Goal: Download file/media

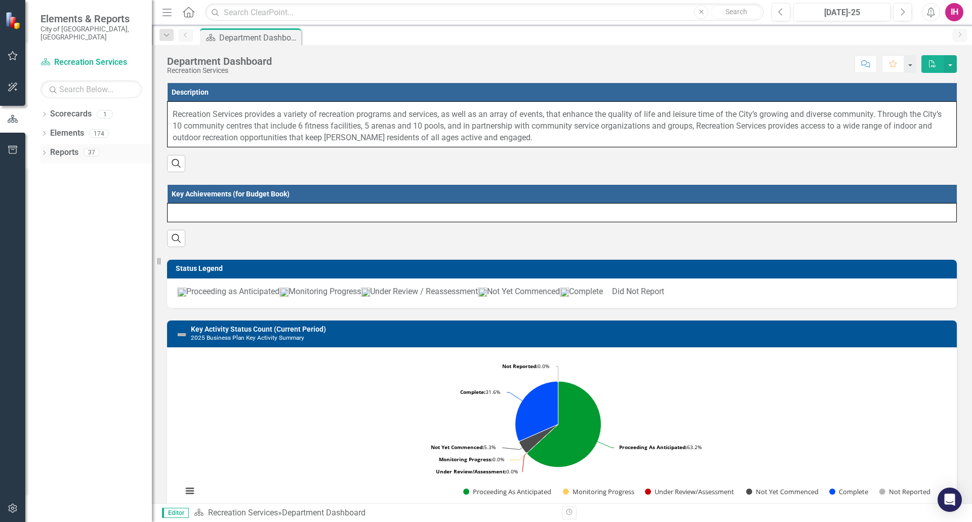
click at [44, 150] on icon at bounding box center [44, 152] width 3 height 5
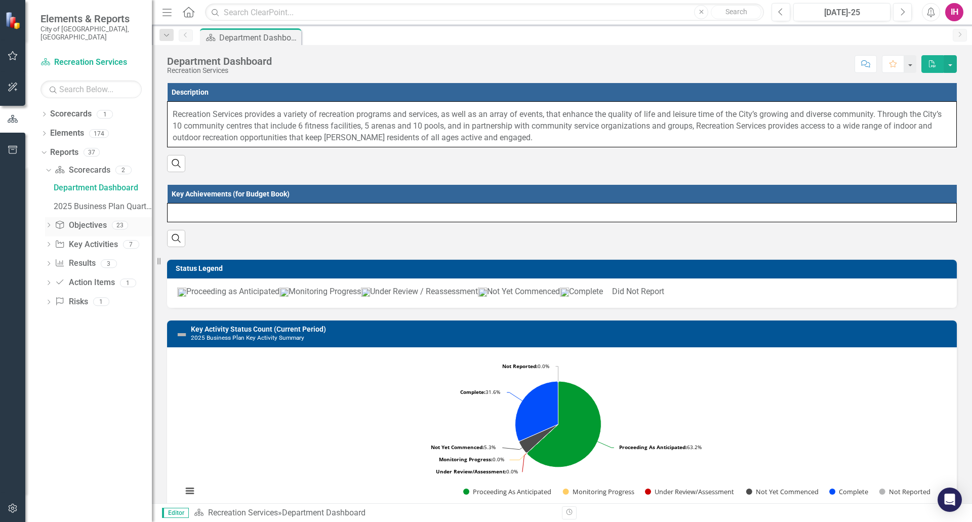
click at [46, 223] on icon "Dropdown" at bounding box center [48, 226] width 7 height 6
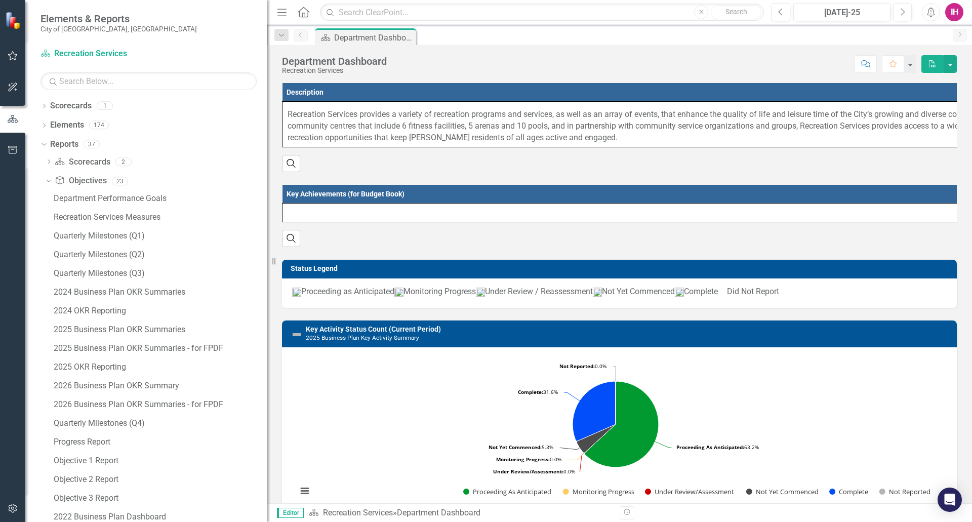
drag, startPoint x: 155, startPoint y: 364, endPoint x: 267, endPoint y: 370, distance: 112.1
click at [267, 370] on div "Resize" at bounding box center [271, 261] width 8 height 522
click at [162, 387] on div "2026 Business Plan OKR Summary" at bounding box center [160, 385] width 213 height 9
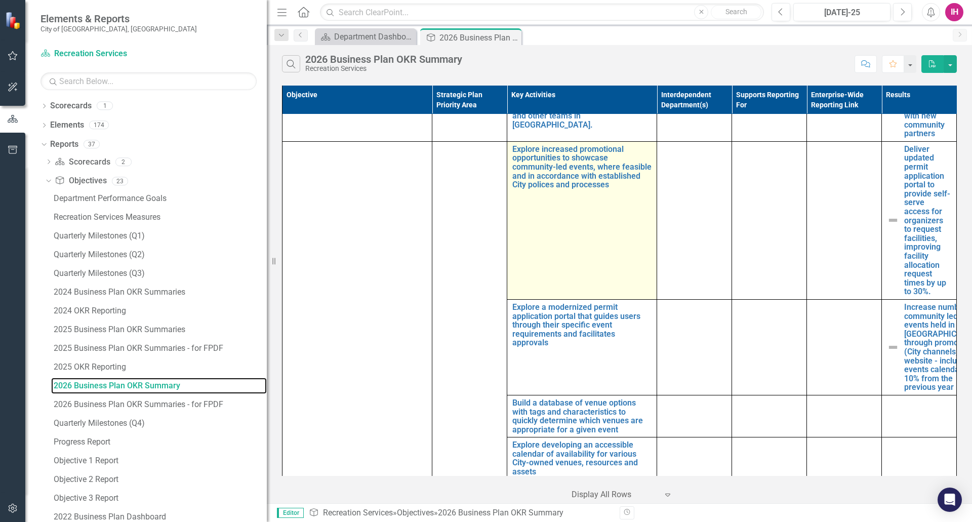
scroll to position [1404, 0]
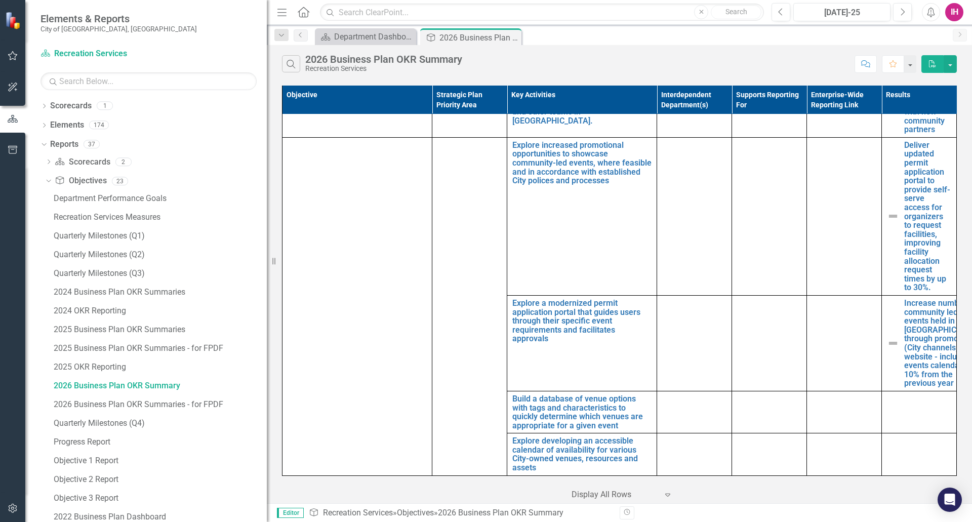
click at [934, 64] on icon "button" at bounding box center [932, 63] width 7 height 7
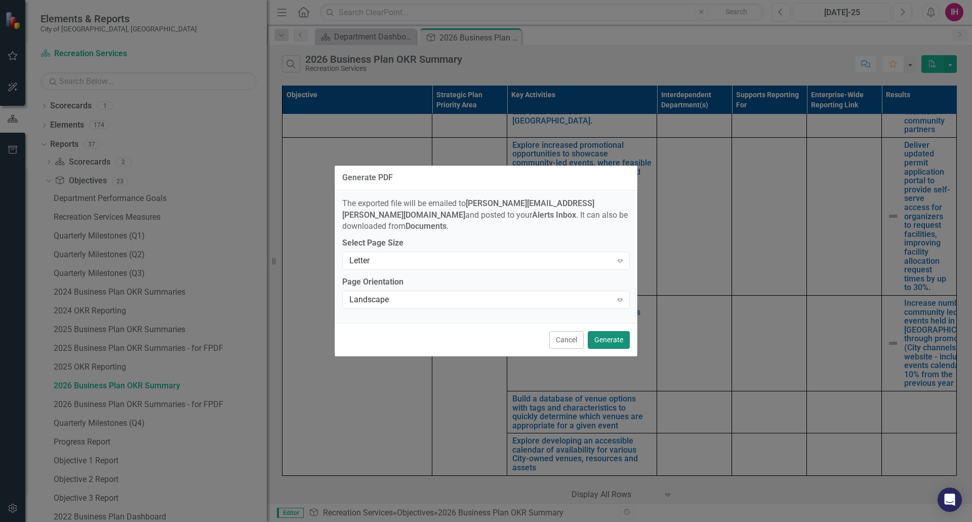
click at [616, 331] on button "Generate" at bounding box center [609, 340] width 42 height 18
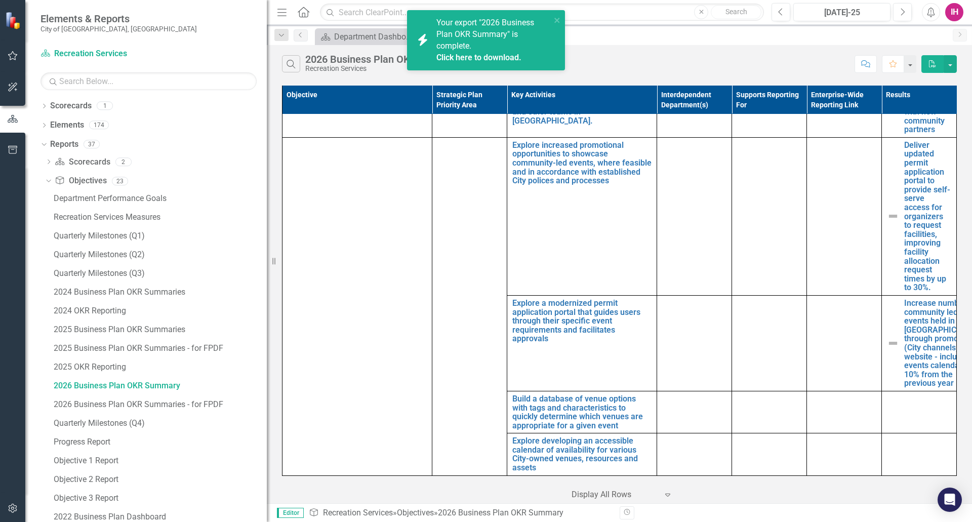
click at [492, 54] on link "Click here to download." at bounding box center [479, 58] width 85 height 10
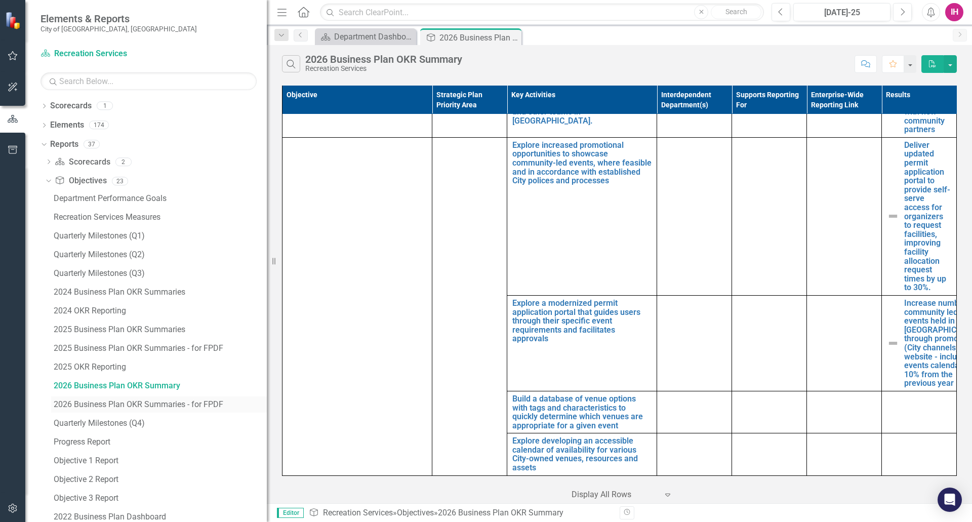
drag, startPoint x: 175, startPoint y: 402, endPoint x: 183, endPoint y: 404, distance: 8.5
click at [175, 402] on div "2026 Business Plan OKR Summaries - for FPDF" at bounding box center [160, 404] width 213 height 9
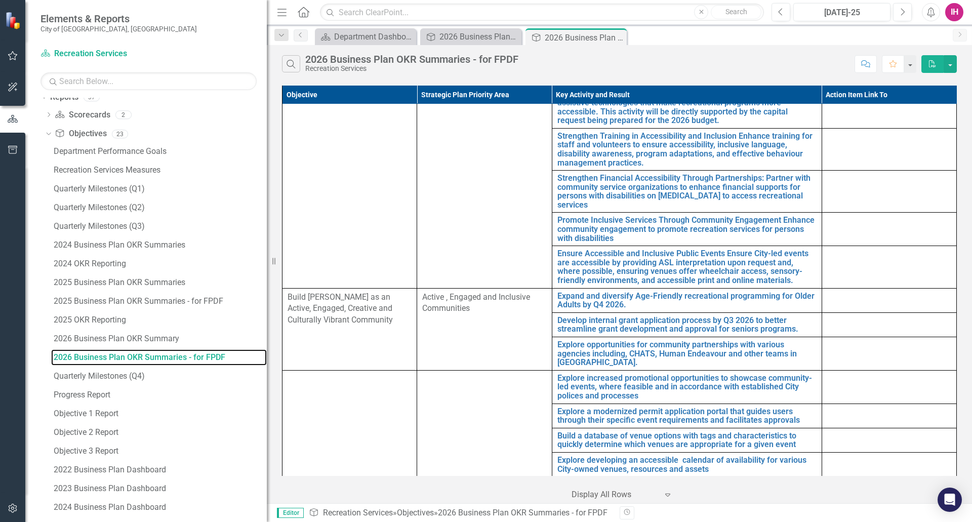
scroll to position [46, 0]
click at [140, 336] on div "2026 Business Plan OKR Summary" at bounding box center [160, 340] width 213 height 9
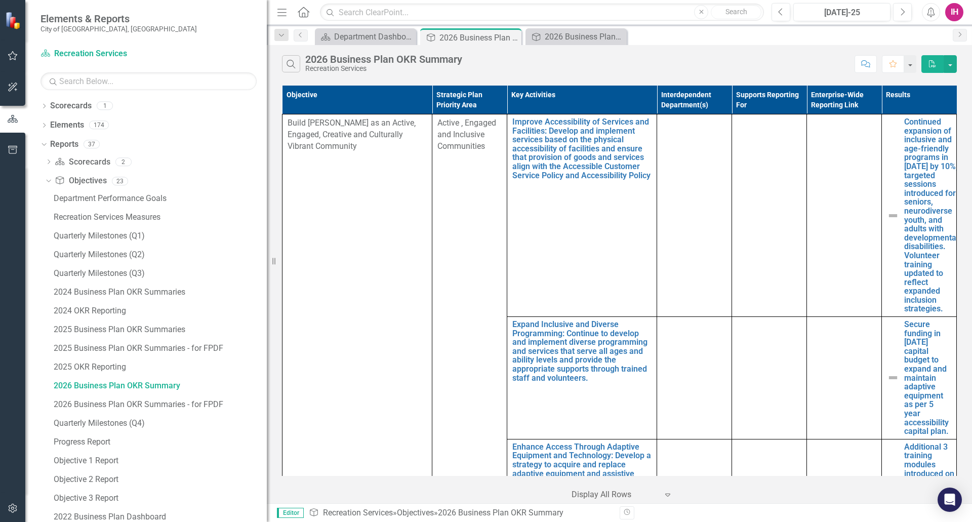
click at [620, 493] on div at bounding box center [615, 495] width 86 height 14
click at [618, 458] on div "100+ rows per page" at bounding box center [624, 461] width 95 height 12
click at [303, 5] on link "Home" at bounding box center [303, 12] width 13 height 15
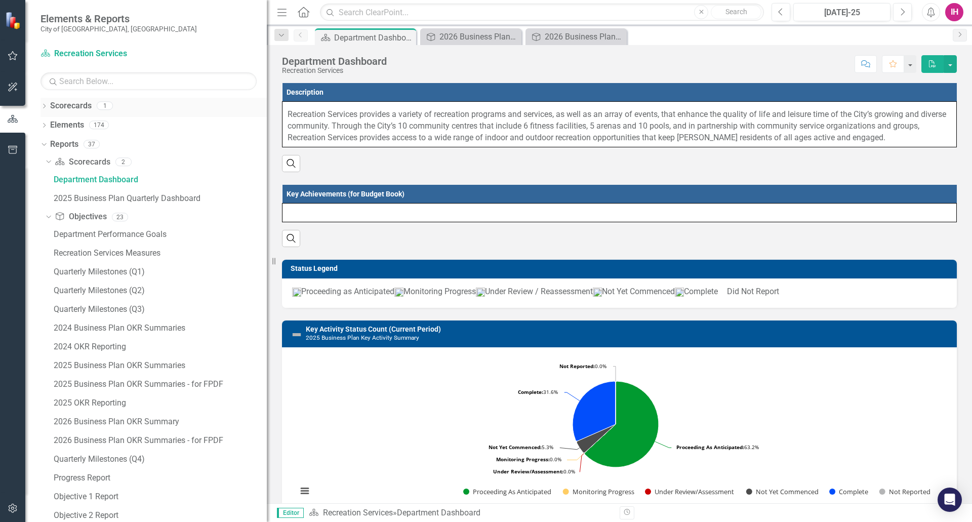
click at [44, 104] on icon at bounding box center [44, 106] width 3 height 5
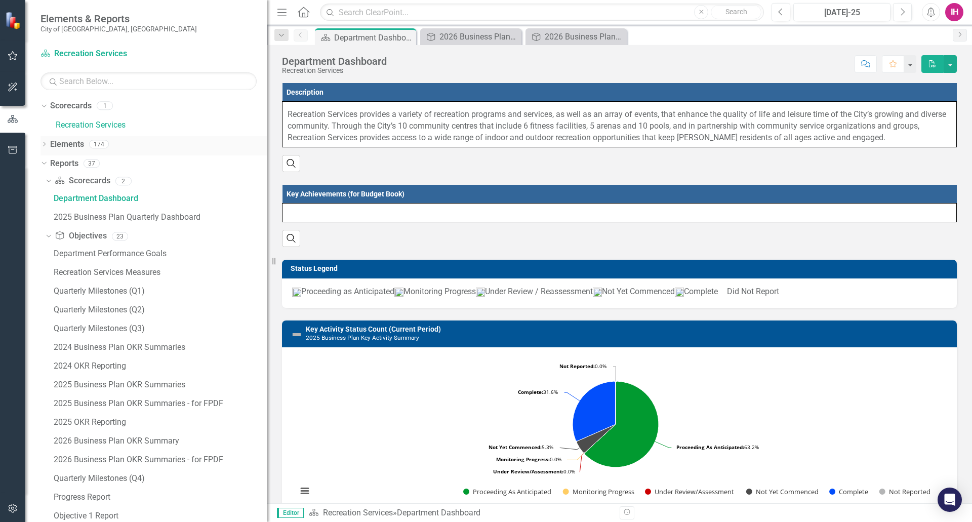
click at [45, 145] on icon "Dropdown" at bounding box center [44, 145] width 7 height 6
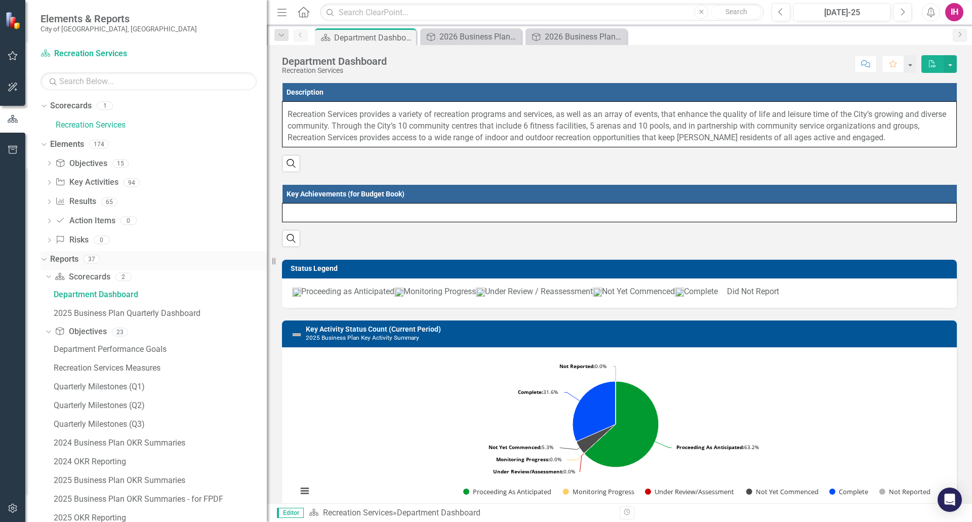
click at [42, 261] on icon "Dropdown" at bounding box center [43, 258] width 6 height 7
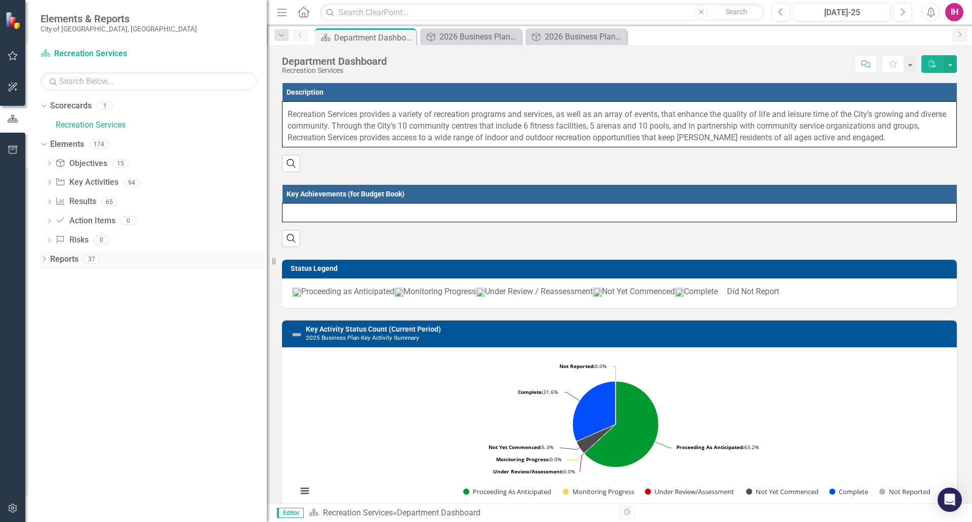
click at [42, 261] on icon "Dropdown" at bounding box center [44, 260] width 7 height 6
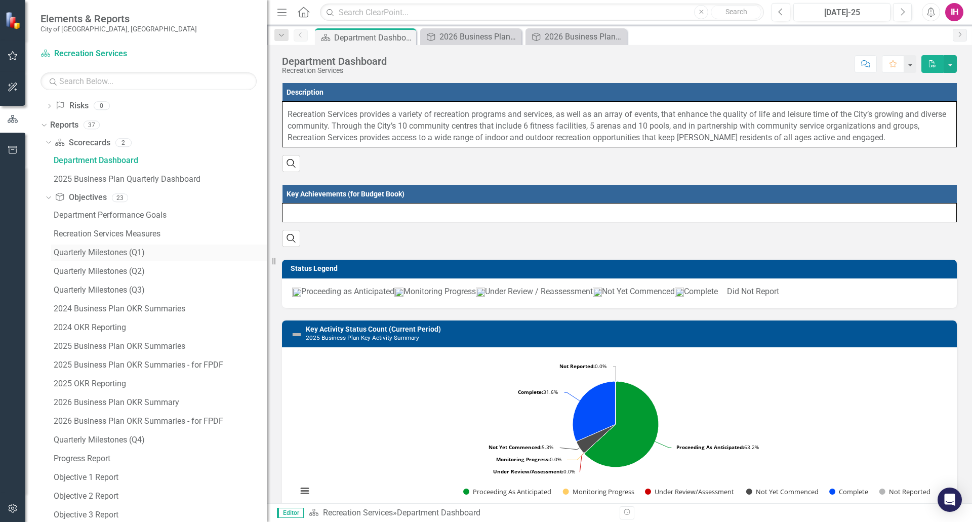
scroll to position [152, 0]
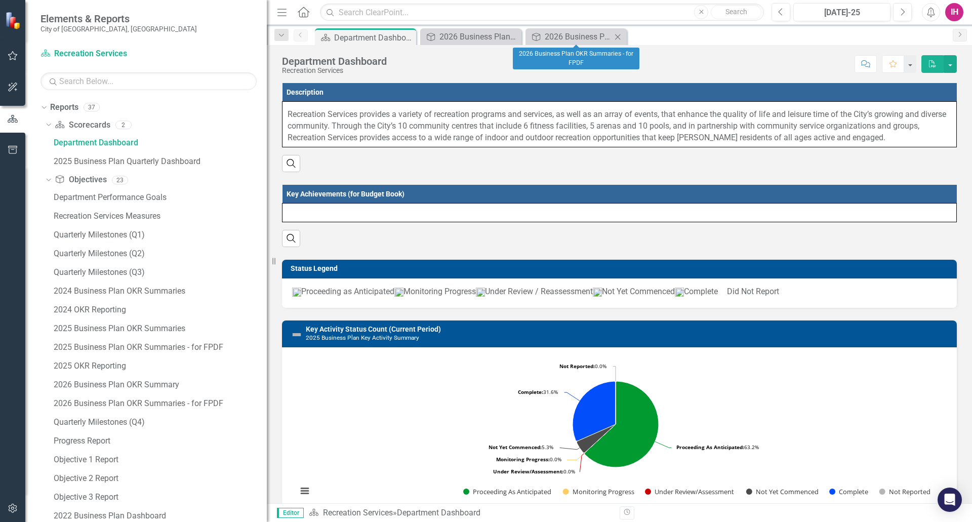
click at [616, 37] on icon "Close" at bounding box center [618, 37] width 10 height 8
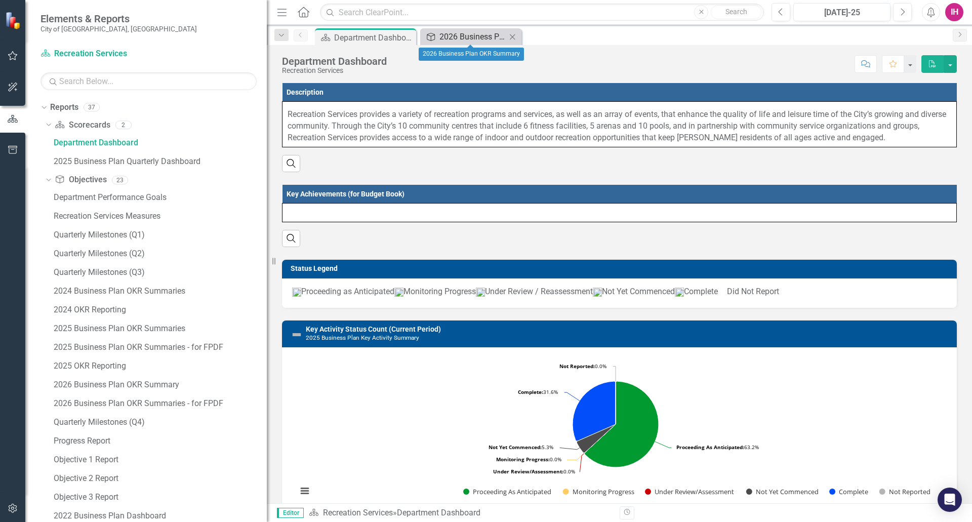
click at [500, 36] on div "2026 Business Plan OKR Summary" at bounding box center [473, 36] width 67 height 13
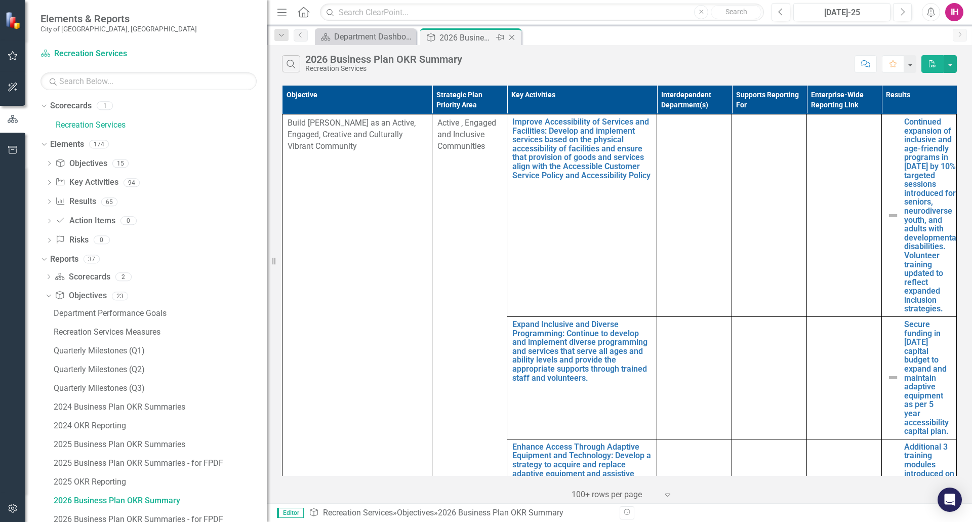
click at [513, 35] on icon "Close" at bounding box center [512, 37] width 10 height 8
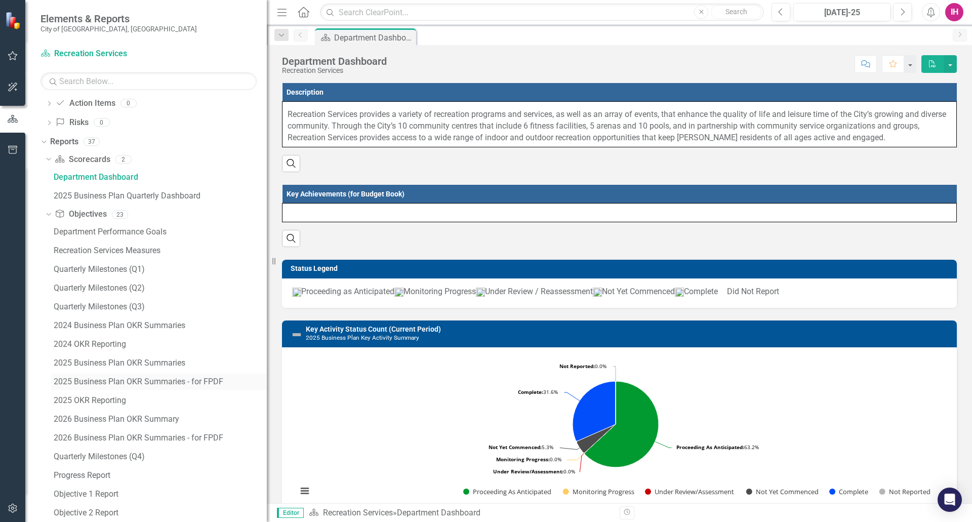
scroll to position [152, 0]
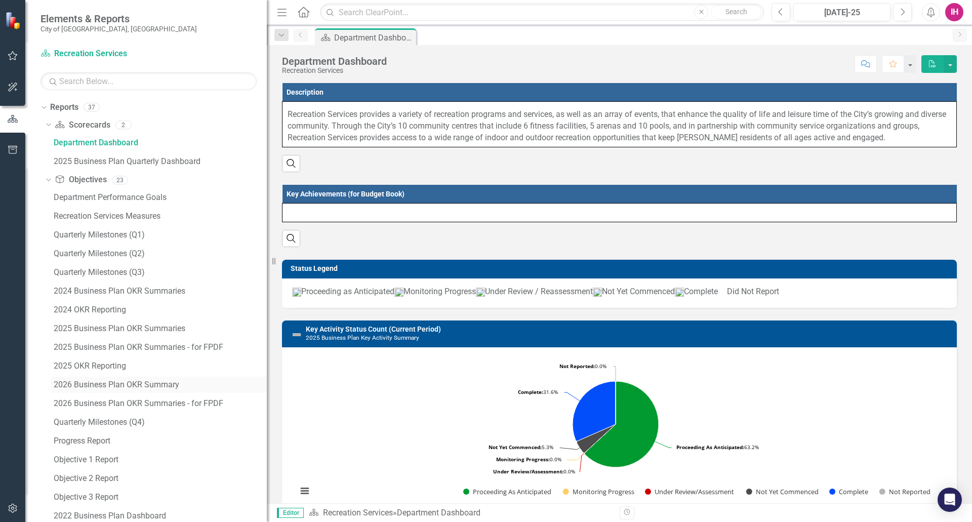
click at [159, 384] on div "2026 Business Plan OKR Summary" at bounding box center [160, 384] width 213 height 9
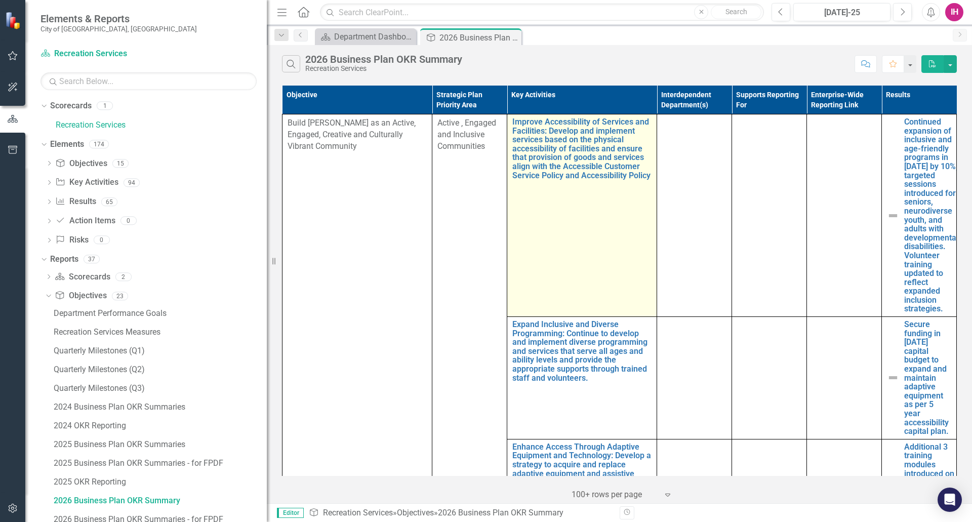
click at [575, 208] on td "Improve Accessibility of Services and Facilities: Develop and implement service…" at bounding box center [582, 215] width 150 height 203
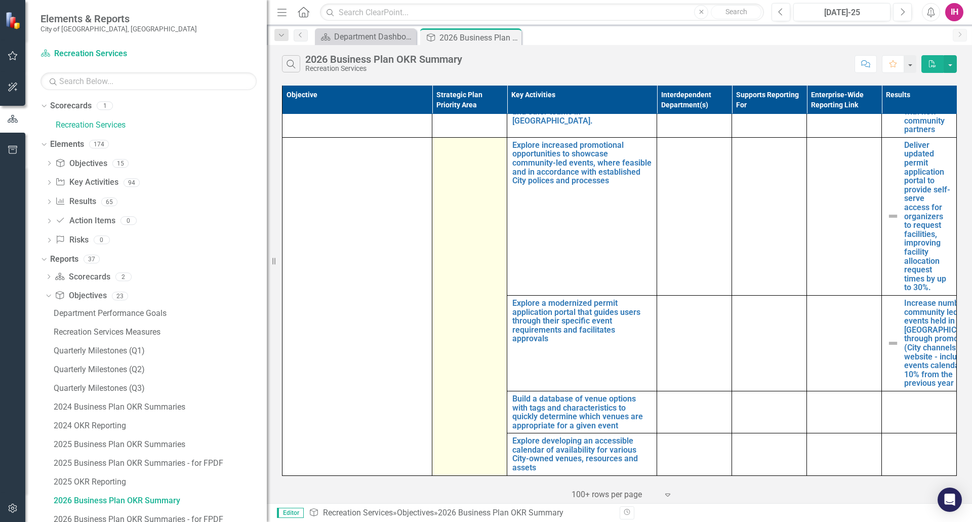
scroll to position [1404, 0]
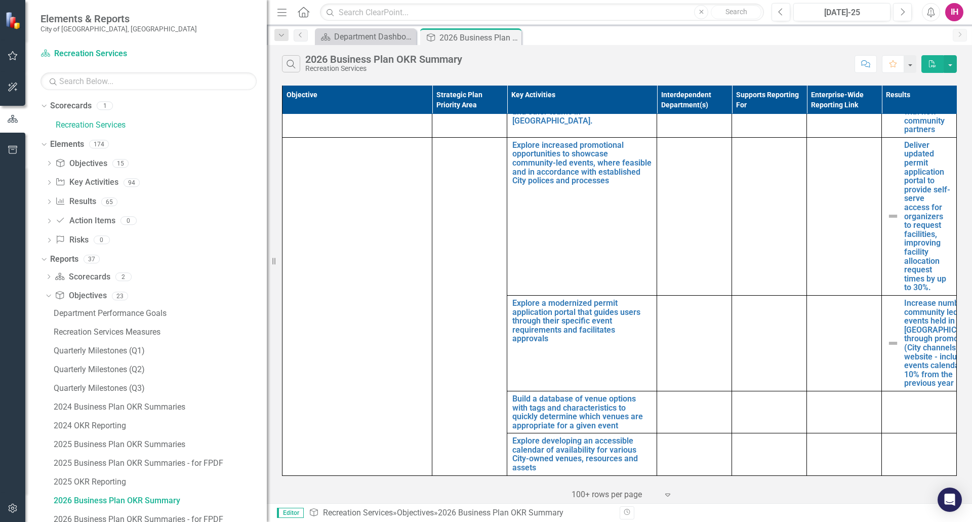
click at [643, 488] on div at bounding box center [615, 495] width 86 height 14
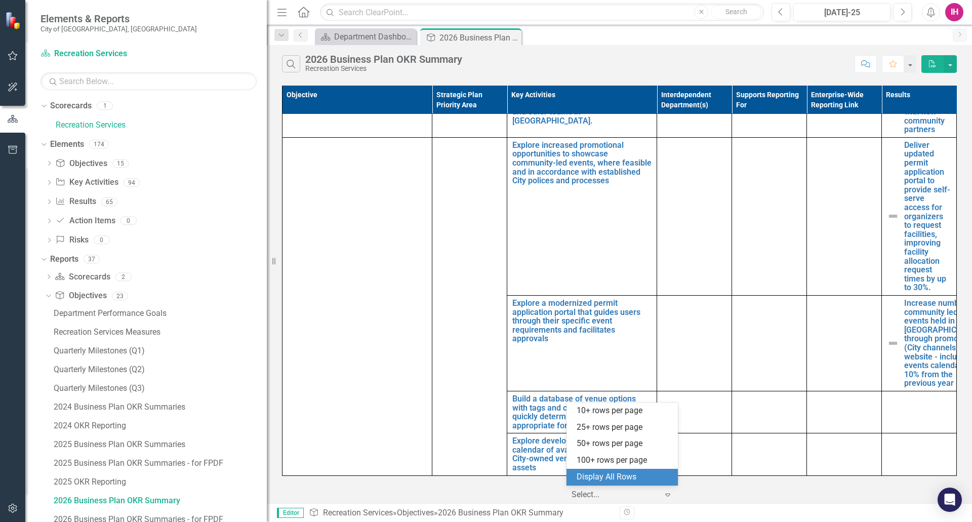
click at [631, 479] on div "Display All Rows" at bounding box center [624, 478] width 95 height 12
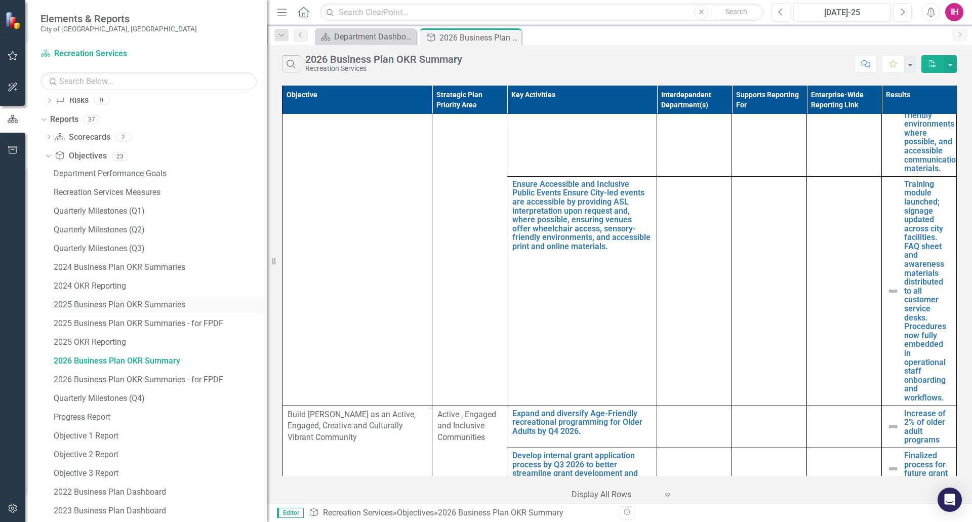
scroll to position [152, 0]
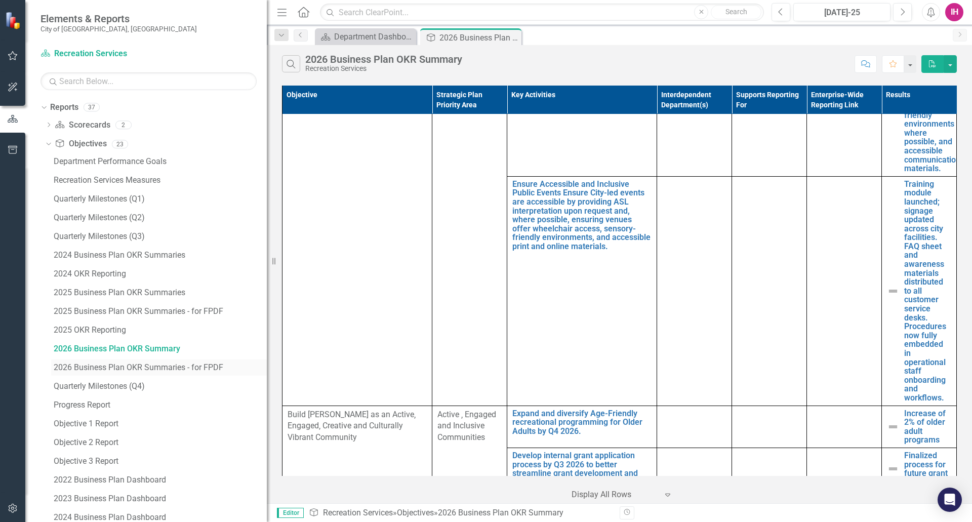
click at [171, 367] on div "2026 Business Plan OKR Summaries - for FPDF" at bounding box center [160, 367] width 213 height 9
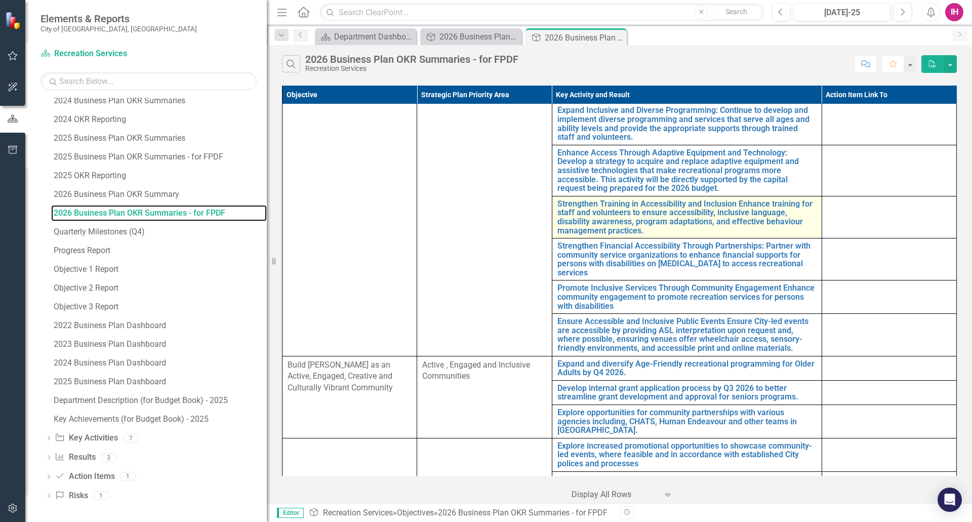
scroll to position [111, 7]
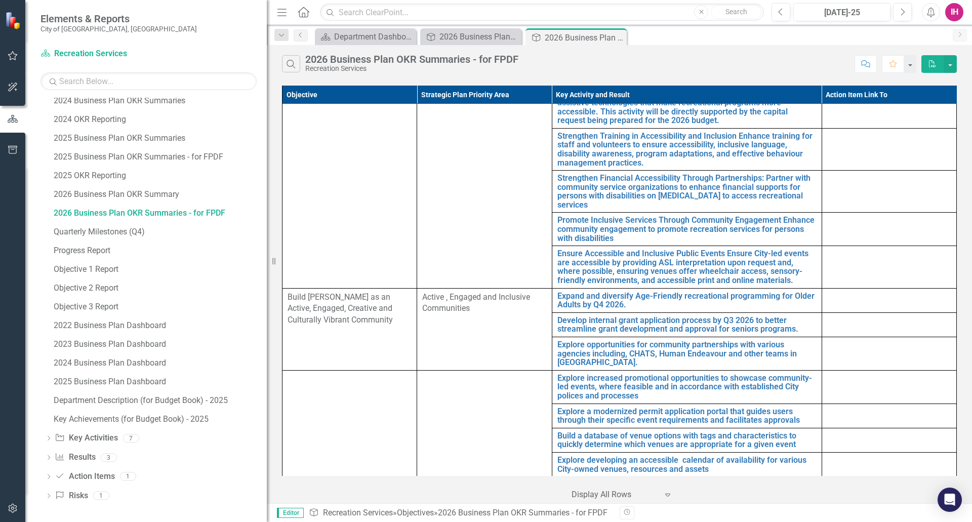
click at [0, 0] on icon "Close" at bounding box center [0, 0] width 0 height 0
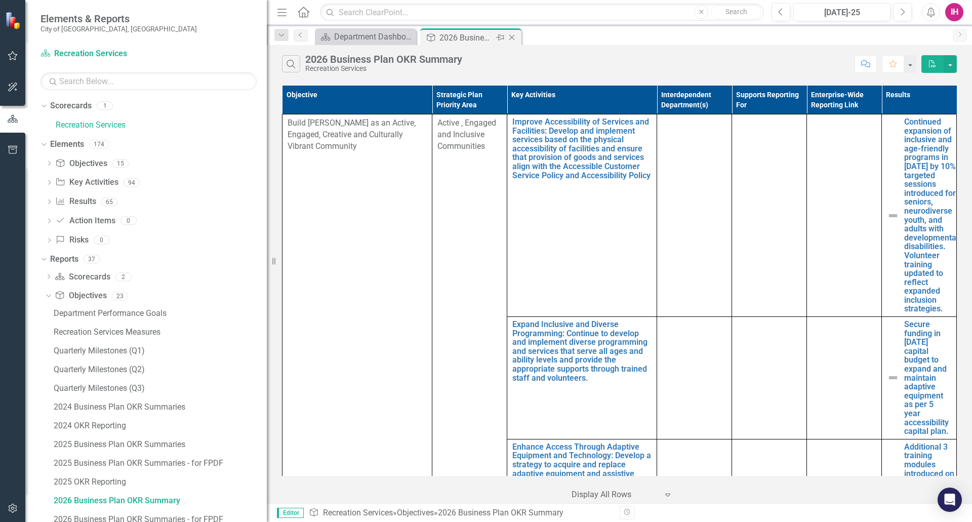
click at [511, 36] on icon at bounding box center [513, 38] width 6 height 6
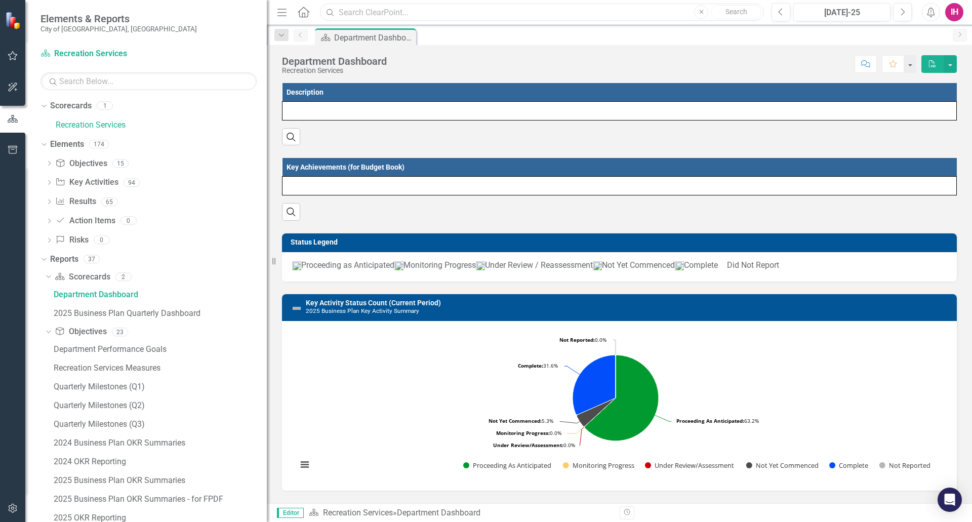
click at [432, 12] on input "text" at bounding box center [542, 13] width 444 height 18
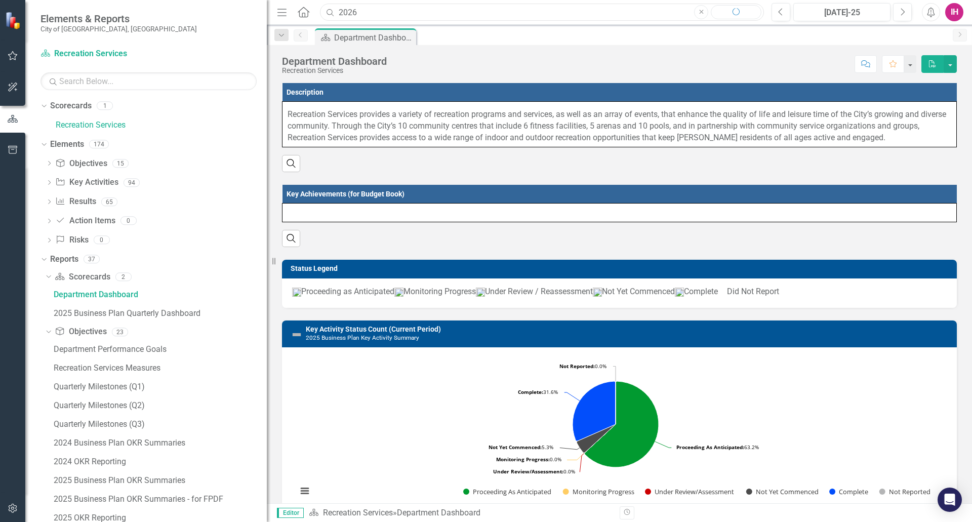
type input "2026"
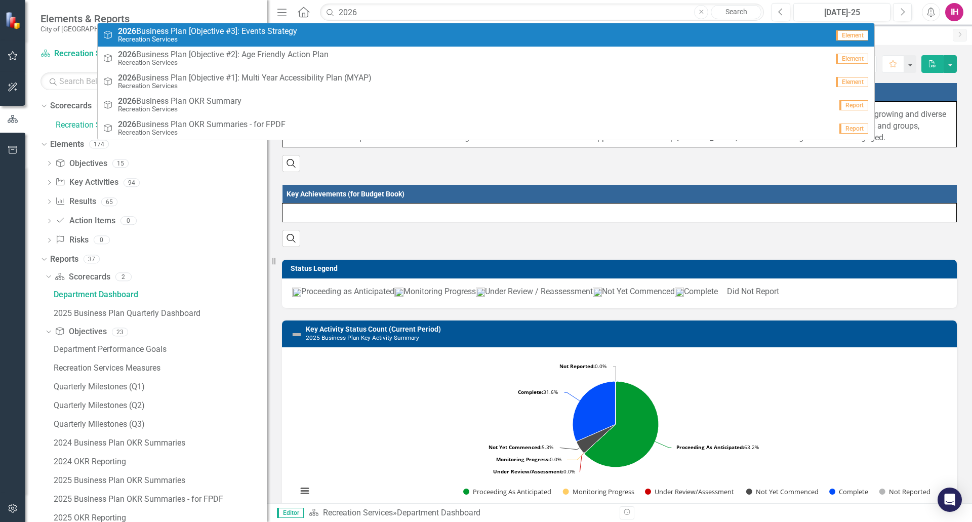
click at [161, 32] on span "2026 Business Plan [Objective #3]: Events Strategy" at bounding box center [207, 31] width 179 height 9
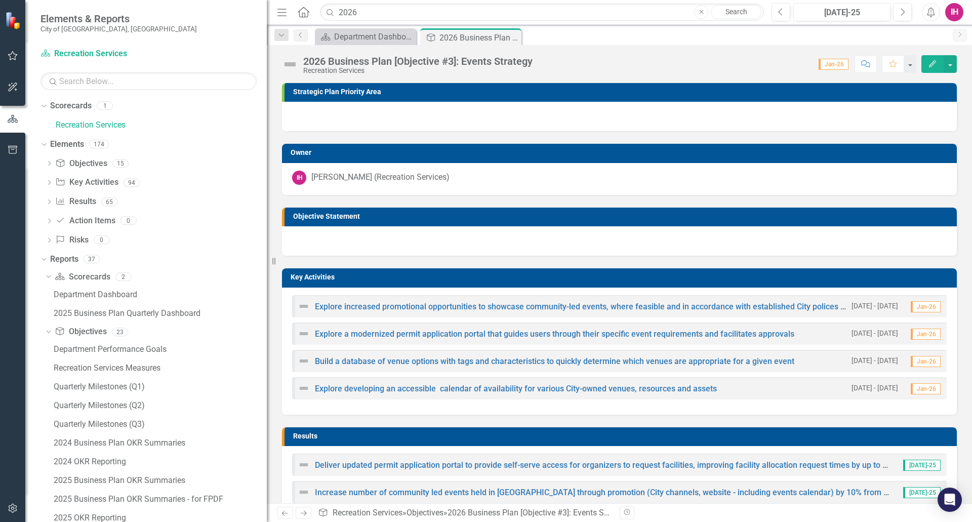
click at [368, 59] on Strategy-page-title"] "2026 Business Plan [Objective #3]: Events Strategy" at bounding box center [417, 61] width 229 height 11
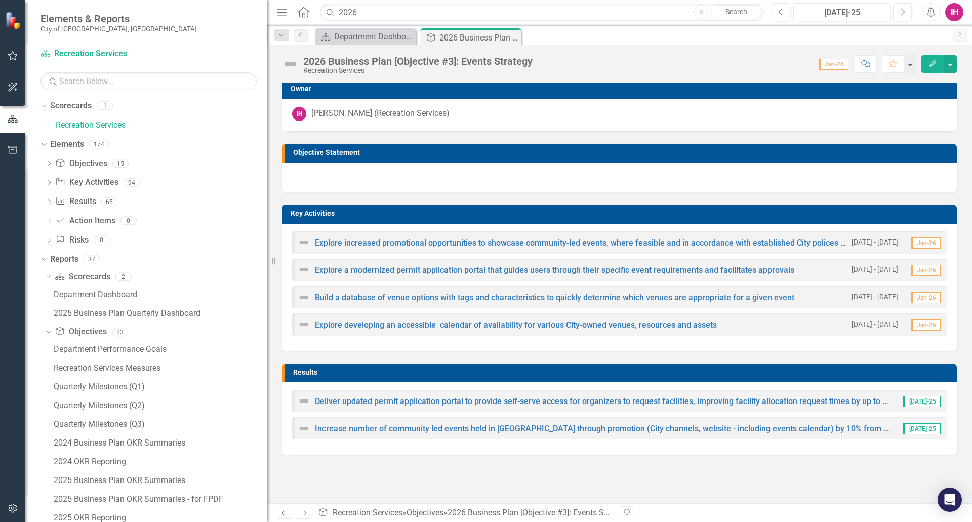
scroll to position [67, 0]
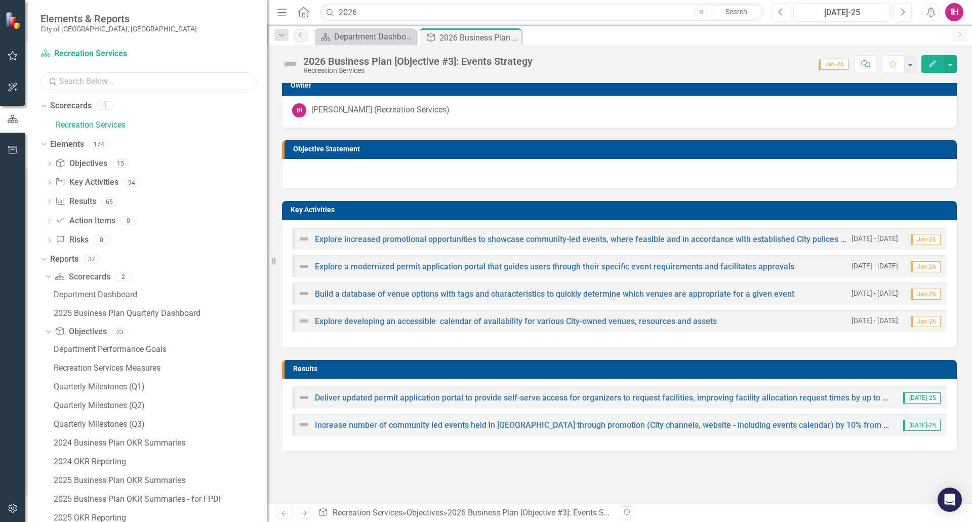
click at [169, 81] on input "text" at bounding box center [149, 81] width 216 height 18
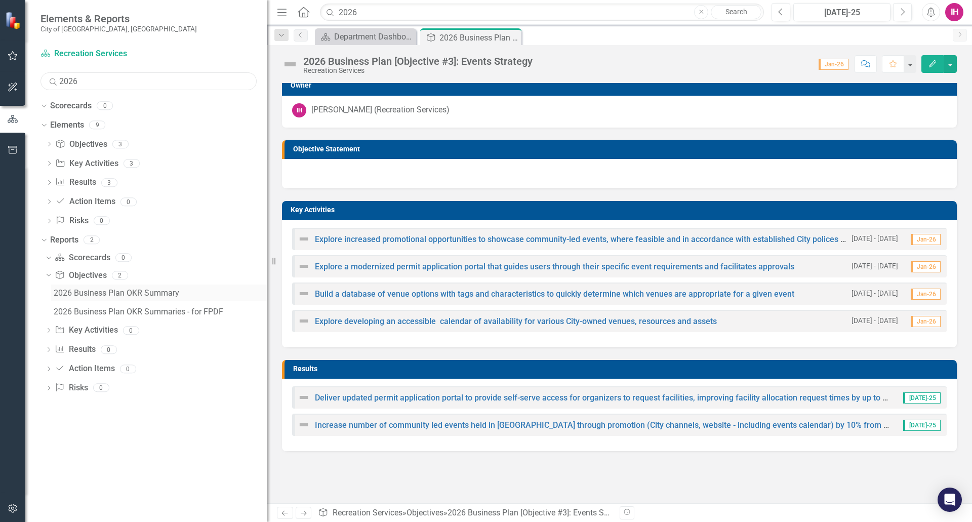
type input "2026"
click at [157, 296] on div "2026 Business Plan OKR Summary" at bounding box center [160, 293] width 213 height 9
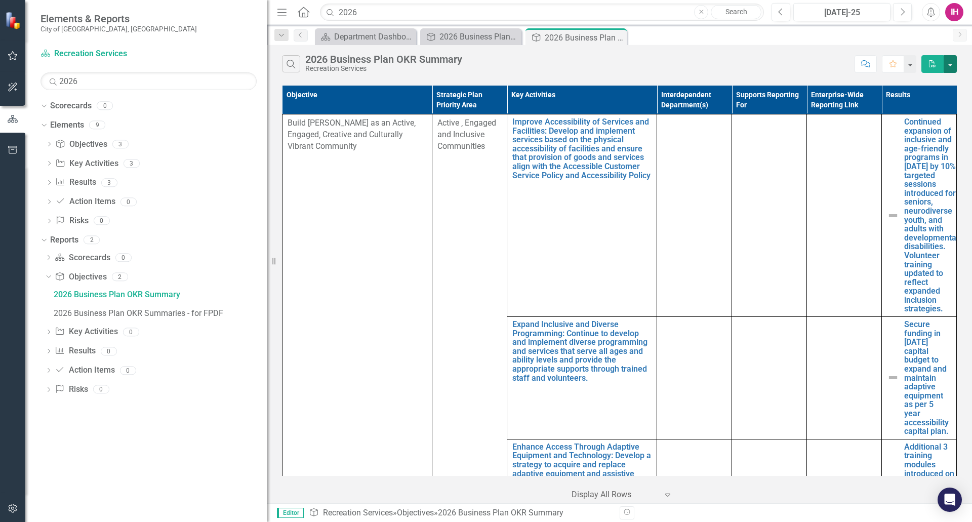
click at [949, 67] on button "button" at bounding box center [950, 64] width 13 height 18
click at [937, 100] on link "Excel Export to Excel" at bounding box center [917, 101] width 80 height 19
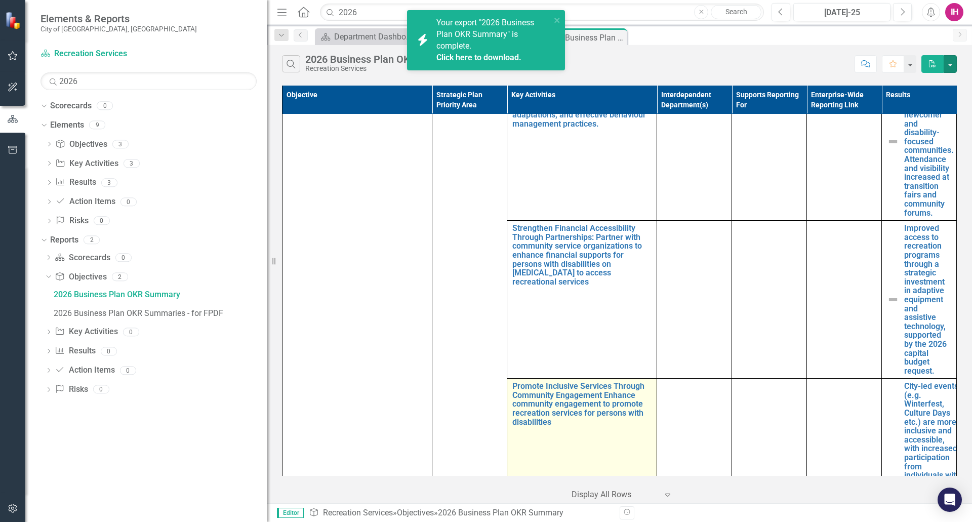
scroll to position [709, 0]
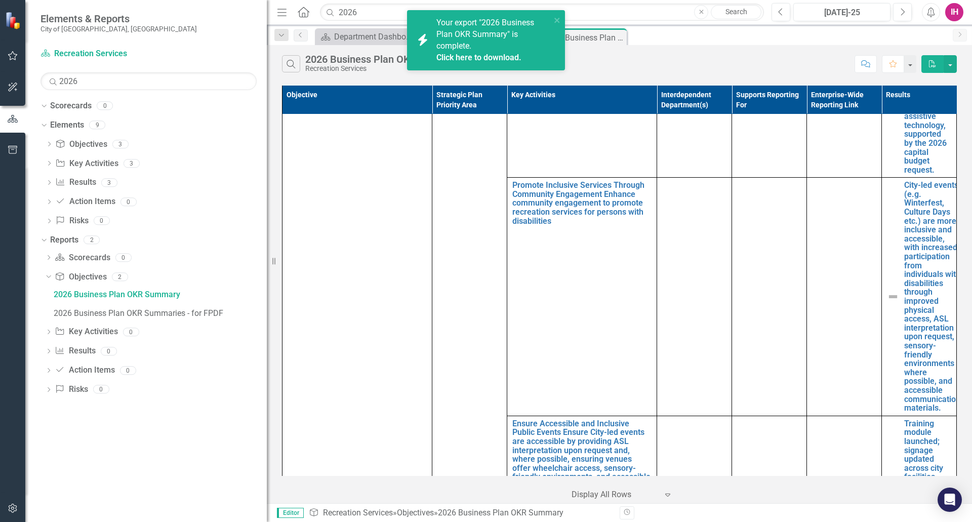
click at [500, 58] on link "Click here to download." at bounding box center [479, 58] width 85 height 10
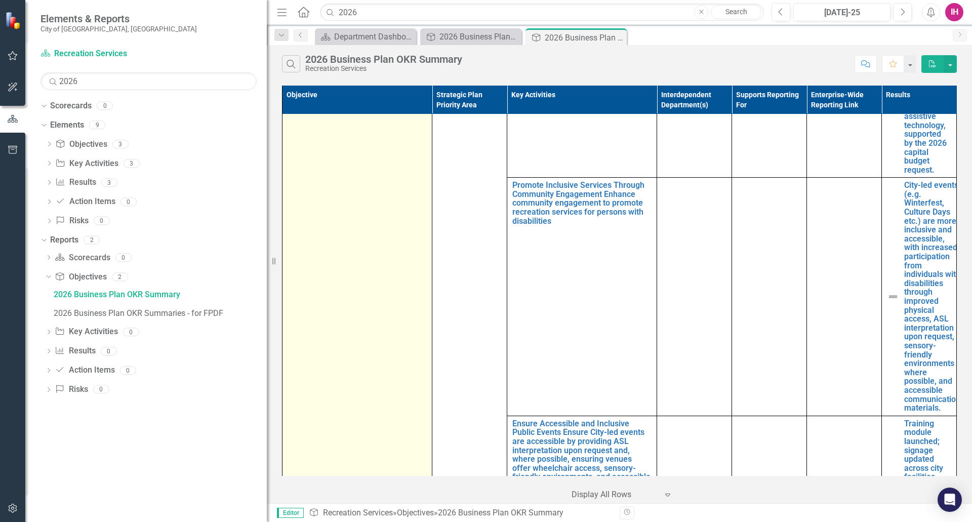
click at [376, 294] on td "Build [PERSON_NAME] as an Active‚ Engaged‚ Creative and Culturally Vibrant Comm…" at bounding box center [358, 25] width 150 height 1240
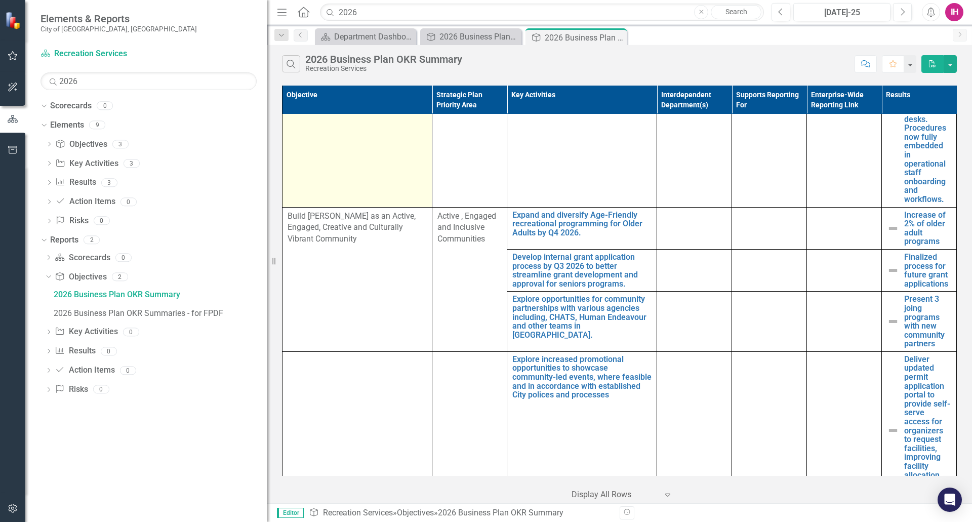
scroll to position [1165, 0]
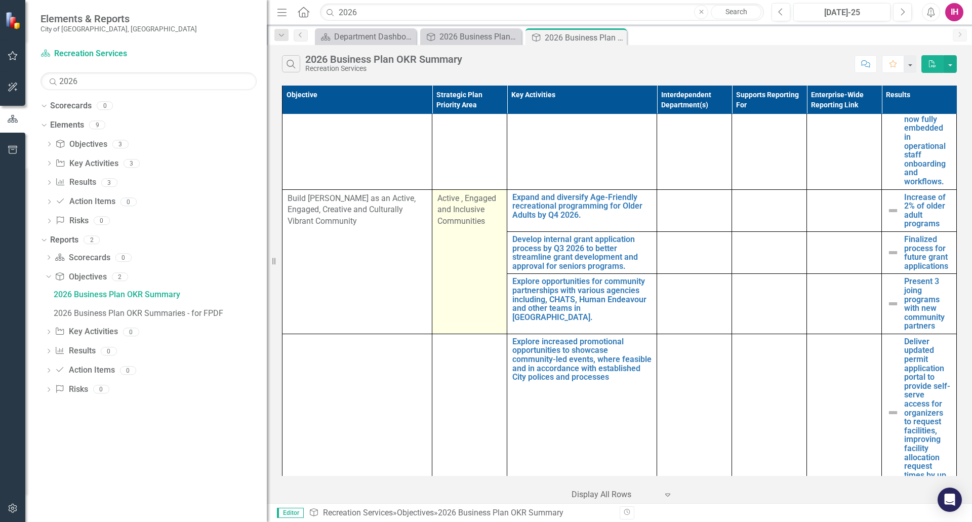
click at [456, 251] on td "Active ‚ Engaged and Inclusive Communities" at bounding box center [470, 261] width 75 height 144
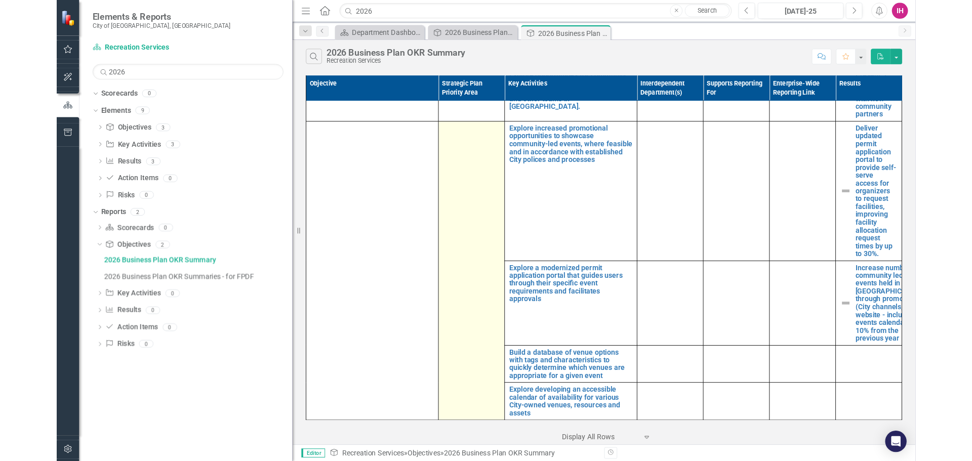
scroll to position [1404, 0]
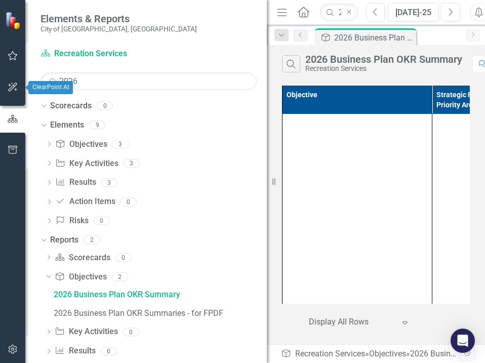
click at [11, 79] on button "button" at bounding box center [13, 87] width 23 height 21
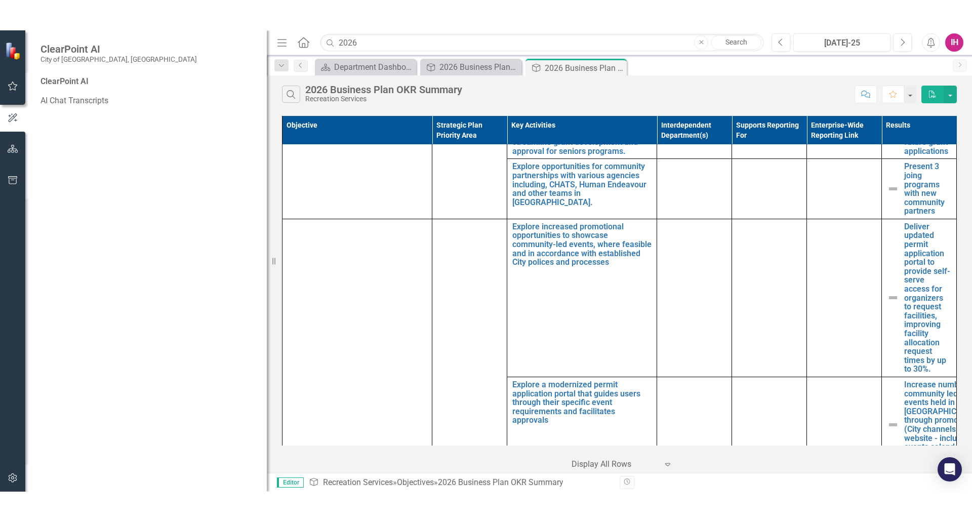
scroll to position [1364, 0]
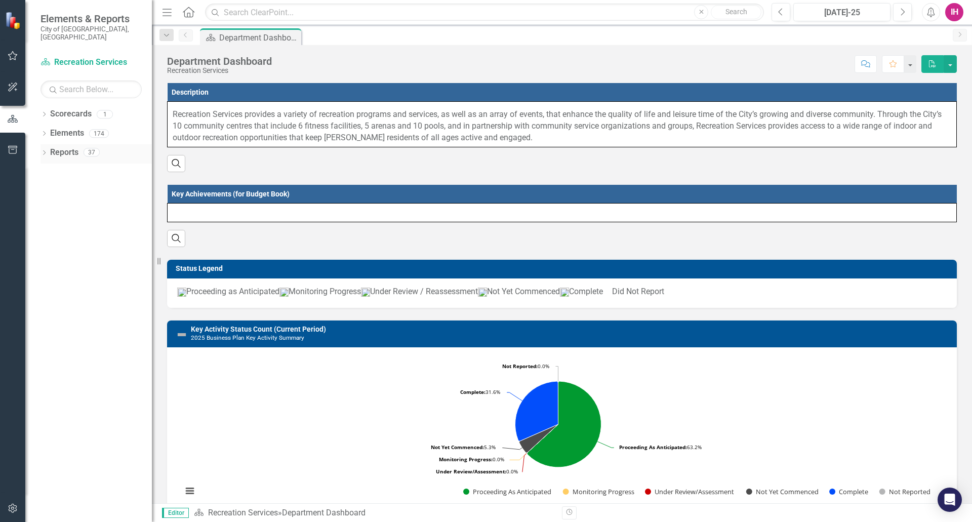
click at [44, 149] on div "Dropdown" at bounding box center [44, 153] width 7 height 9
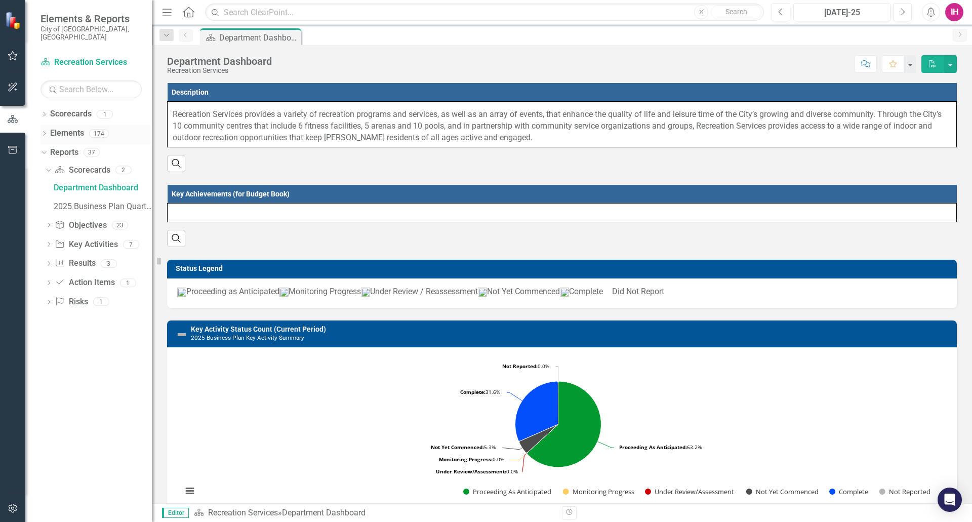
click at [44, 125] on div "Dropdown Elements 174" at bounding box center [96, 134] width 111 height 19
click at [45, 131] on icon at bounding box center [44, 133] width 3 height 5
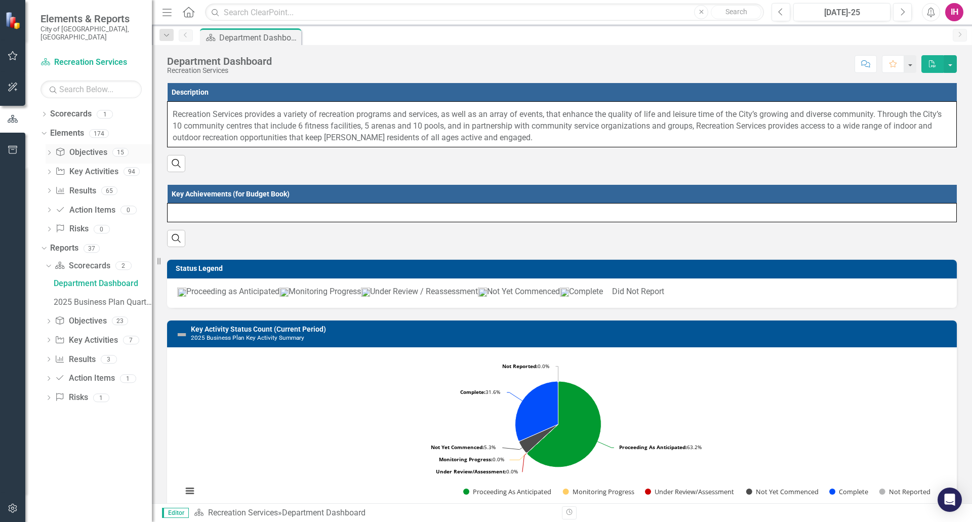
click at [80, 147] on link "Objective Objectives" at bounding box center [81, 153] width 52 height 12
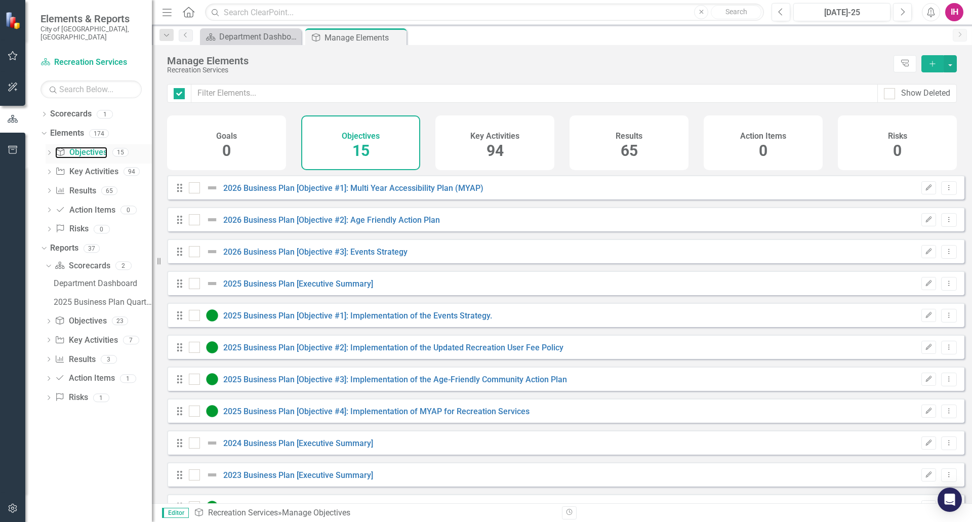
checkbox input "false"
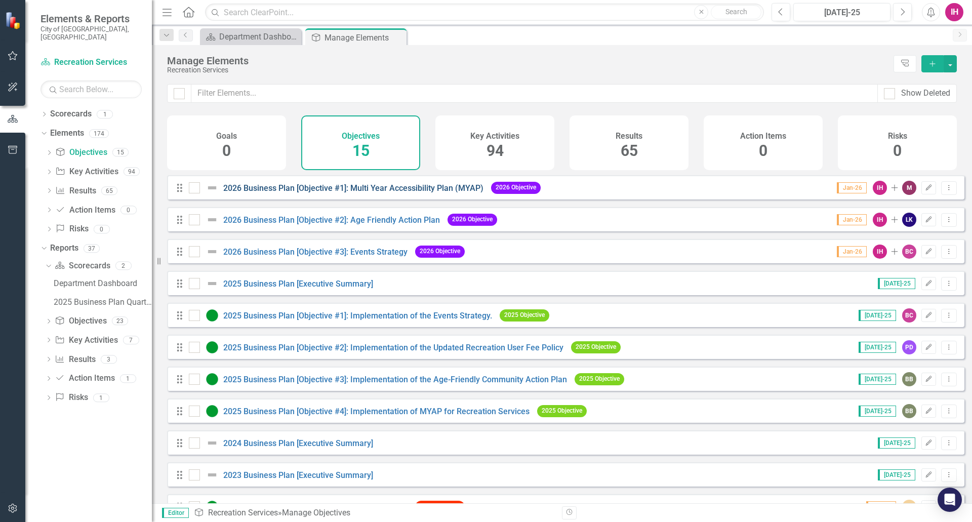
click at [330, 193] on (MYAP)"] "2026 Business Plan [Objective #1]: Multi Year Accessibility Plan (MYAP)" at bounding box center [353, 188] width 260 height 10
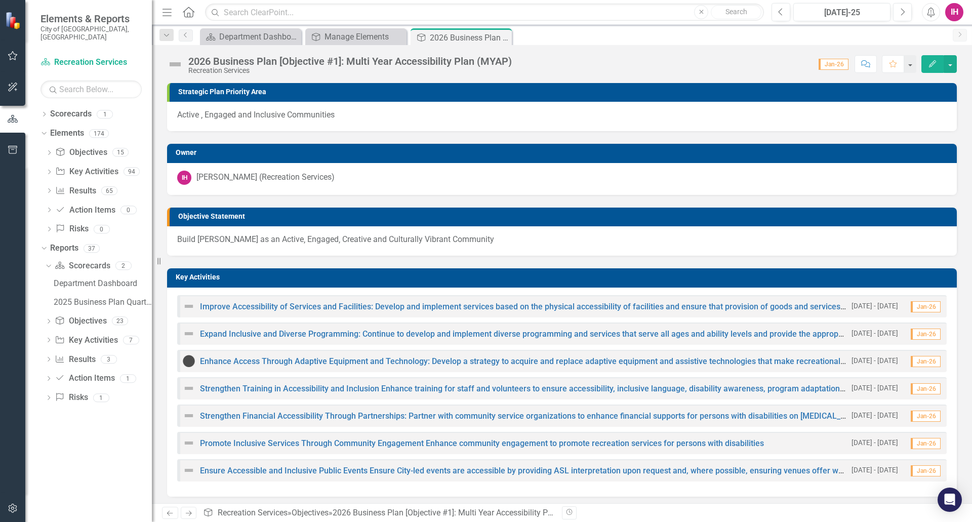
click at [254, 92] on h3 "Strategic Plan Priority Area" at bounding box center [565, 92] width 774 height 8
click at [253, 118] on span "Active ‚ Engaged and Inclusive Communities" at bounding box center [256, 115] width 158 height 10
click at [924, 63] on button "Edit" at bounding box center [933, 64] width 22 height 18
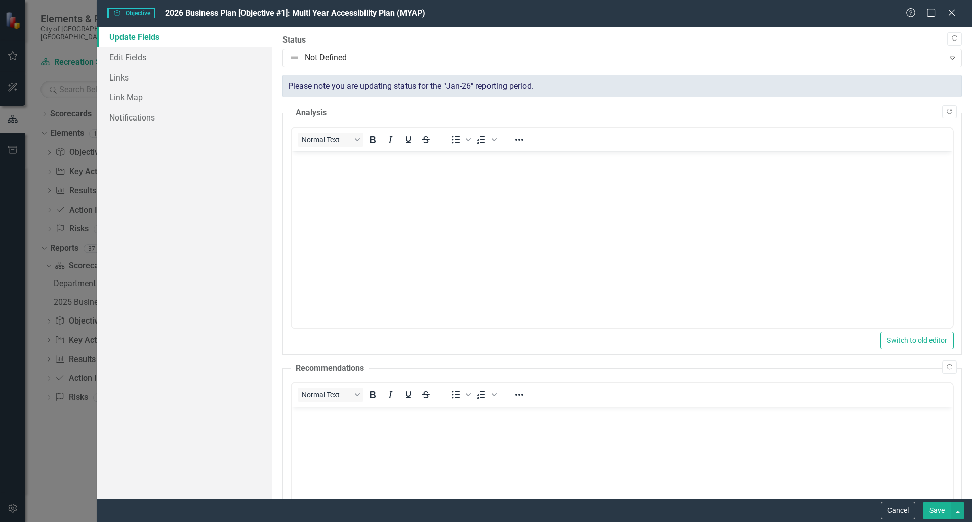
drag, startPoint x: 950, startPoint y: 9, endPoint x: 945, endPoint y: 12, distance: 5.8
click at [950, 9] on icon "Close" at bounding box center [952, 13] width 10 height 8
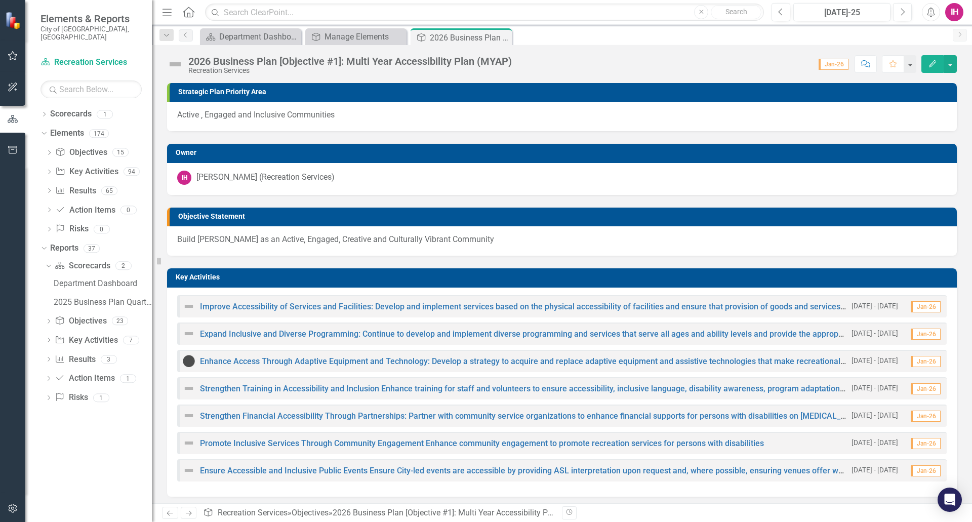
click at [239, 240] on p "Build [PERSON_NAME] as an Active‚ Engaged‚ Creative and Culturally Vibrant Comm…" at bounding box center [562, 240] width 770 height 12
click at [335, 216] on h3 "Objective Statement" at bounding box center [565, 217] width 774 height 8
click at [232, 239] on p "Build [PERSON_NAME] as an Active‚ Engaged‚ Creative and Culturally Vibrant Comm…" at bounding box center [562, 240] width 770 height 12
click at [357, 38] on div "Manage Elements" at bounding box center [358, 36] width 67 height 13
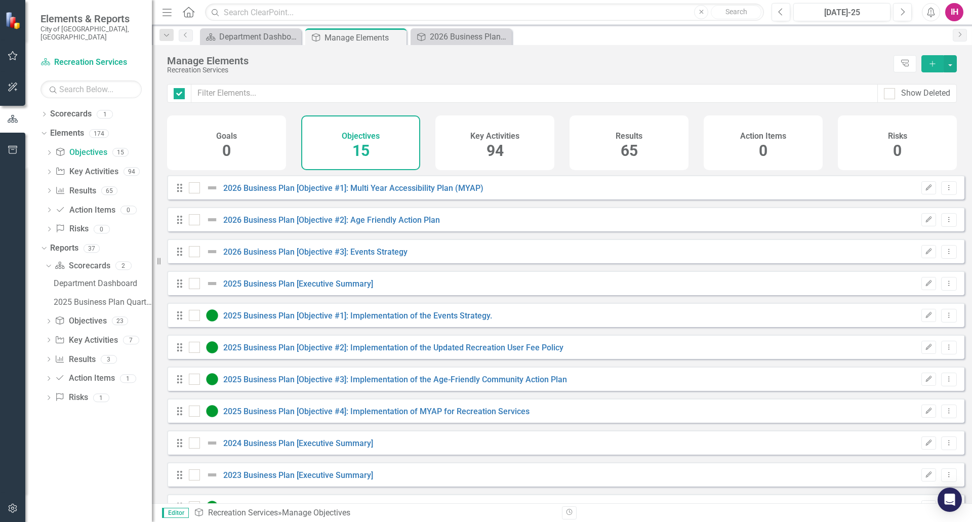
checkbox input "false"
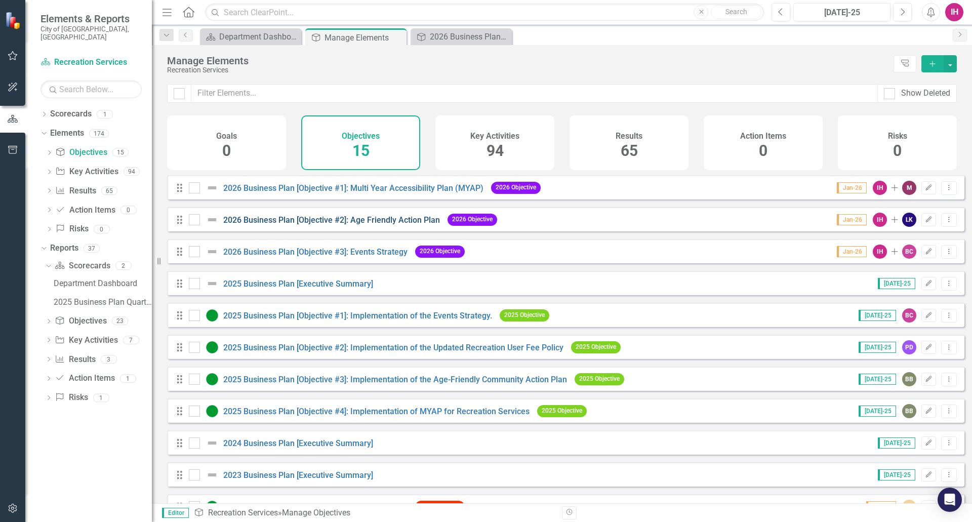
click at [340, 224] on Plan"] "2026 Business Plan [Objective #2]: Age Friendly Action Plan" at bounding box center [331, 220] width 217 height 10
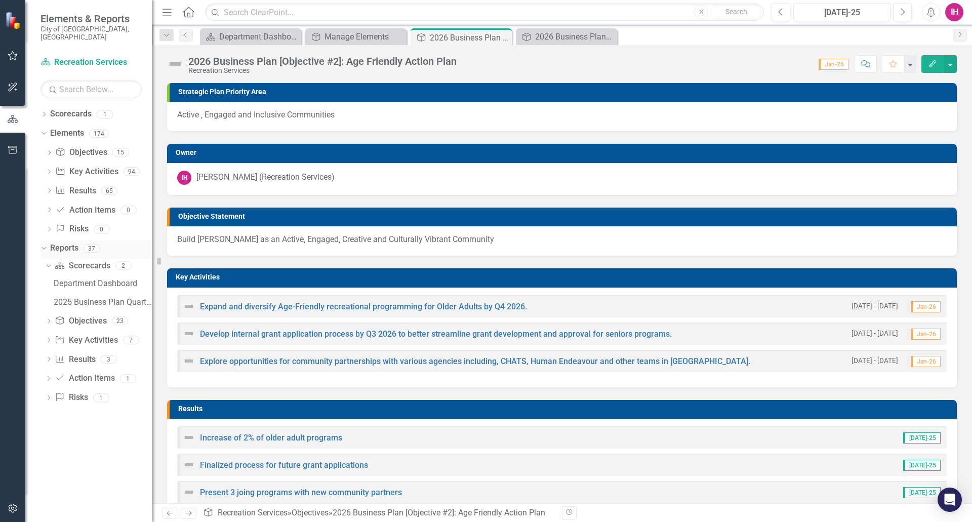
click at [65, 243] on link "Reports" at bounding box center [64, 249] width 28 height 12
click at [71, 243] on link "Reports" at bounding box center [64, 249] width 28 height 12
click at [94, 244] on div "37" at bounding box center [92, 248] width 16 height 9
click at [95, 316] on link "Objective Objectives" at bounding box center [81, 322] width 52 height 12
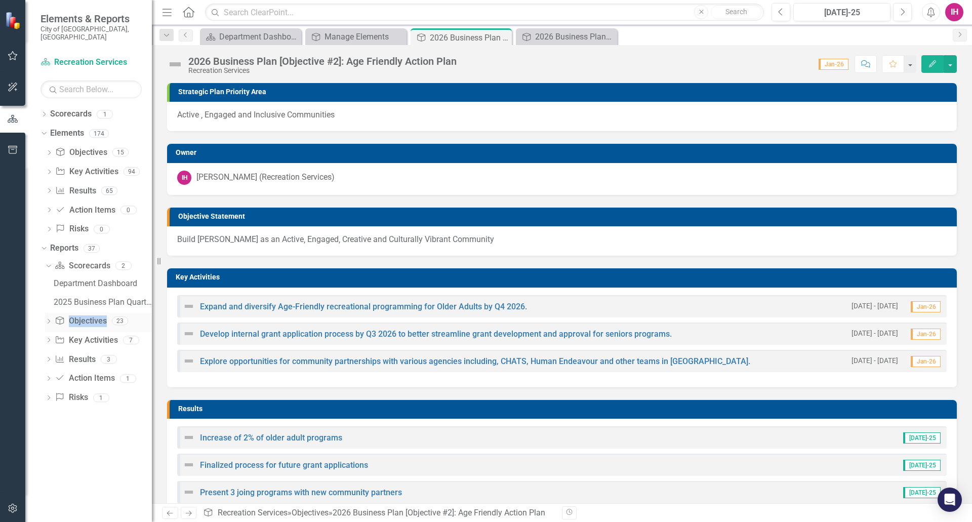
click at [95, 316] on link "Objective Objectives" at bounding box center [81, 322] width 52 height 12
click at [81, 316] on link "Objective Objectives" at bounding box center [81, 322] width 52 height 12
click at [52, 320] on icon "Dropdown" at bounding box center [48, 323] width 7 height 6
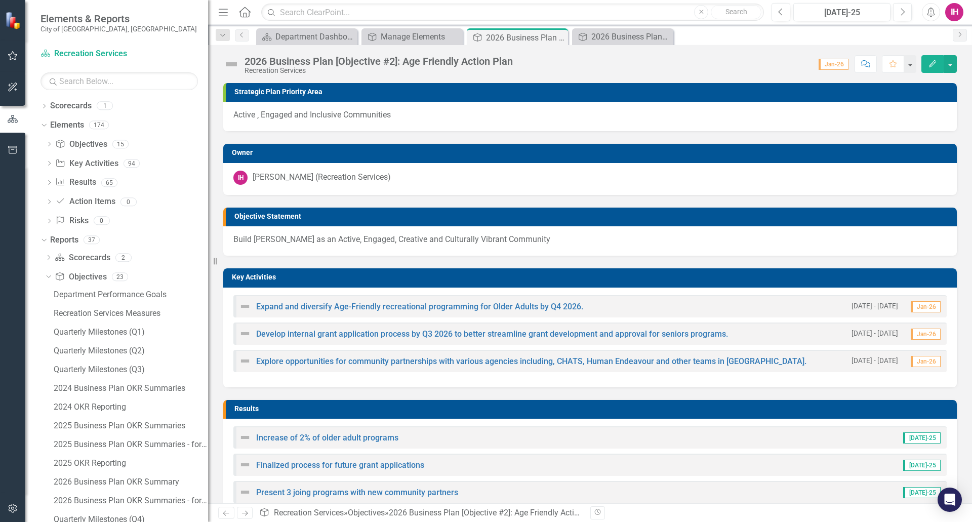
drag, startPoint x: 152, startPoint y: 294, endPoint x: 210, endPoint y: 293, distance: 57.7
click at [210, 293] on div "Resize" at bounding box center [212, 261] width 8 height 522
click at [112, 480] on div "2026 Business Plan OKR Summary" at bounding box center [132, 482] width 157 height 9
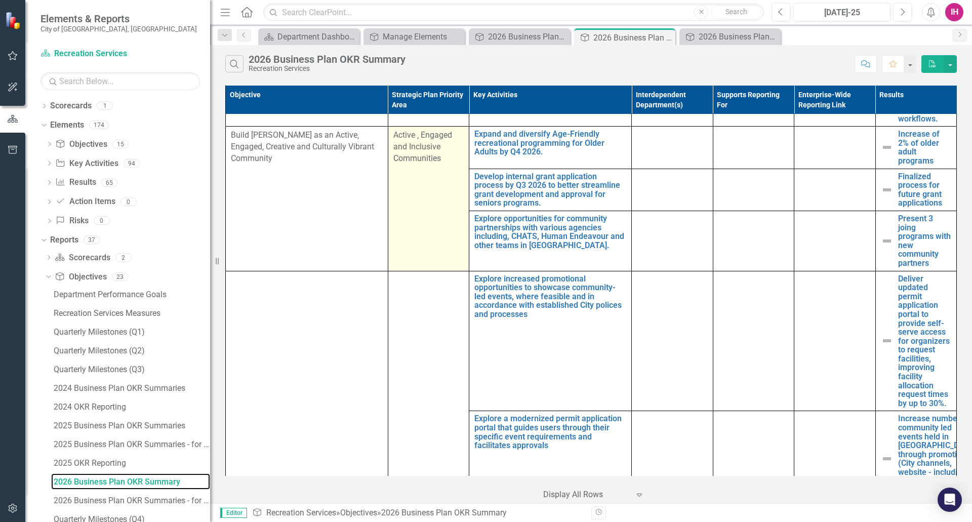
scroll to position [1214, 0]
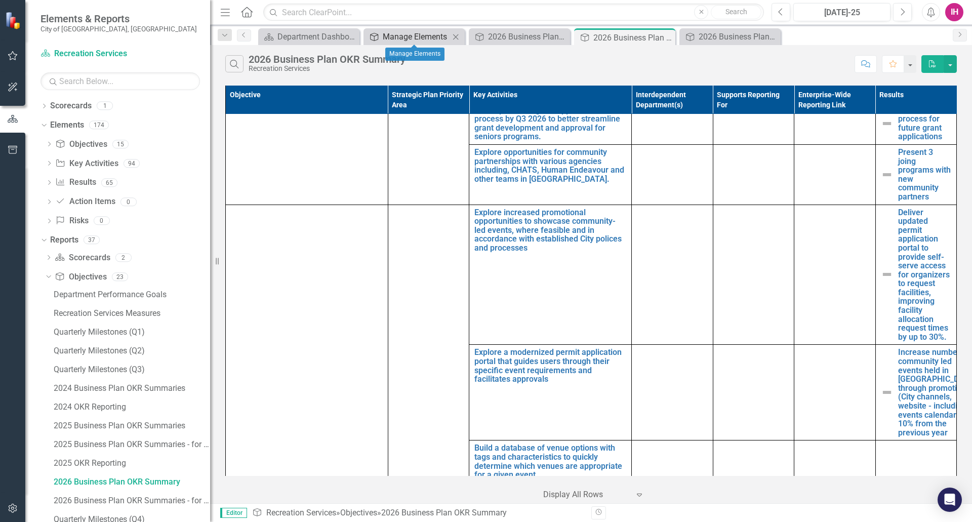
click at [413, 41] on div "Manage Elements" at bounding box center [416, 36] width 67 height 13
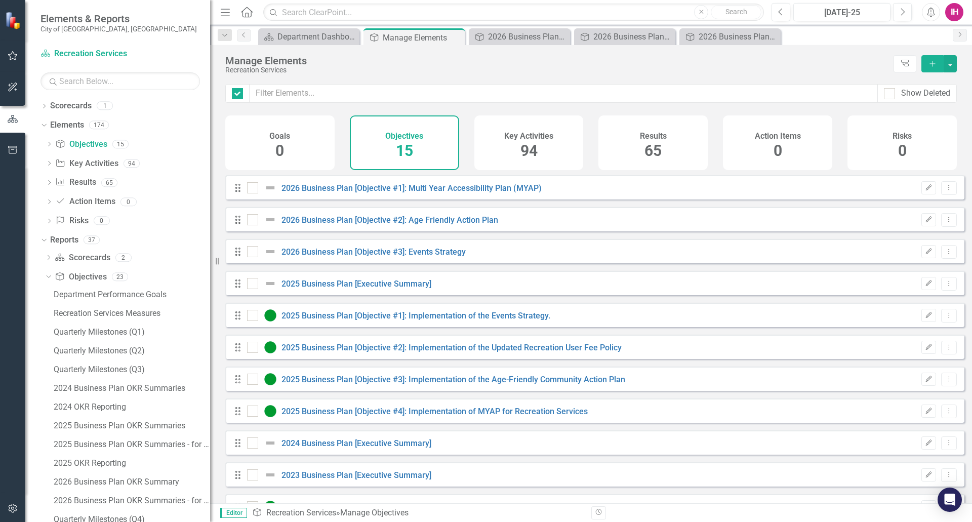
checkbox input "false"
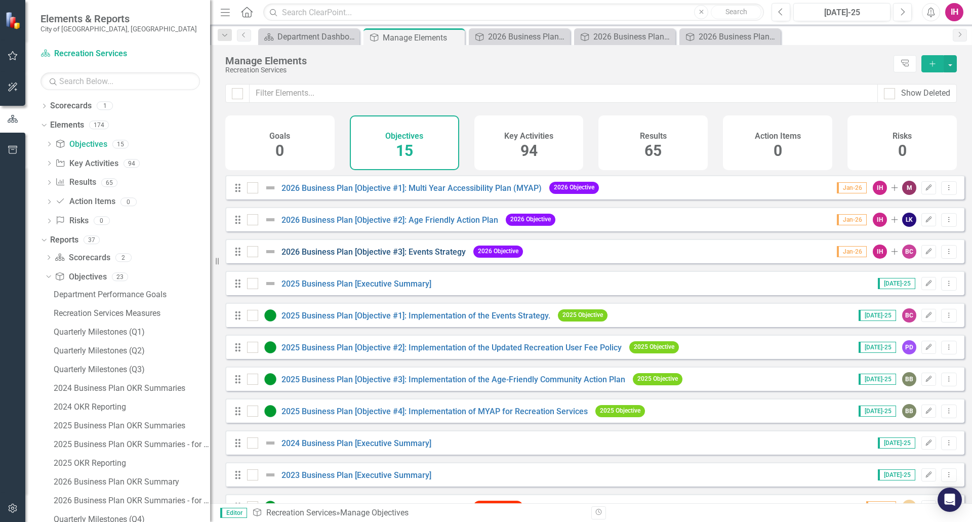
click at [364, 257] on Strategy"] "2026 Business Plan [Objective #3]: Events Strategy" at bounding box center [374, 252] width 184 height 10
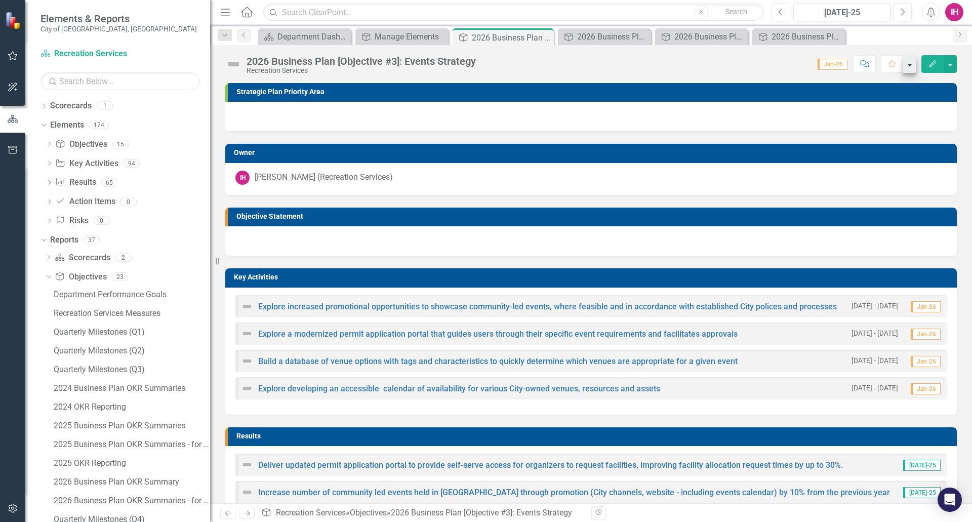
drag, startPoint x: 934, startPoint y: 66, endPoint x: 914, endPoint y: 72, distance: 21.5
click at [934, 66] on icon "Edit" at bounding box center [932, 63] width 9 height 7
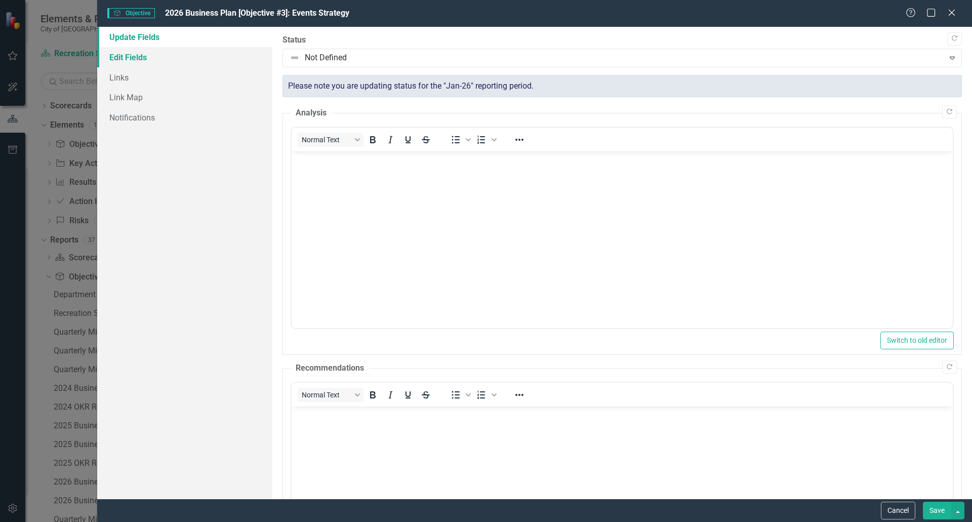
click at [140, 57] on link "Edit Fields" at bounding box center [184, 57] width 175 height 20
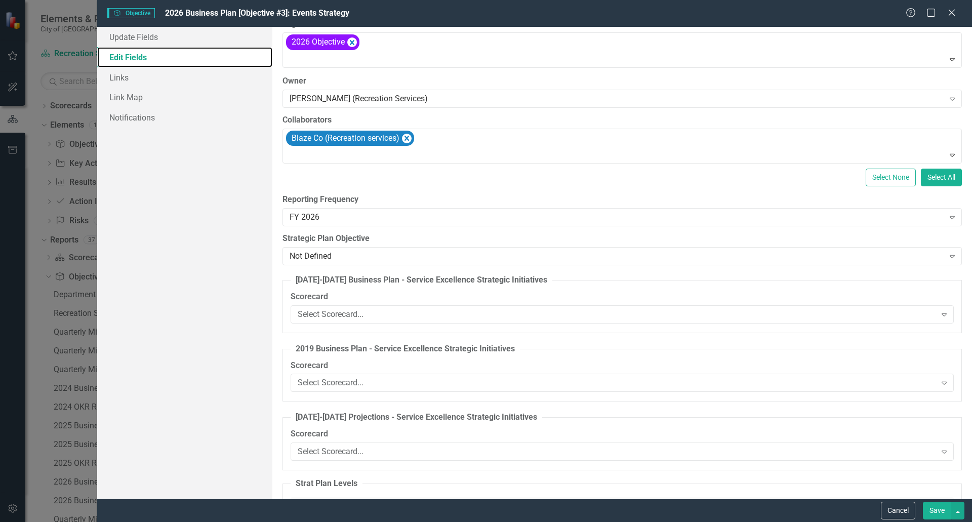
scroll to position [51, 0]
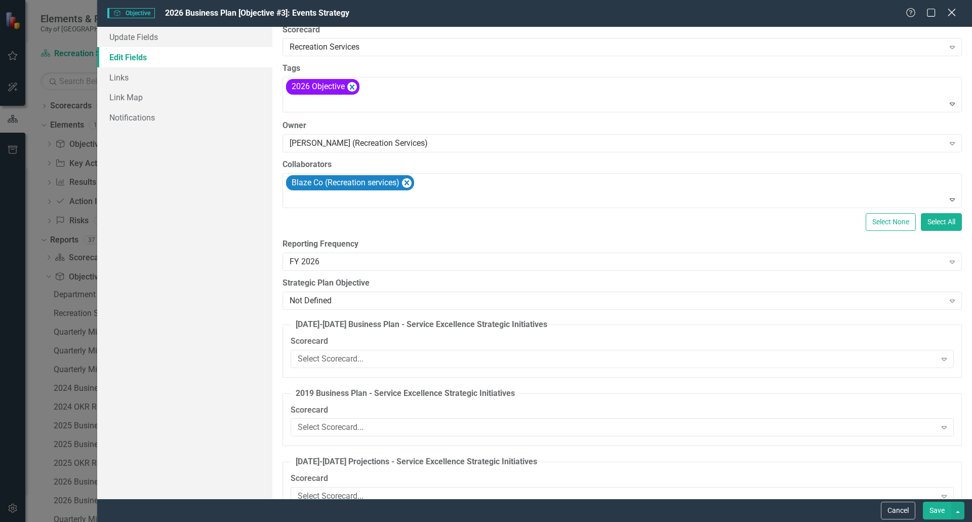
click at [954, 12] on icon "Close" at bounding box center [952, 13] width 13 height 10
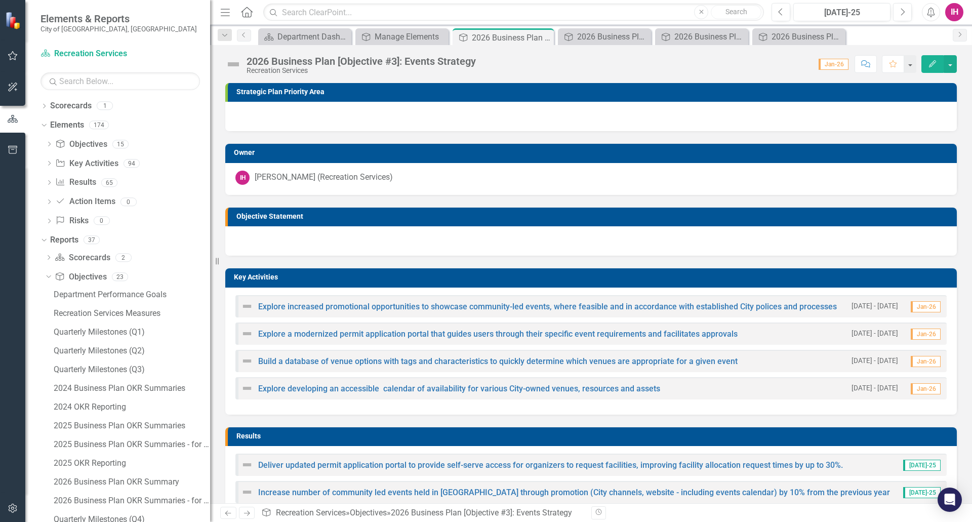
click at [283, 219] on h3 "Objective Statement" at bounding box center [595, 217] width 716 height 8
click at [325, 240] on div at bounding box center [591, 240] width 732 height 29
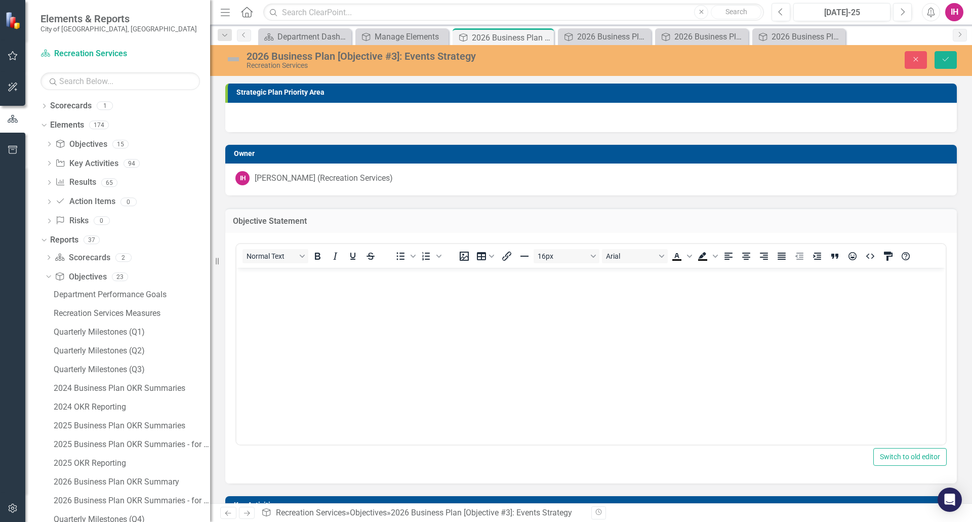
scroll to position [0, 0]
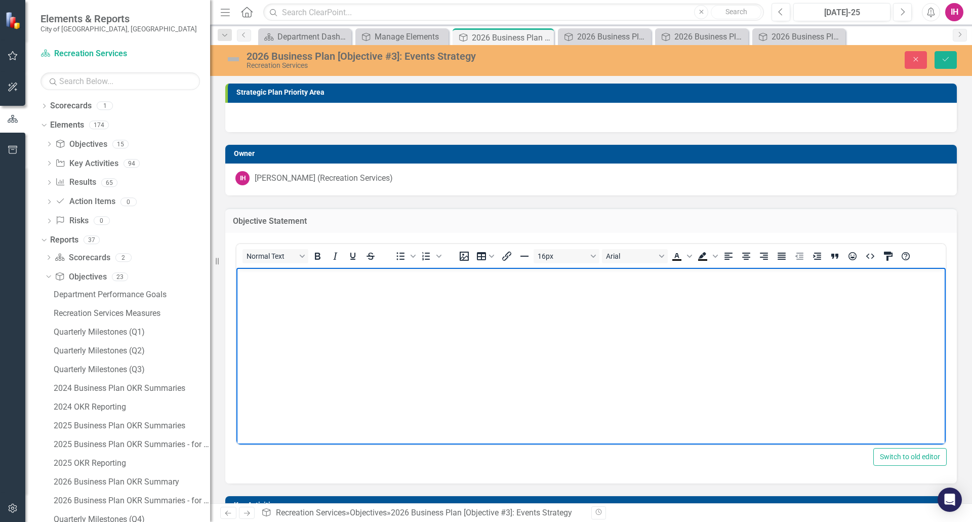
click at [294, 316] on body "Rich Text Area. Press ALT-0 for help." at bounding box center [592, 343] width 710 height 152
click at [343, 300] on body "Rich Text Area. Press ALT-0 for help." at bounding box center [592, 343] width 710 height 152
click at [943, 58] on icon "Save" at bounding box center [946, 59] width 9 height 7
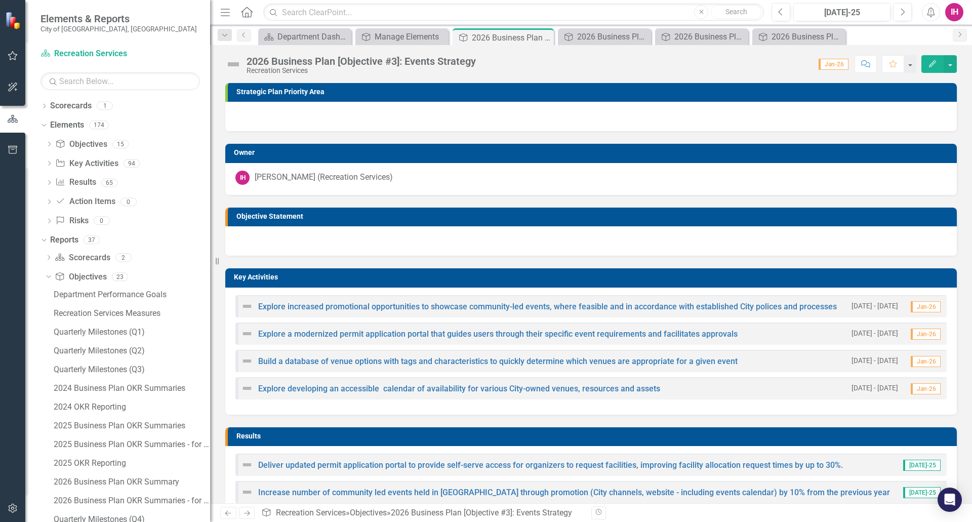
click at [315, 119] on div at bounding box center [591, 116] width 732 height 29
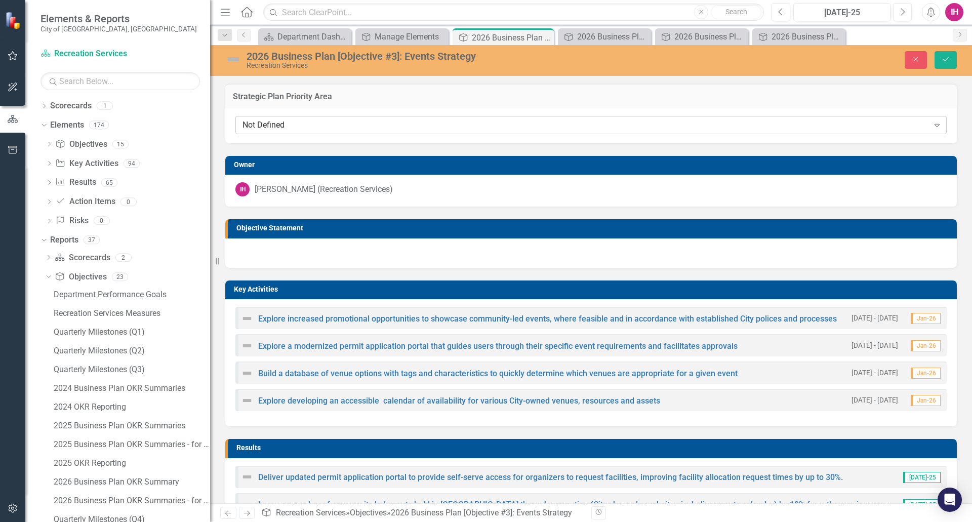
click at [310, 125] on div "Not Defined" at bounding box center [586, 126] width 687 height 12
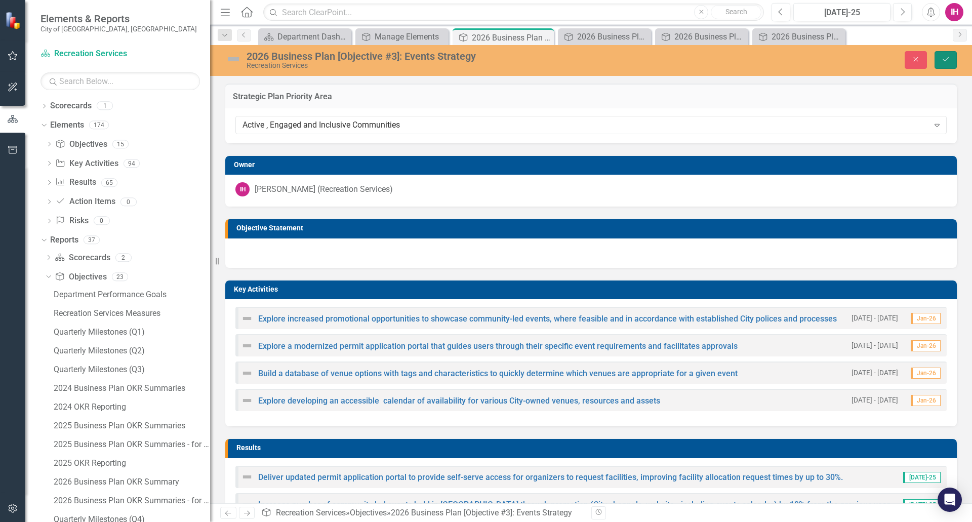
click at [949, 60] on icon "Save" at bounding box center [946, 59] width 9 height 7
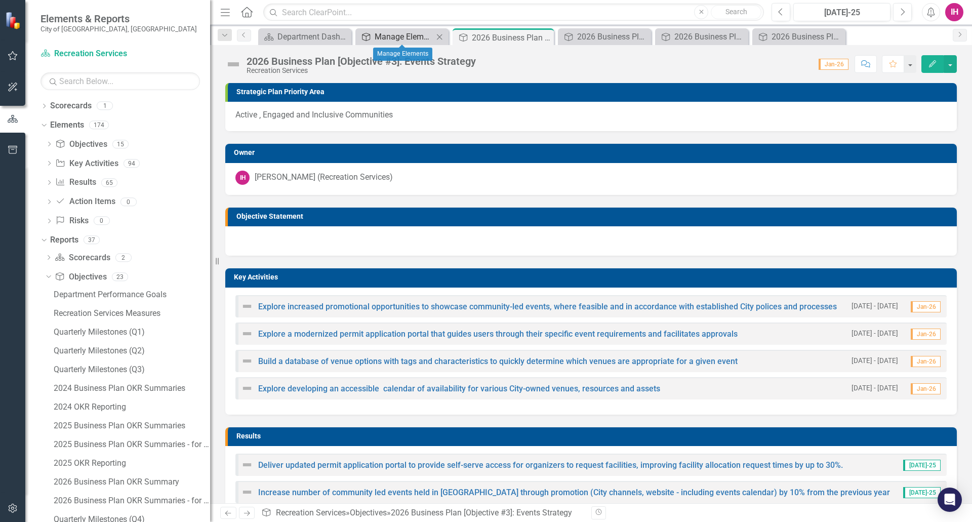
click at [400, 36] on div "Manage Elements" at bounding box center [404, 36] width 59 height 13
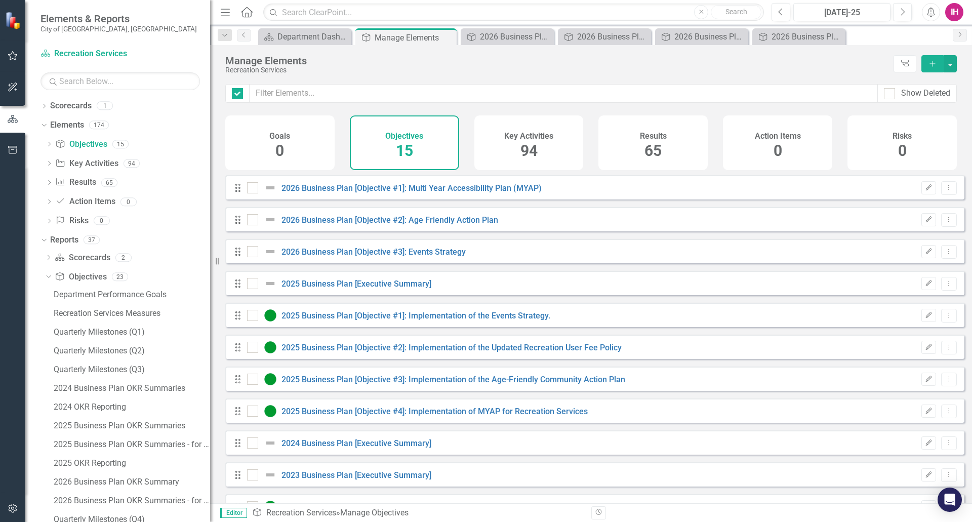
checkbox input "false"
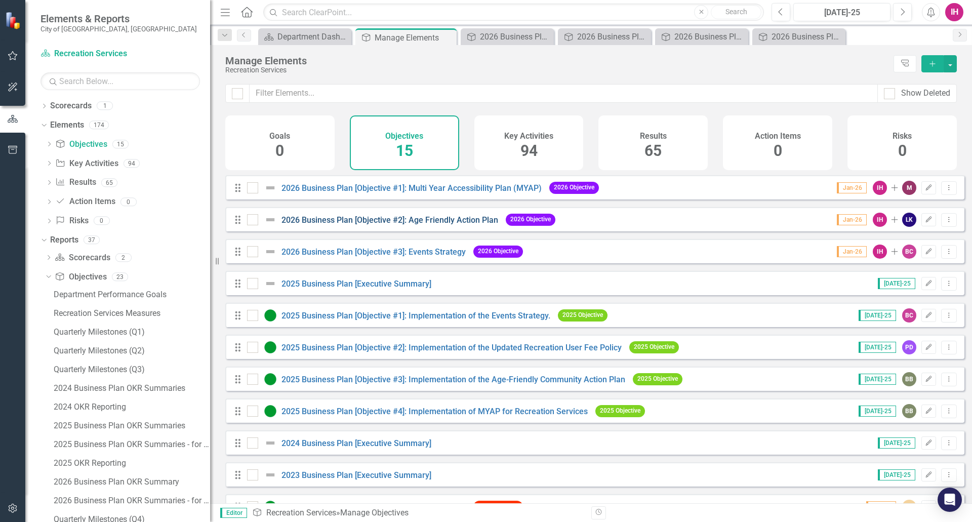
click at [364, 225] on Plan"] "2026 Business Plan [Objective #2]: Age Friendly Action Plan" at bounding box center [390, 220] width 217 height 10
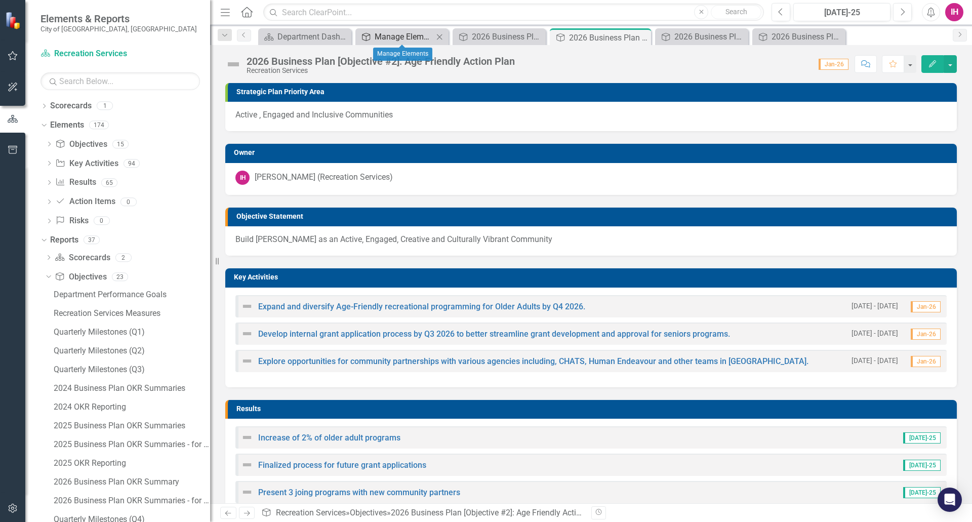
click at [390, 33] on div "Manage Elements" at bounding box center [404, 36] width 59 height 13
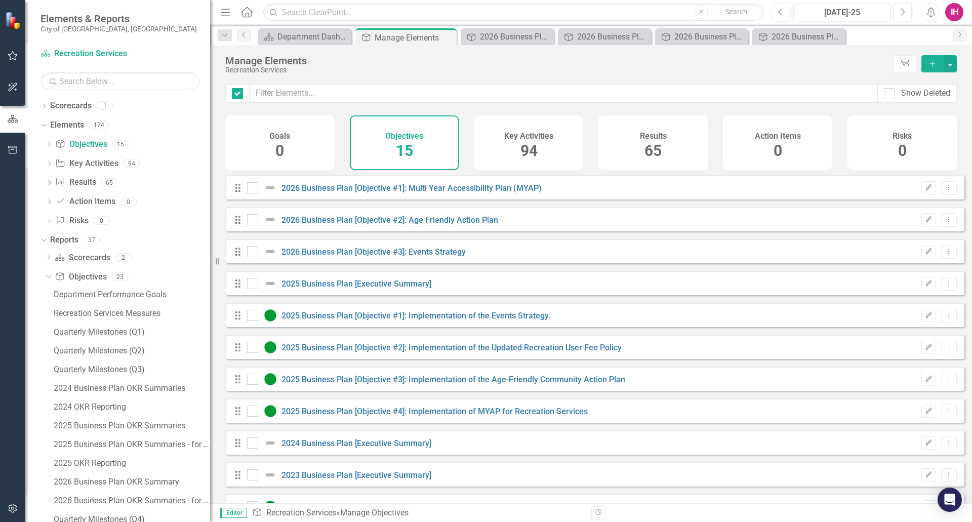
checkbox input "false"
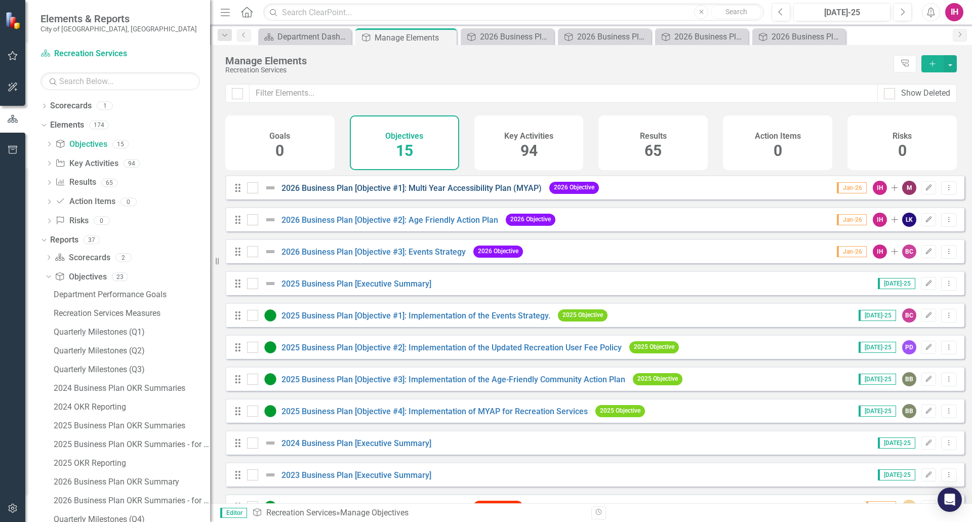
click at [380, 193] on (MYAP)"] "2026 Business Plan [Objective #1]: Multi Year Accessibility Plan (MYAP)" at bounding box center [412, 188] width 260 height 10
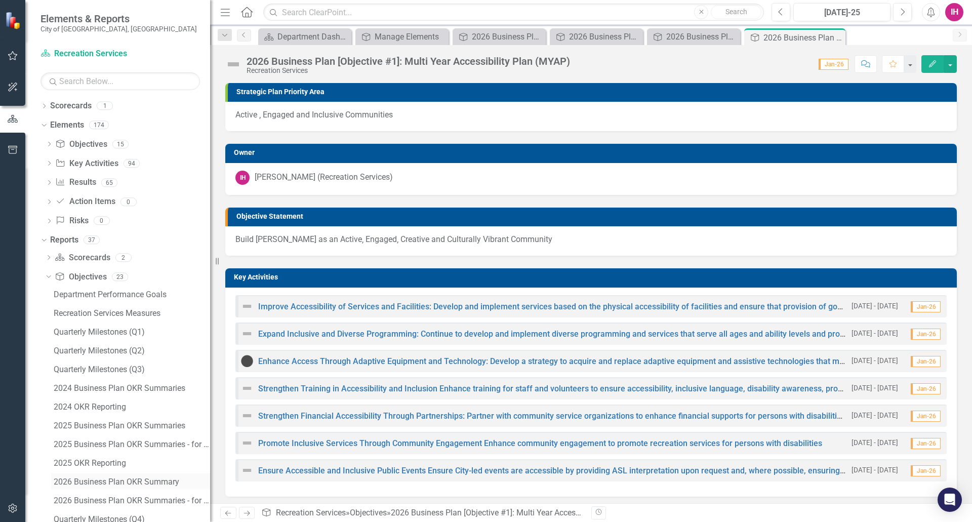
click at [97, 480] on div "2026 Business Plan OKR Summary" at bounding box center [132, 482] width 157 height 9
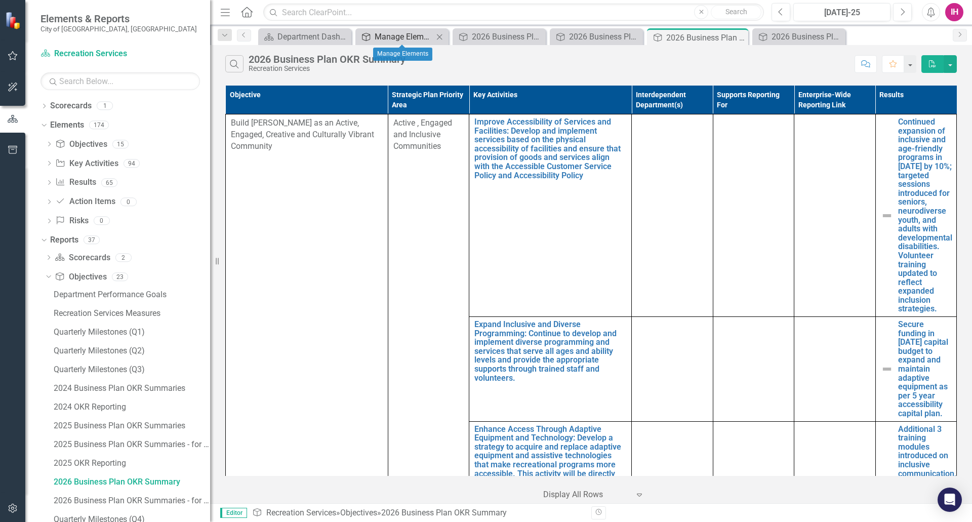
click at [388, 36] on div "Manage Elements" at bounding box center [404, 36] width 59 height 13
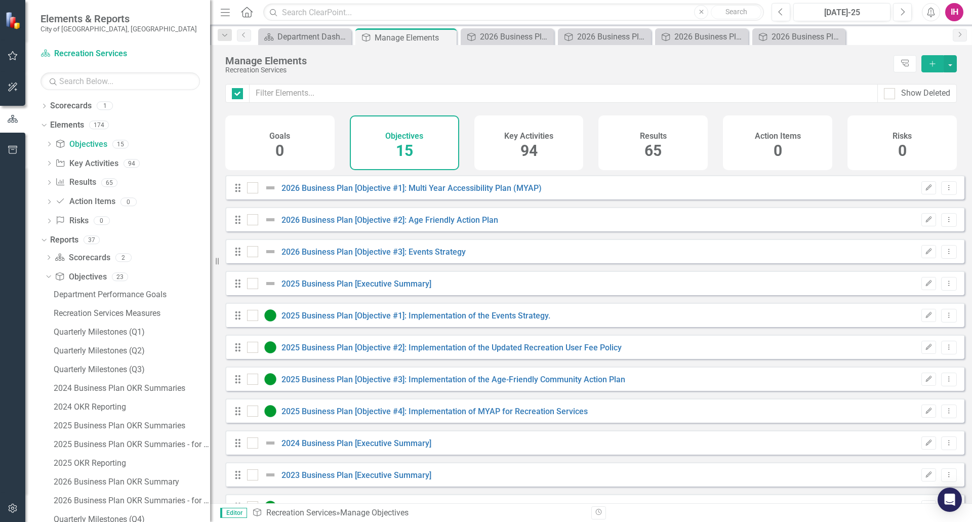
checkbox input "false"
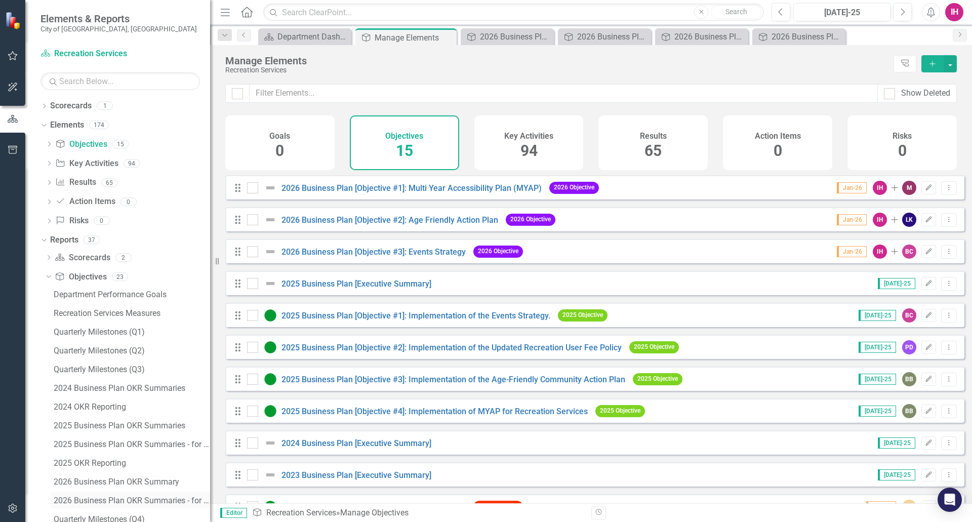
click at [112, 498] on div "2026 Business Plan OKR Summaries - for FPDF" at bounding box center [132, 500] width 157 height 9
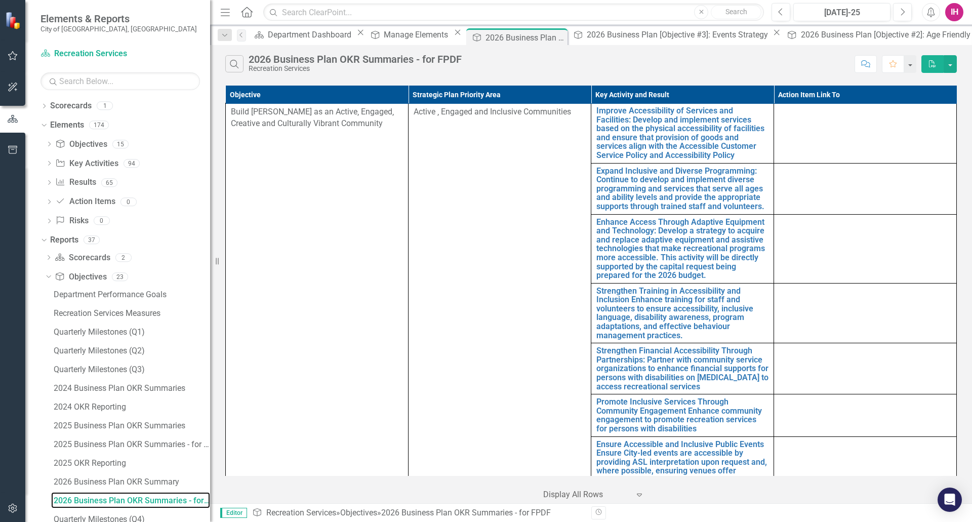
scroll to position [1, 0]
click at [930, 60] on icon "button" at bounding box center [932, 63] width 7 height 7
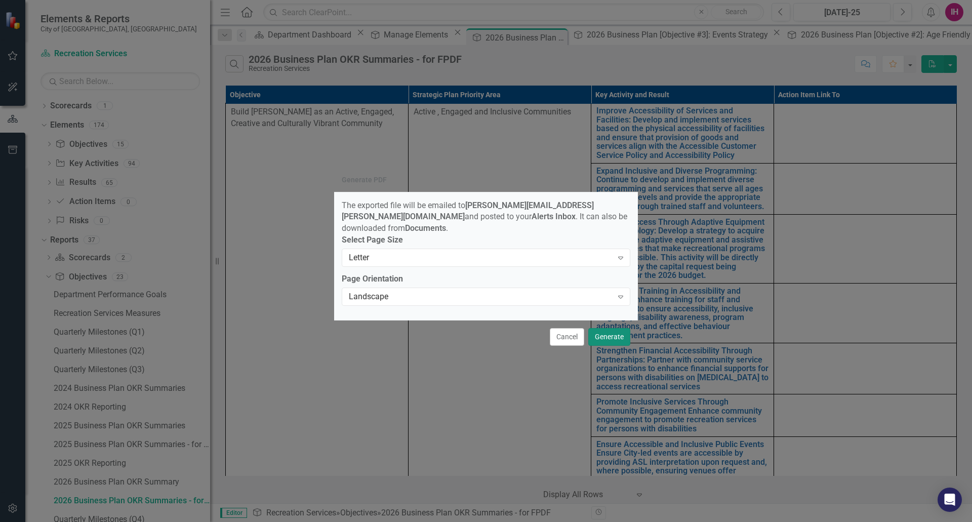
click at [614, 333] on button "Generate" at bounding box center [610, 337] width 42 height 18
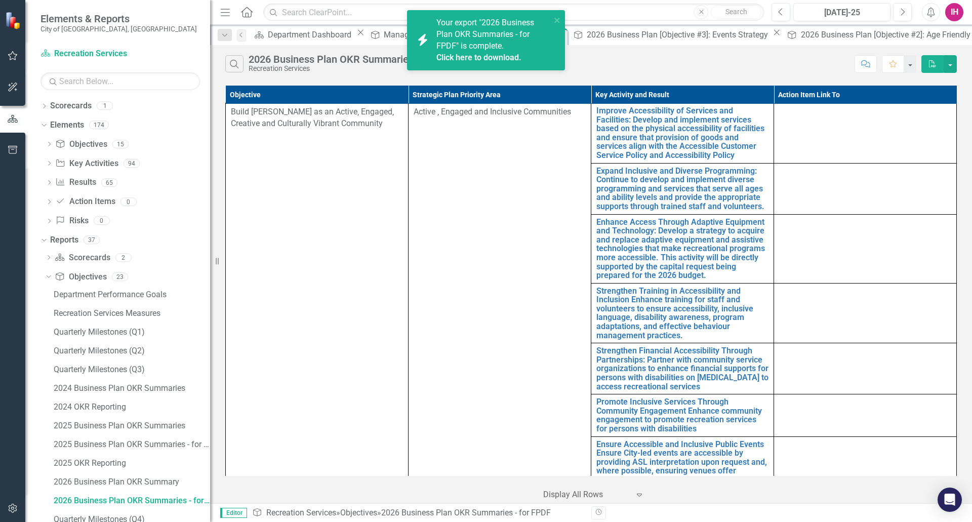
click at [477, 55] on link "Click here to download." at bounding box center [479, 58] width 85 height 10
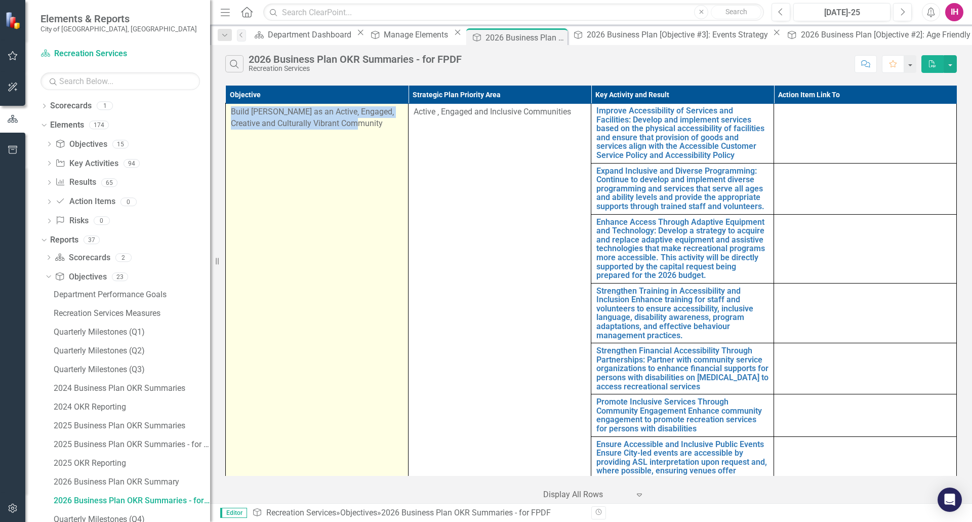
drag, startPoint x: 278, startPoint y: 132, endPoint x: 229, endPoint y: 108, distance: 54.1
click at [229, 108] on td "Build [PERSON_NAME] as an Active‚ Engaged‚ Creative and Culturally Vibrant Comm…" at bounding box center [317, 304] width 183 height 403
copy p "Build [PERSON_NAME] as an Active‚ Engaged‚ Creative and Culturally Vibrant Comm…"
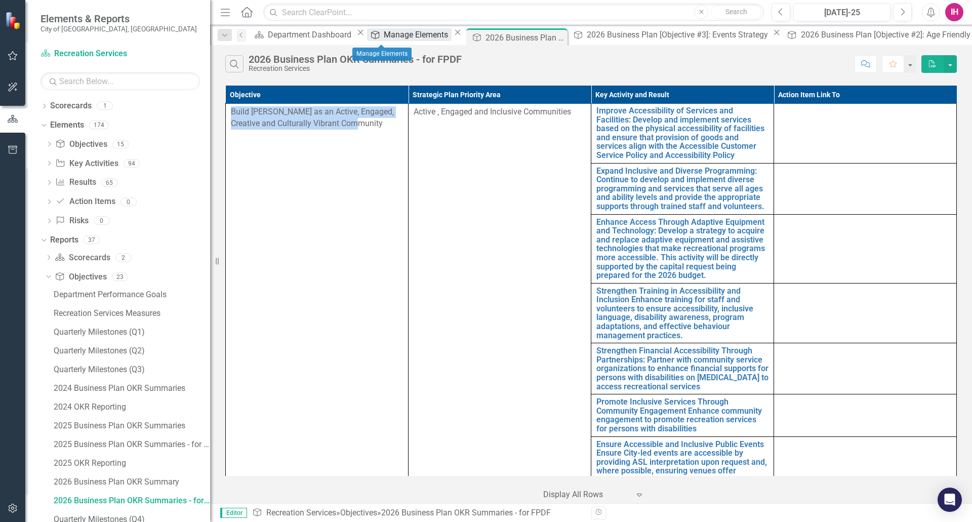
click at [384, 32] on div "Manage Elements" at bounding box center [417, 34] width 67 height 13
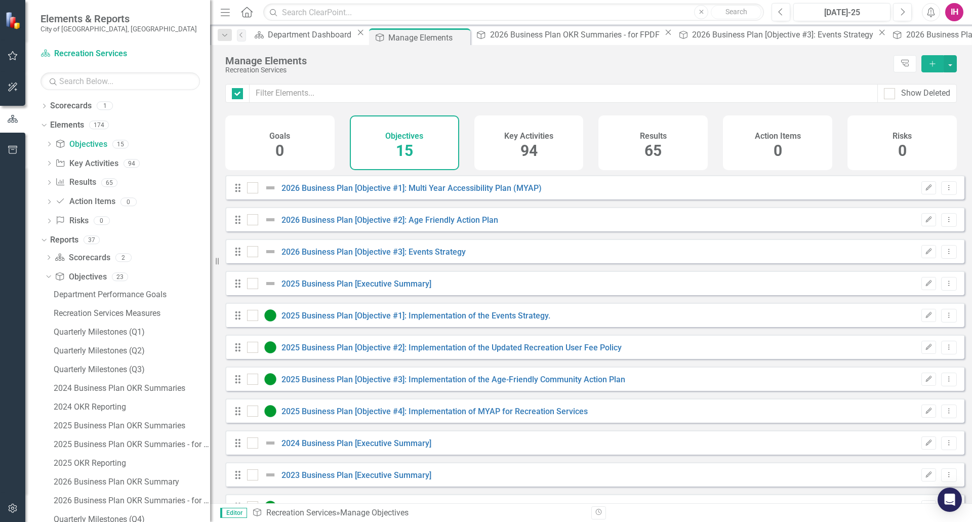
checkbox input "false"
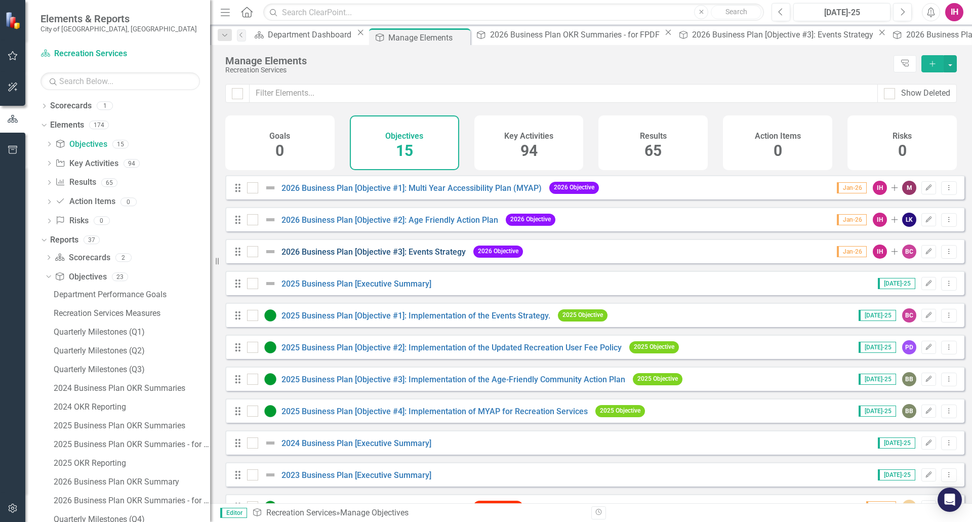
click at [362, 257] on Strategy"] "2026 Business Plan [Objective #3]: Events Strategy" at bounding box center [374, 252] width 184 height 10
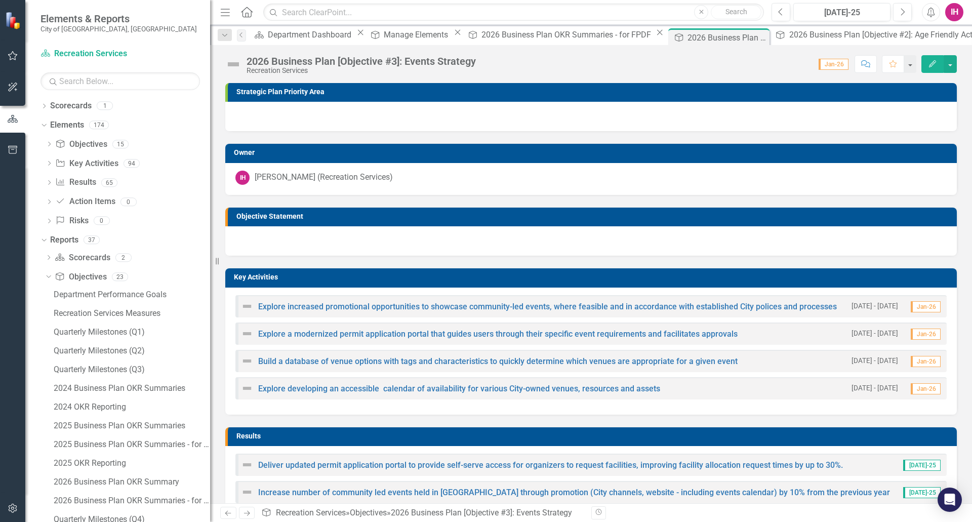
click at [288, 238] on div at bounding box center [591, 240] width 732 height 29
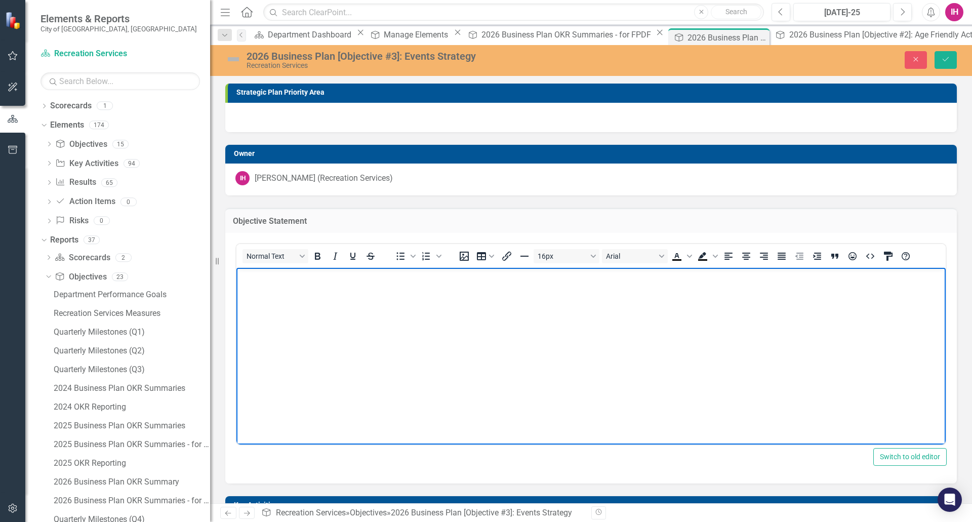
click at [300, 297] on body "Rich Text Area. Press ALT-0 for help." at bounding box center [592, 343] width 710 height 152
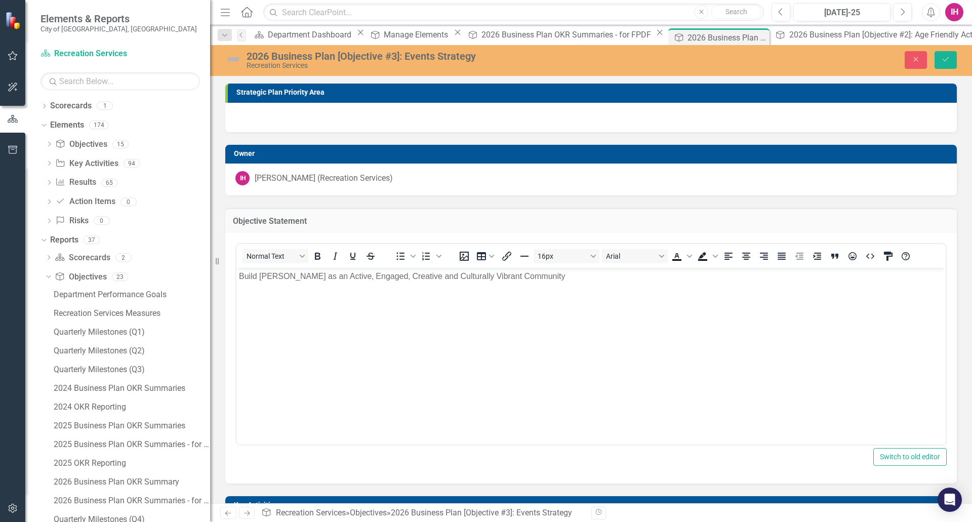
click at [331, 115] on div at bounding box center [591, 117] width 732 height 29
click at [953, 53] on button "Save" at bounding box center [946, 60] width 22 height 18
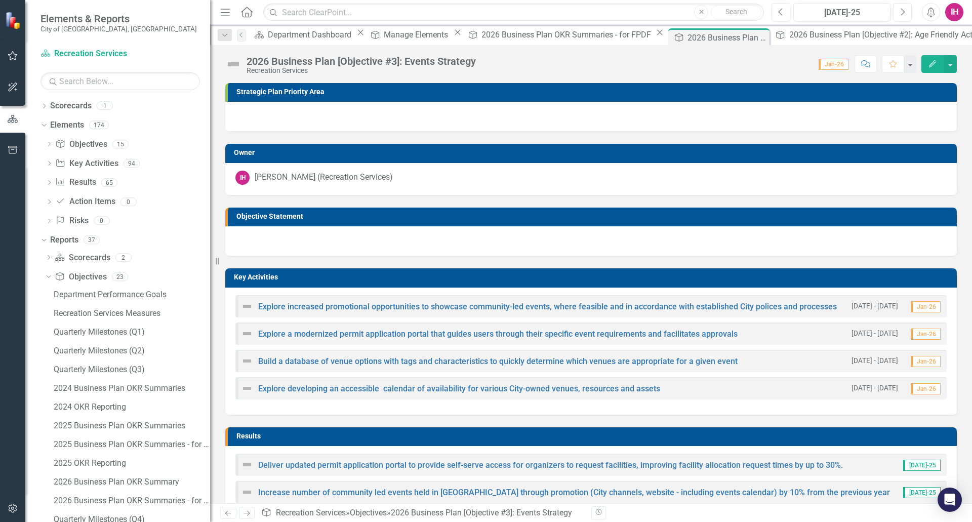
click at [390, 119] on div at bounding box center [591, 116] width 732 height 29
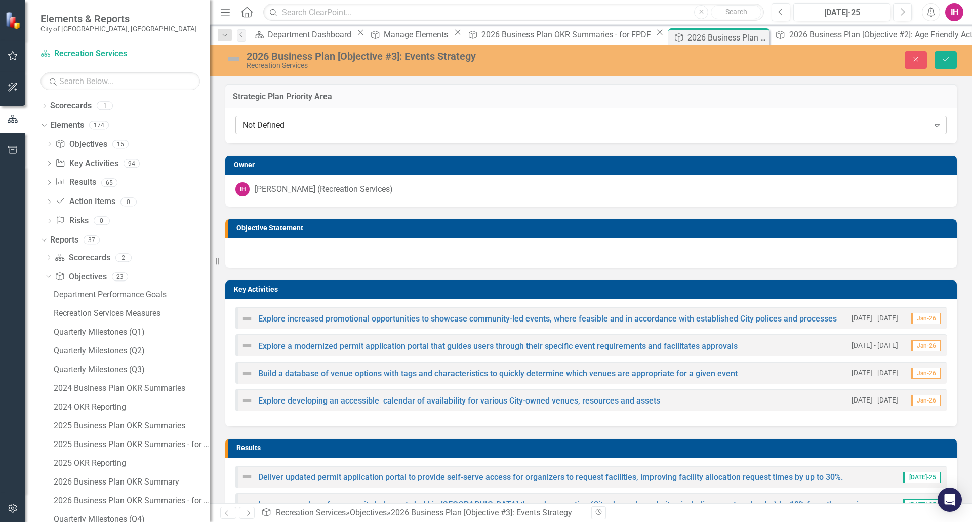
click at [367, 120] on div "Not Defined" at bounding box center [586, 126] width 687 height 12
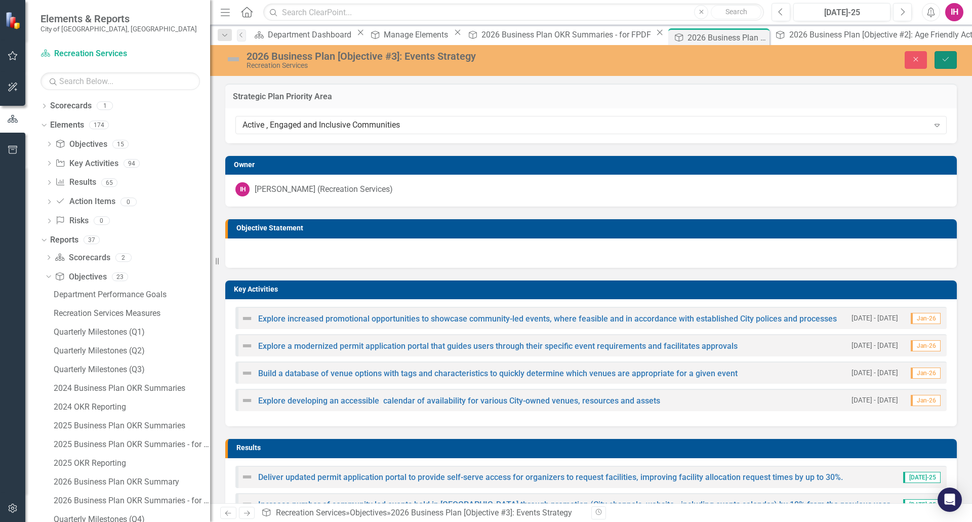
click at [950, 60] on icon "Save" at bounding box center [946, 59] width 9 height 7
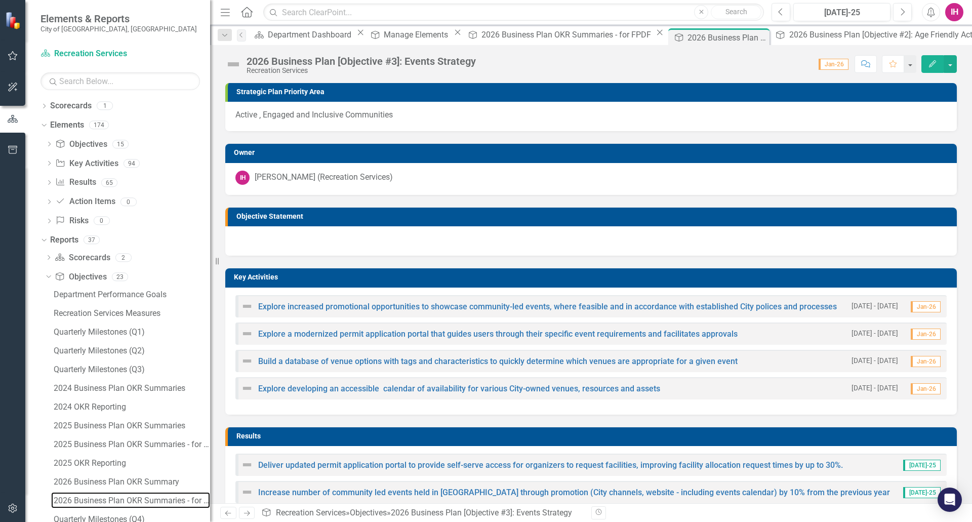
drag, startPoint x: 141, startPoint y: 500, endPoint x: 153, endPoint y: 490, distance: 15.1
click at [141, 500] on div "2026 Business Plan OKR Summaries - for FPDF" at bounding box center [132, 500] width 157 height 9
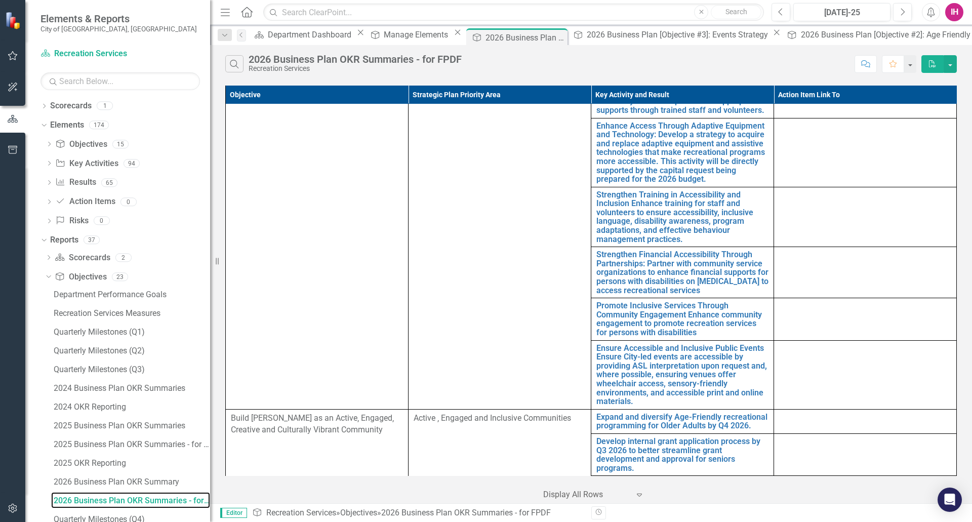
scroll to position [102, 0]
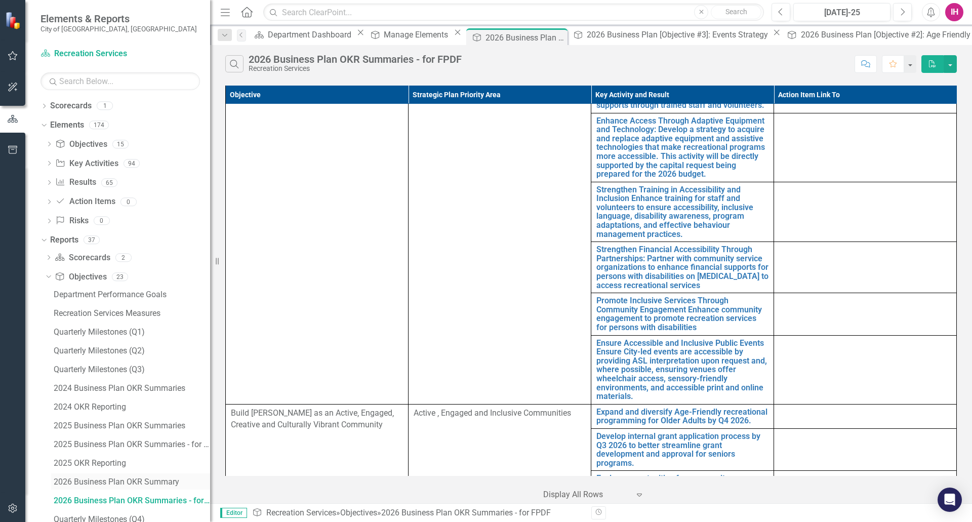
click at [118, 478] on div "2026 Business Plan OKR Summary" at bounding box center [132, 482] width 157 height 9
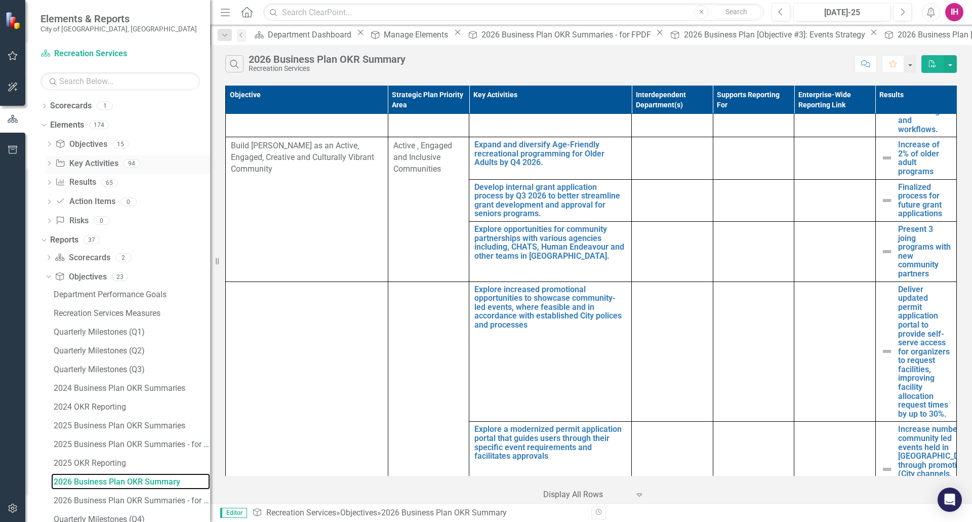
scroll to position [1113, 0]
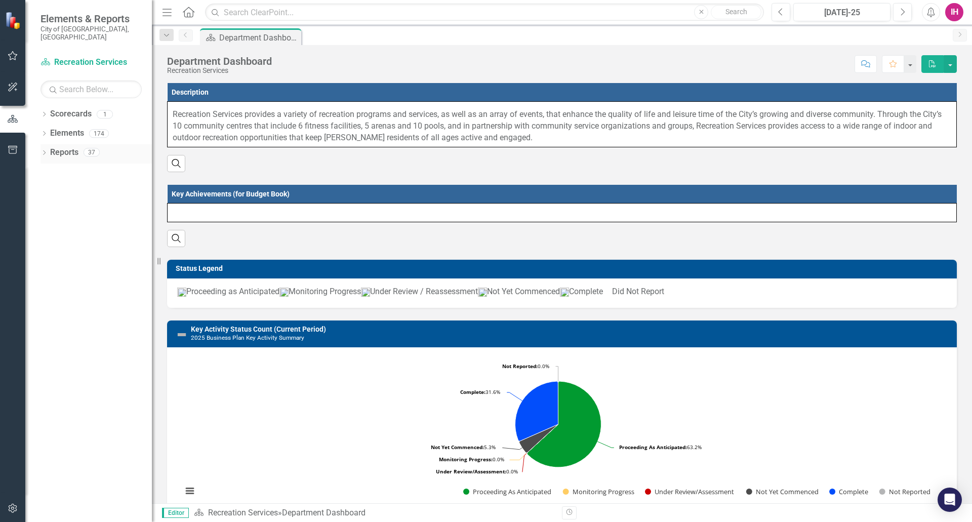
click at [45, 151] on icon "Dropdown" at bounding box center [44, 154] width 7 height 6
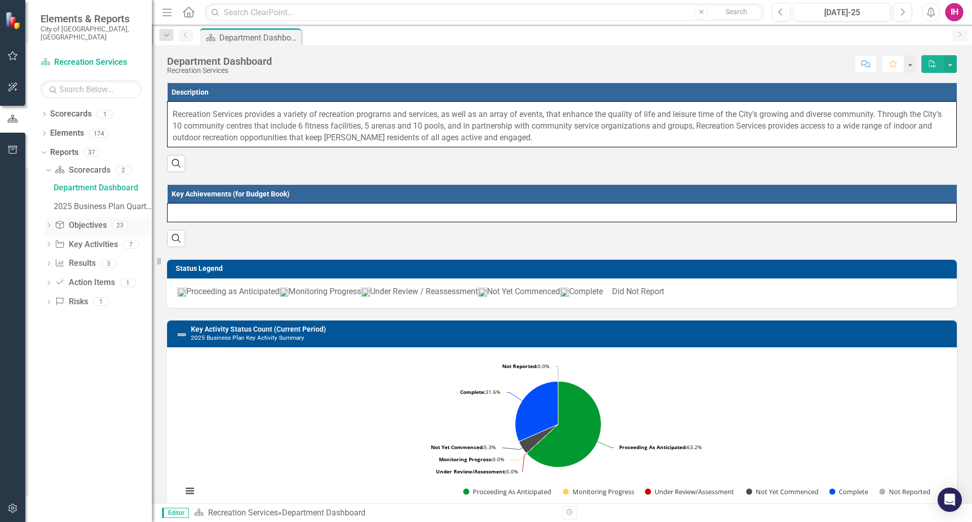
click at [50, 223] on icon at bounding box center [49, 225] width 3 height 5
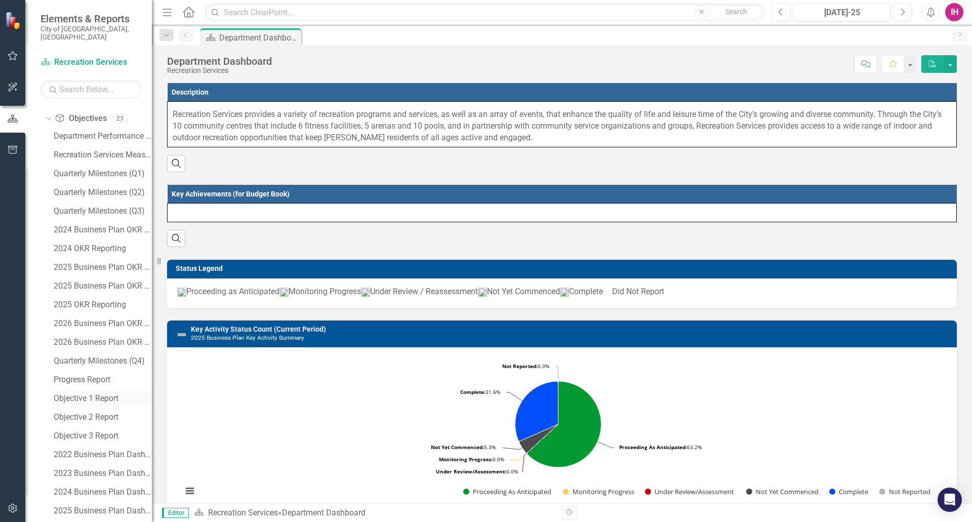
scroll to position [191, 0]
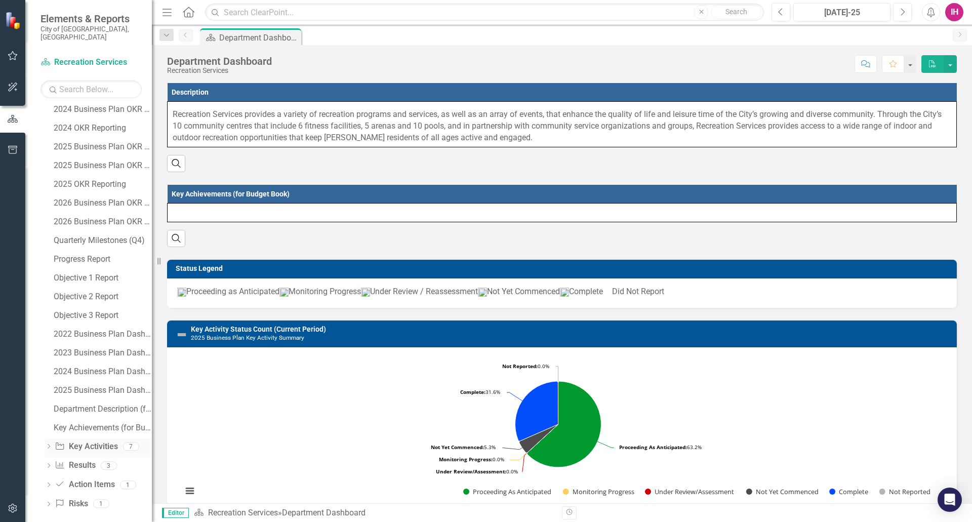
click at [49, 444] on icon at bounding box center [49, 446] width 3 height 5
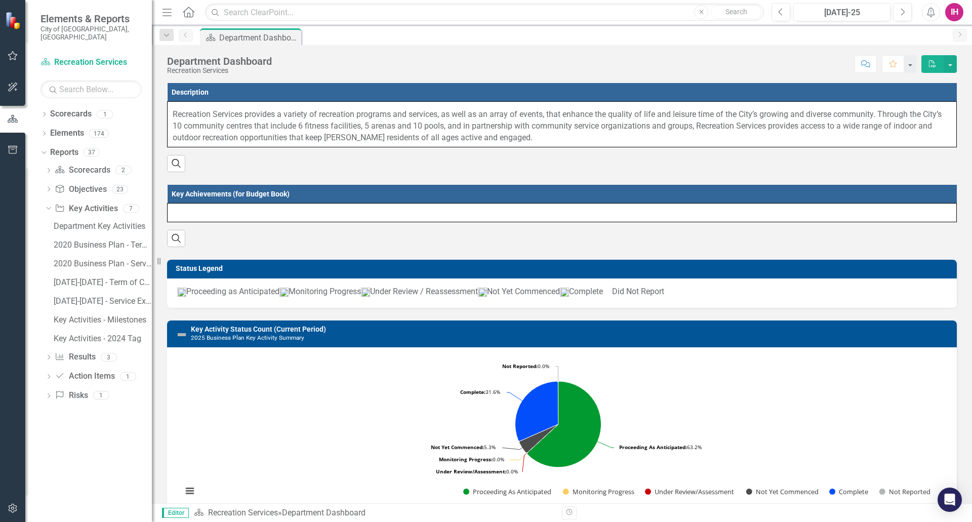
scroll to position [0, 0]
click at [48, 356] on icon "Dropdown" at bounding box center [48, 359] width 7 height 6
click at [47, 125] on div "Dropdown Elements 174" at bounding box center [96, 134] width 111 height 19
click at [45, 131] on icon at bounding box center [44, 133] width 3 height 5
click at [50, 302] on icon "Dropdown" at bounding box center [48, 305] width 7 height 6
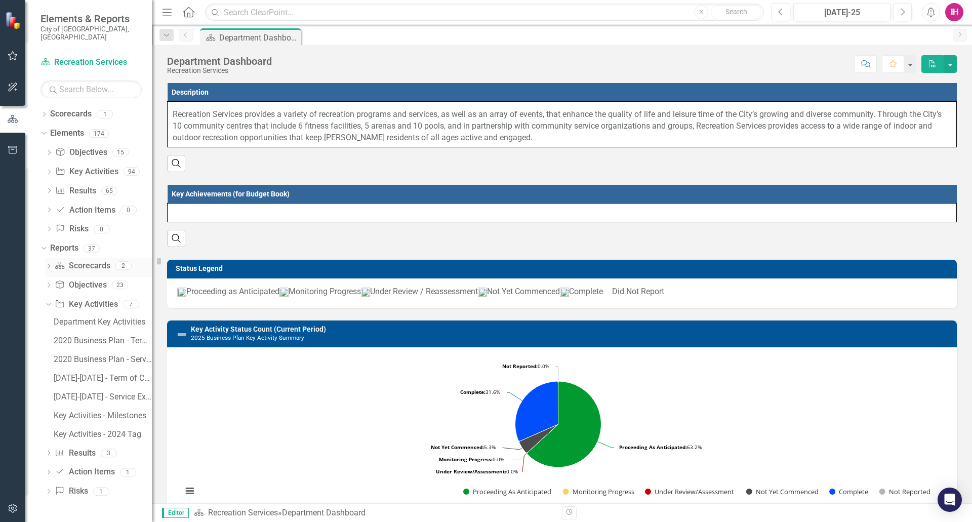
click at [49, 264] on icon "Dropdown" at bounding box center [48, 267] width 7 height 6
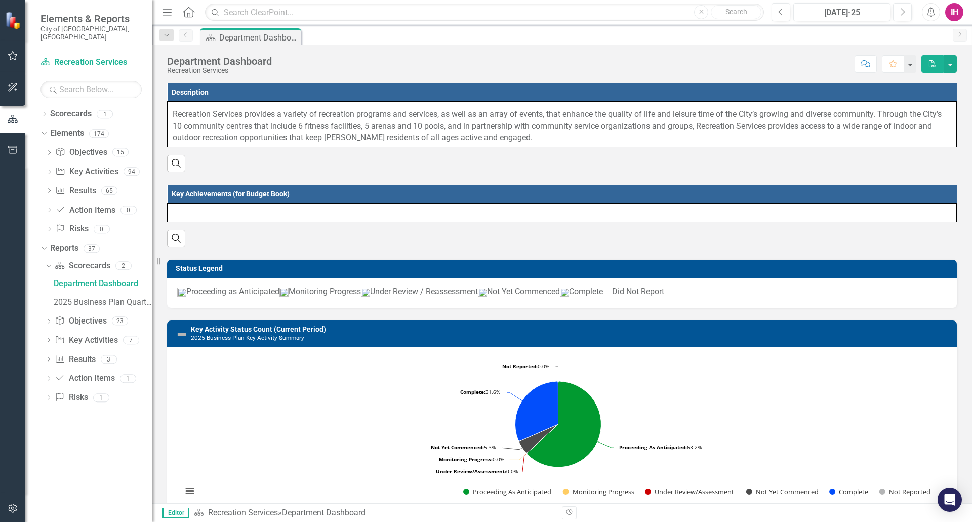
click at [49, 320] on icon "Dropdown" at bounding box center [48, 323] width 7 height 6
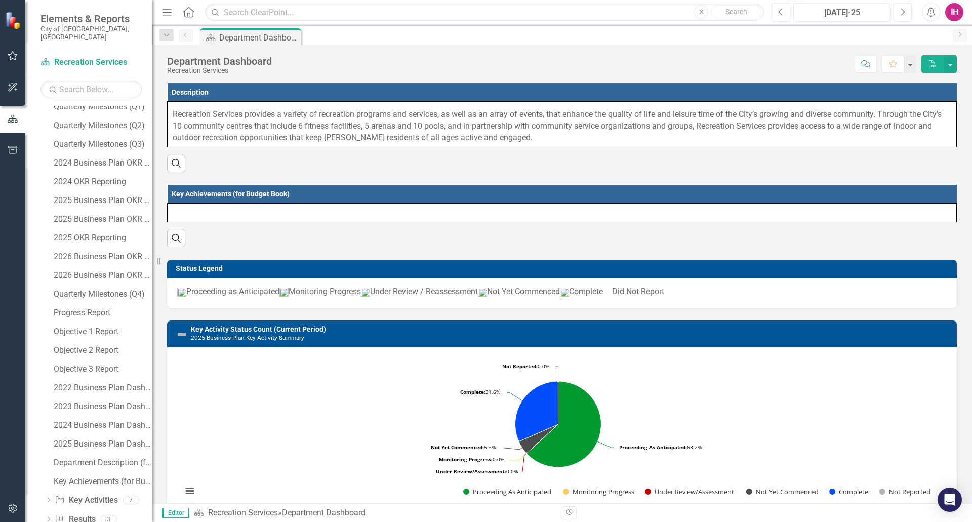
scroll to position [287, 0]
click at [188, 17] on icon "Home" at bounding box center [188, 12] width 13 height 11
click at [50, 444] on icon at bounding box center [49, 446] width 3 height 5
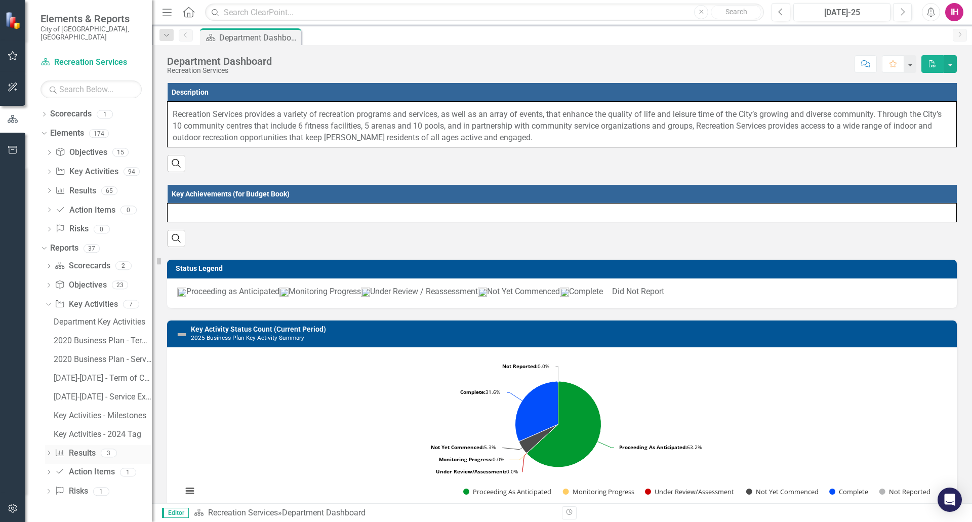
click at [46, 451] on icon "Dropdown" at bounding box center [48, 454] width 7 height 6
click at [44, 112] on icon "Dropdown" at bounding box center [44, 115] width 7 height 6
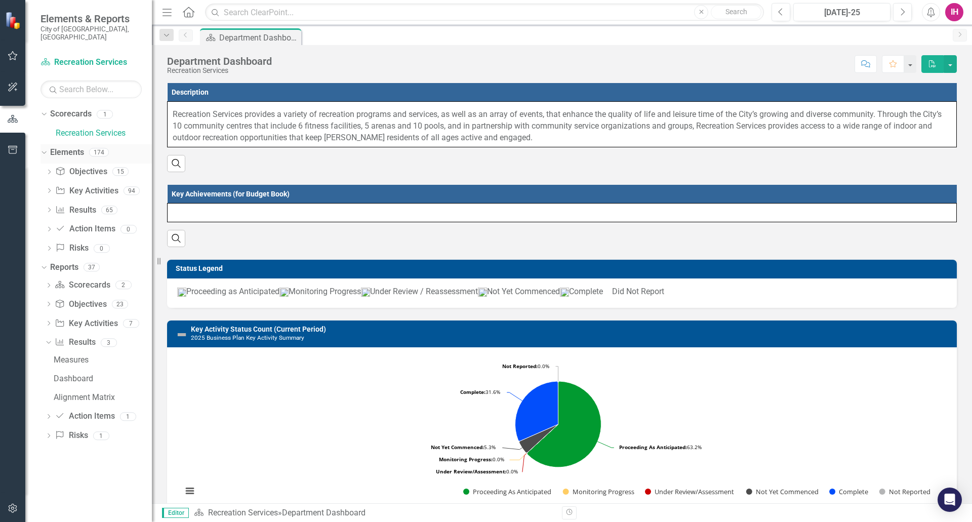
click at [43, 148] on icon "Dropdown" at bounding box center [43, 151] width 6 height 7
click at [51, 201] on div "Dropdown Objective Objectives 23" at bounding box center [98, 210] width 107 height 19
click at [51, 207] on icon "Dropdown" at bounding box center [48, 210] width 7 height 6
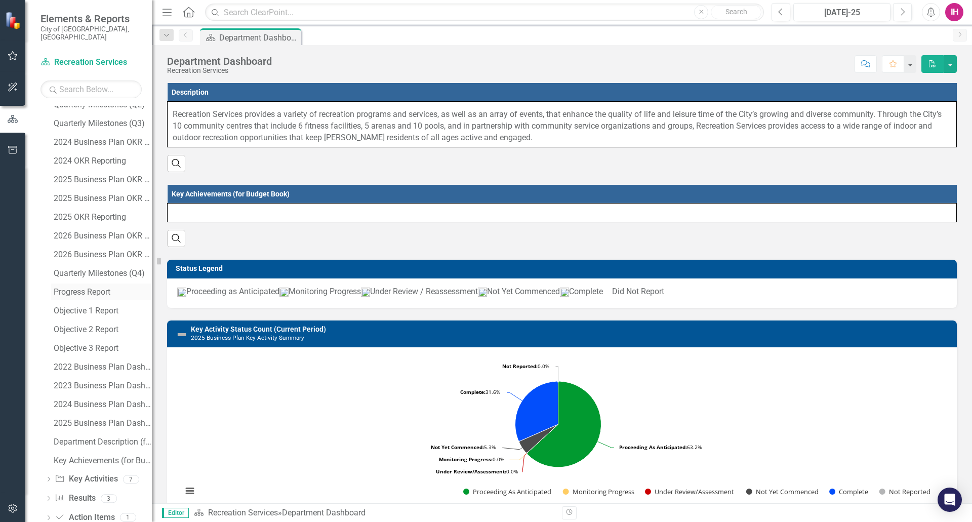
scroll to position [203, 0]
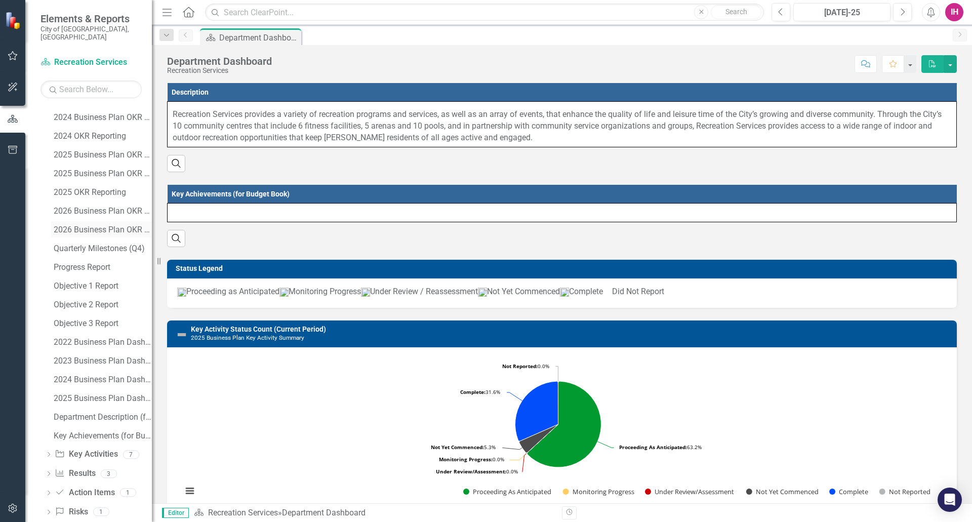
click at [102, 225] on div "2026 Business Plan OKR Summaries - for FPDF" at bounding box center [103, 229] width 98 height 9
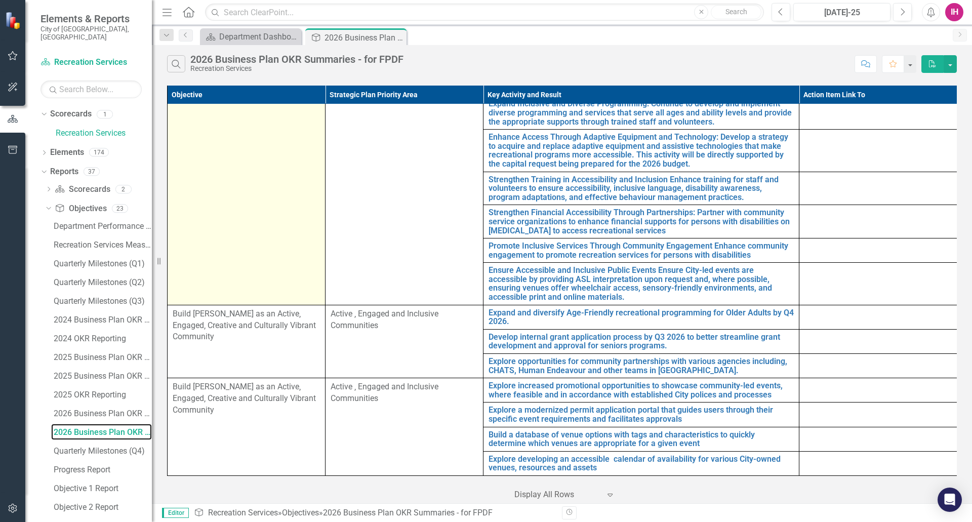
scroll to position [58, 0]
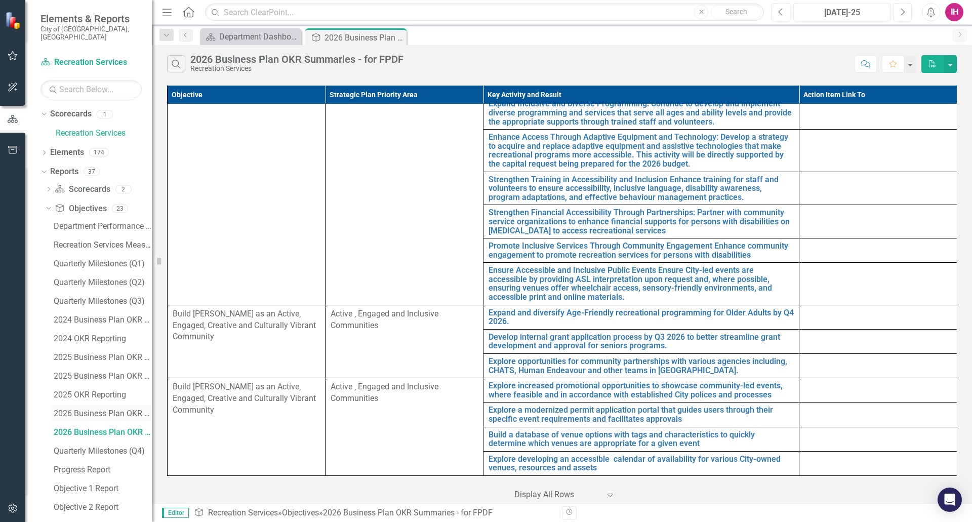
click at [95, 409] on div "2026 Business Plan OKR Summary" at bounding box center [103, 413] width 98 height 9
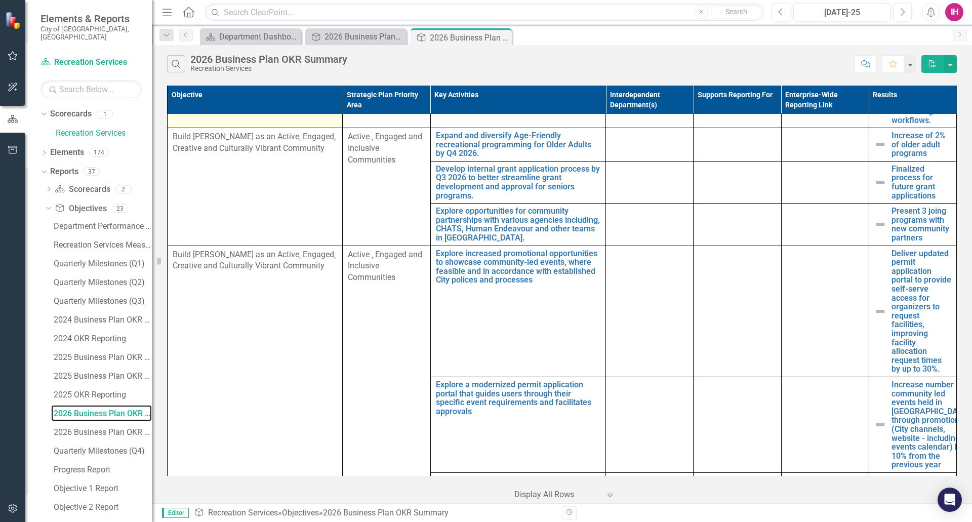
scroll to position [1064, 0]
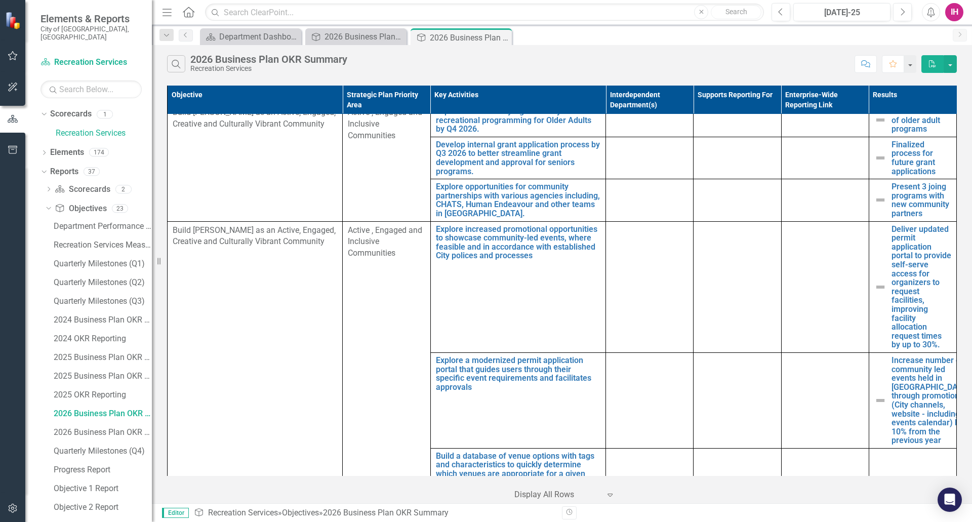
click at [930, 63] on icon "PDF" at bounding box center [932, 63] width 9 height 7
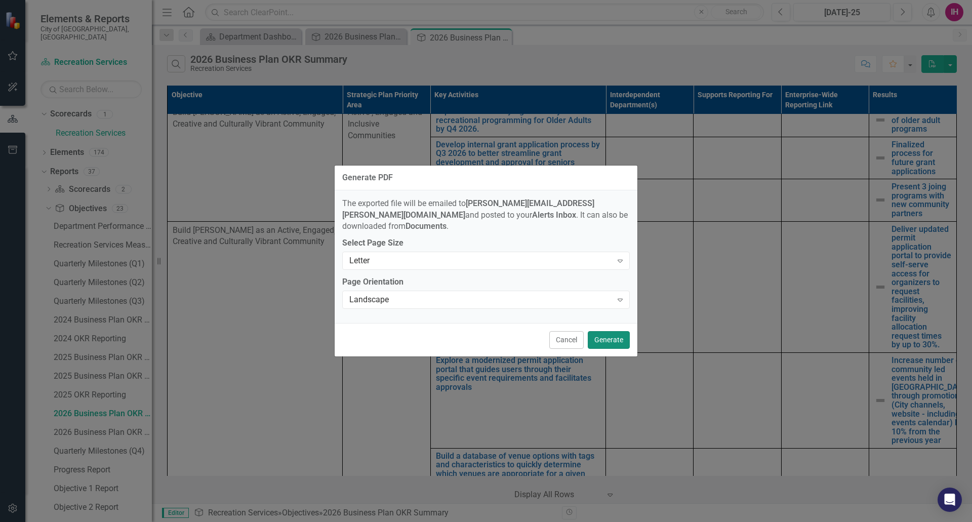
click at [613, 333] on button "Generate" at bounding box center [609, 340] width 42 height 18
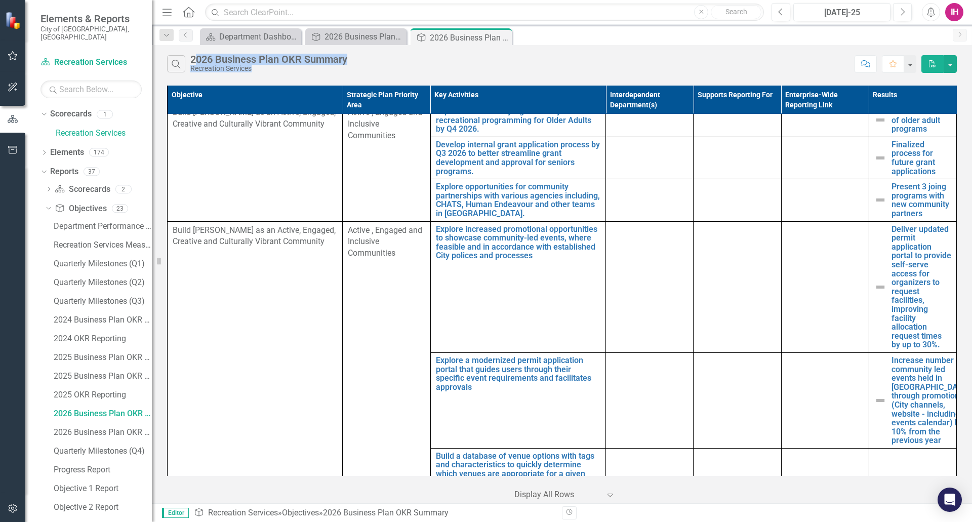
drag, startPoint x: 194, startPoint y: 59, endPoint x: 309, endPoint y: 65, distance: 115.6
click at [309, 65] on div "2026 Business Plan OKR Summary Recreation Services" at bounding box center [268, 63] width 157 height 19
click at [355, 64] on div "Search 2026 Business Plan OKR Summary Recreation Services" at bounding box center [508, 63] width 683 height 17
drag, startPoint x: 351, startPoint y: 56, endPoint x: 192, endPoint y: 58, distance: 159.6
click at [192, 58] on div "2026 Business Plan OKR Summary Recreation Services" at bounding box center [271, 63] width 162 height 19
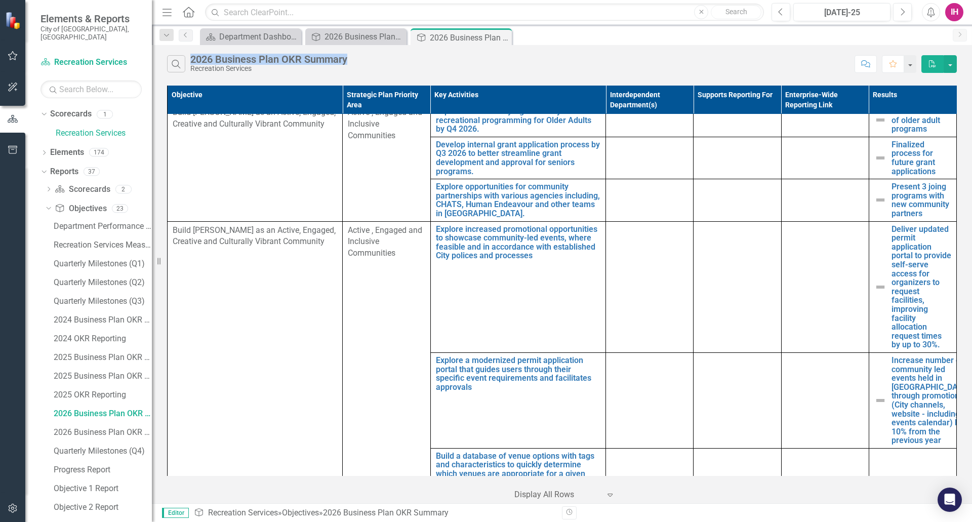
copy div "2026 Business Plan OKR Summary"
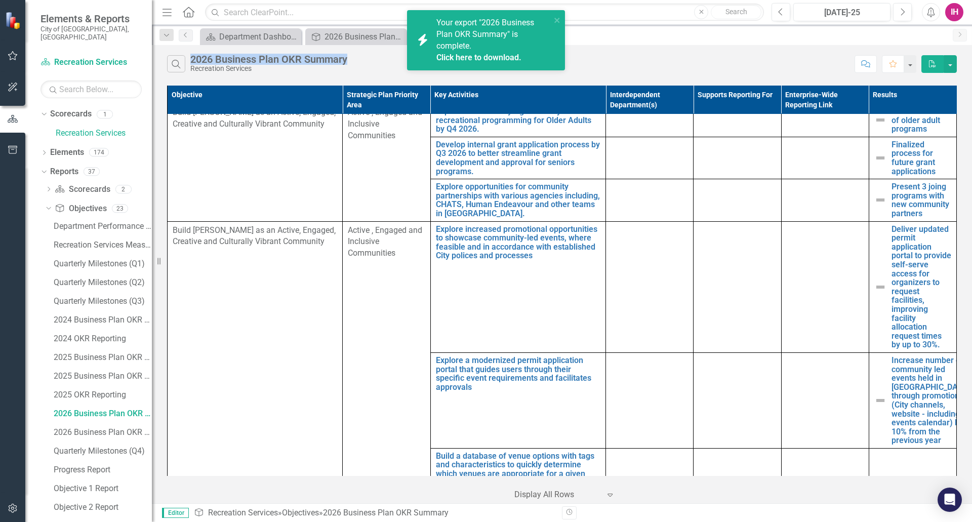
click at [506, 57] on link "Click here to download." at bounding box center [479, 58] width 85 height 10
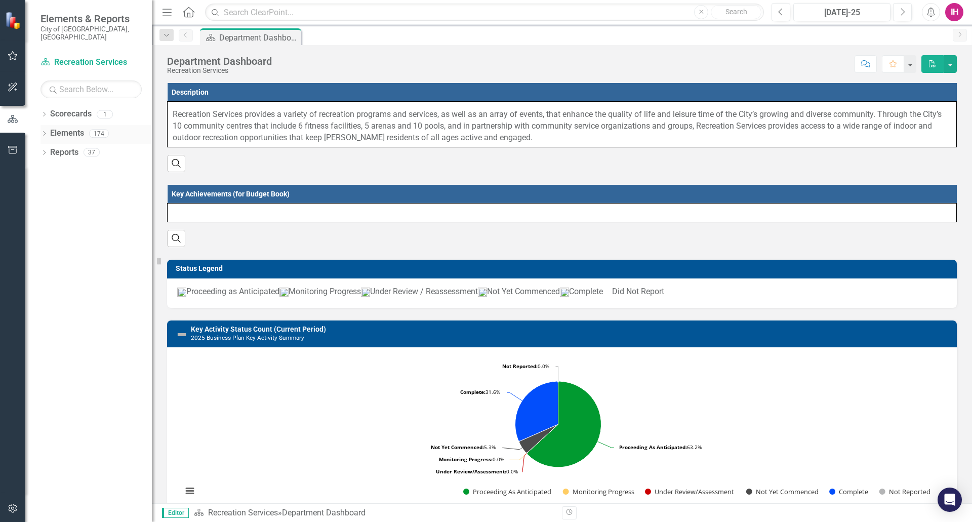
click at [45, 132] on icon "Dropdown" at bounding box center [44, 135] width 7 height 6
click at [49, 151] on icon "Dropdown" at bounding box center [49, 154] width 7 height 6
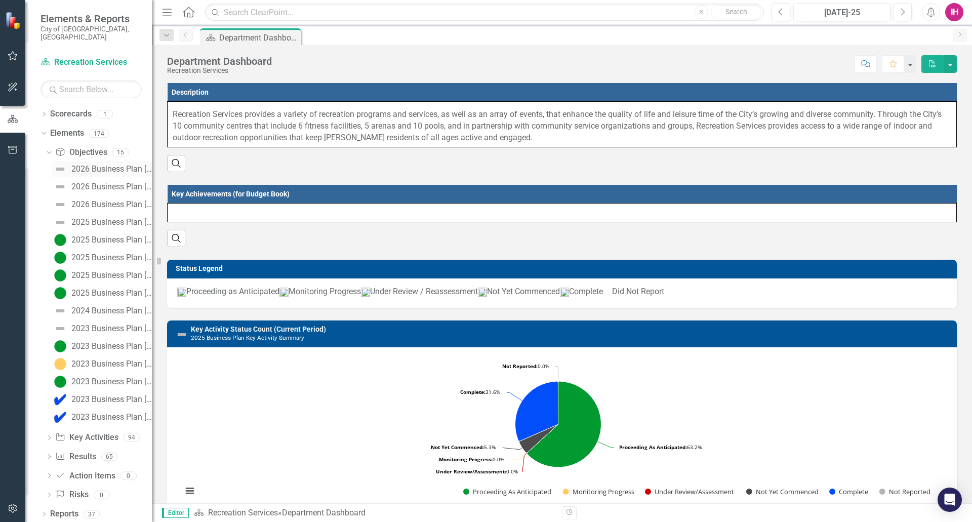
click at [106, 165] on div "2026 Business Plan [Objective #1]: Multi Year Accessibility Plan (MYAP)" at bounding box center [111, 169] width 81 height 9
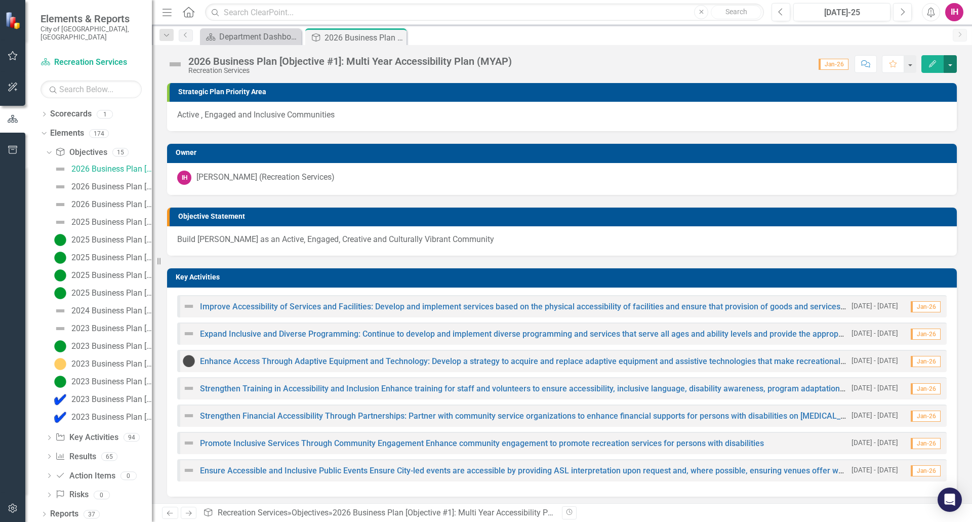
click at [955, 63] on button "button" at bounding box center [950, 64] width 13 height 18
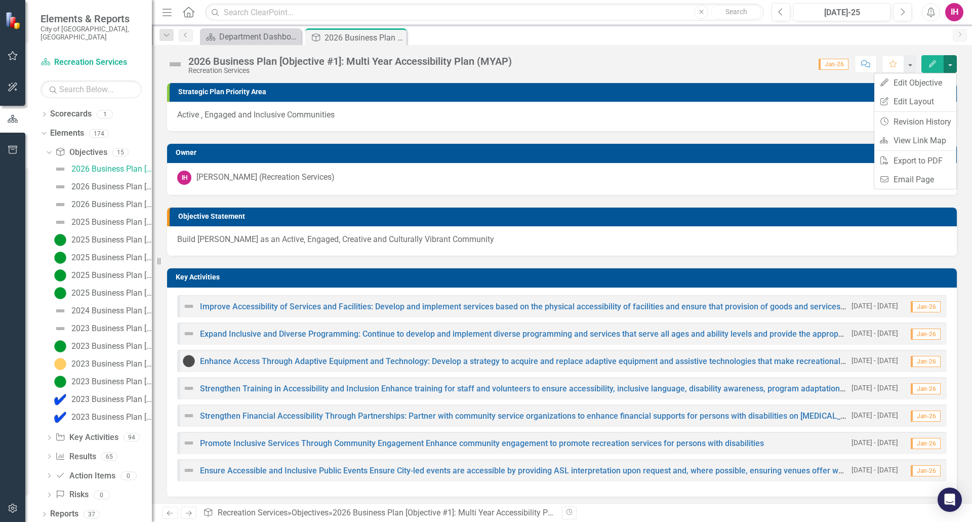
scroll to position [286, 0]
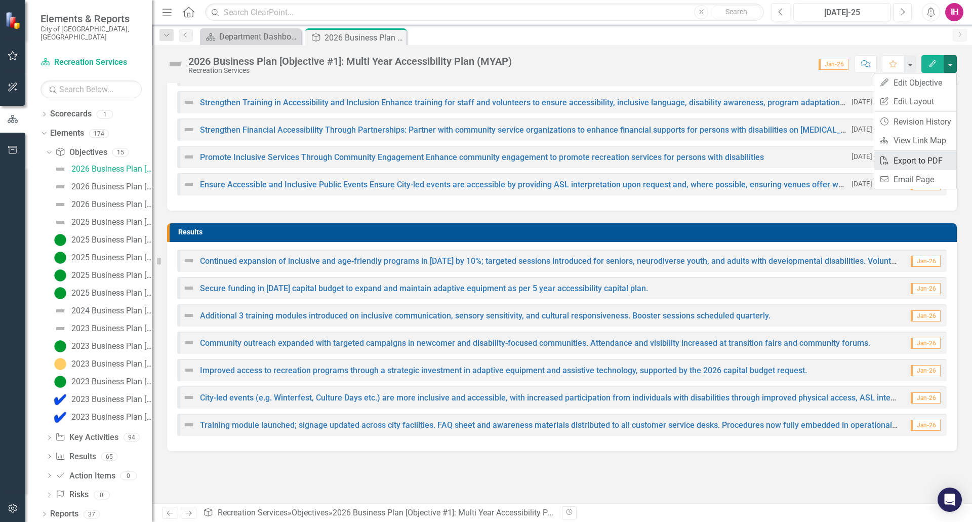
click at [914, 159] on link "PDF Export to PDF" at bounding box center [916, 160] width 82 height 19
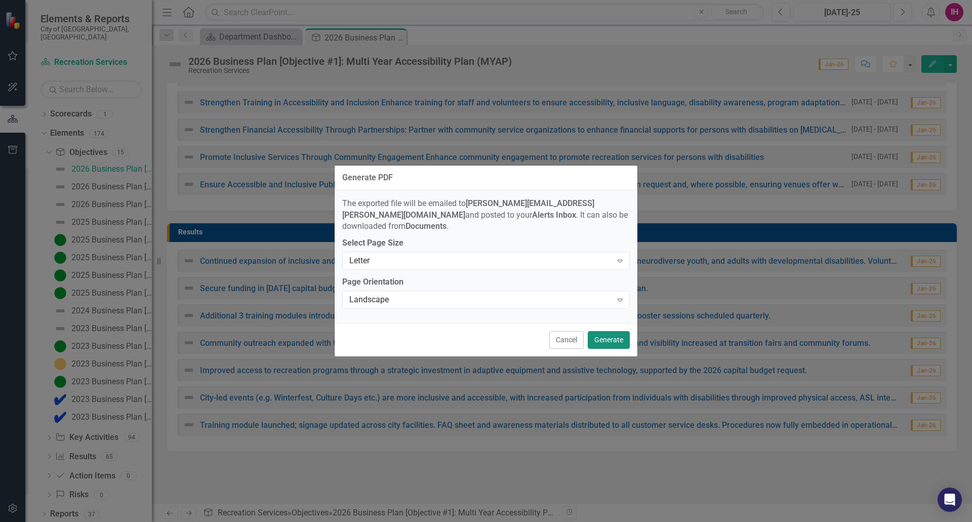
click at [613, 332] on button "Generate" at bounding box center [609, 340] width 42 height 18
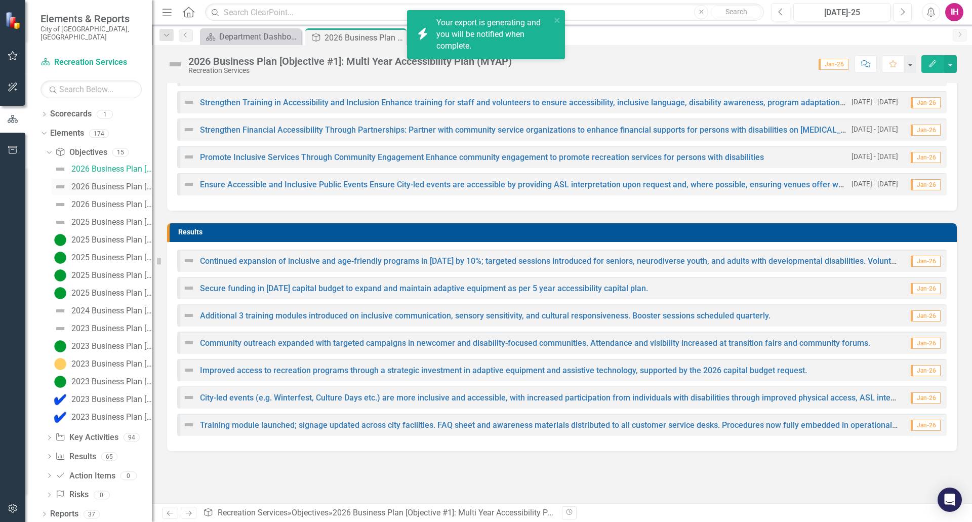
click at [109, 182] on div "2026 Business Plan [Objective #2]: Age Friendly Action Plan" at bounding box center [111, 186] width 81 height 9
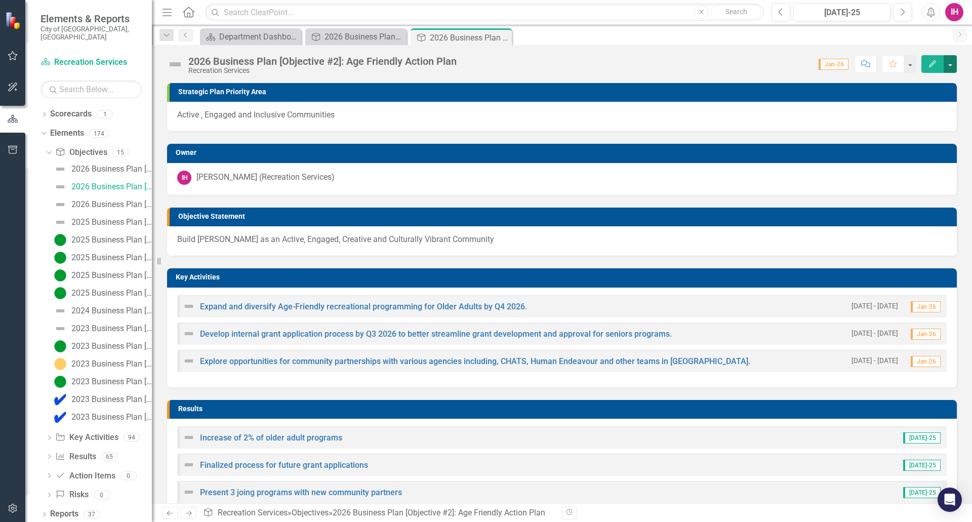
click at [953, 66] on button "button" at bounding box center [950, 64] width 13 height 18
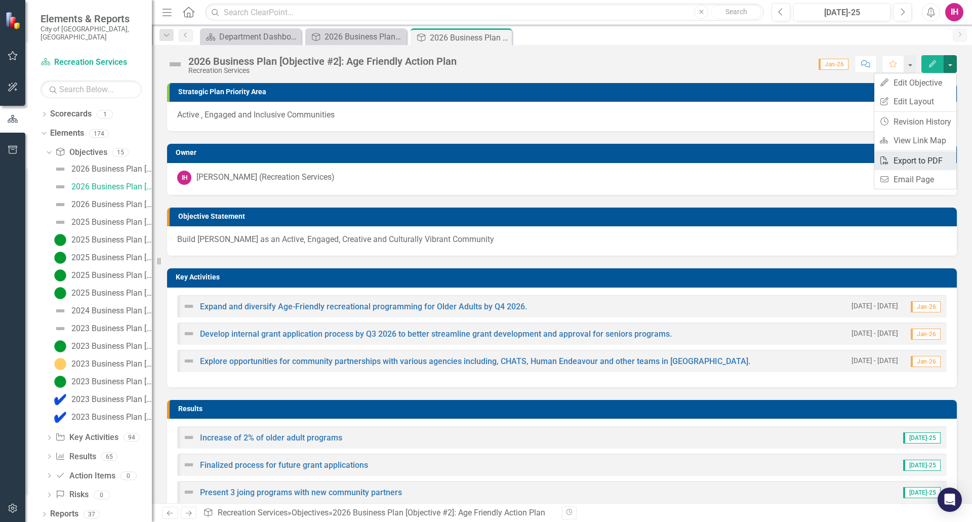
click at [895, 163] on link "PDF Export to PDF" at bounding box center [916, 160] width 82 height 19
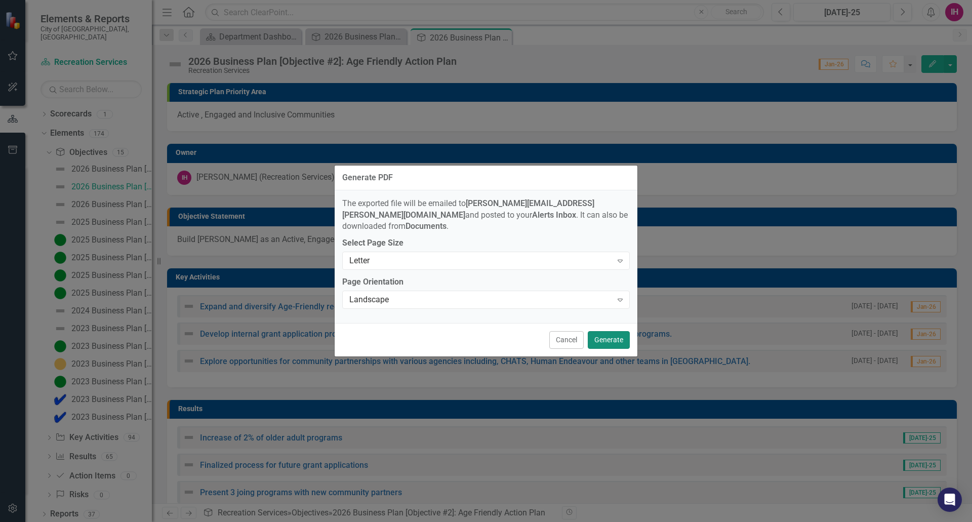
drag, startPoint x: 608, startPoint y: 330, endPoint x: 585, endPoint y: 318, distance: 25.8
click at [609, 331] on button "Generate" at bounding box center [609, 340] width 42 height 18
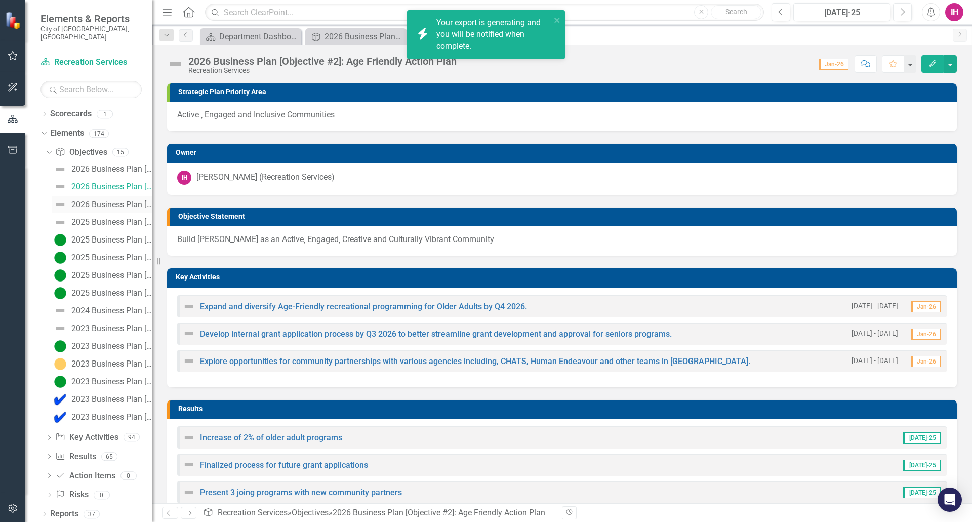
click at [106, 200] on div "2026 Business Plan [Objective #3]: Events Strategy" at bounding box center [111, 204] width 81 height 9
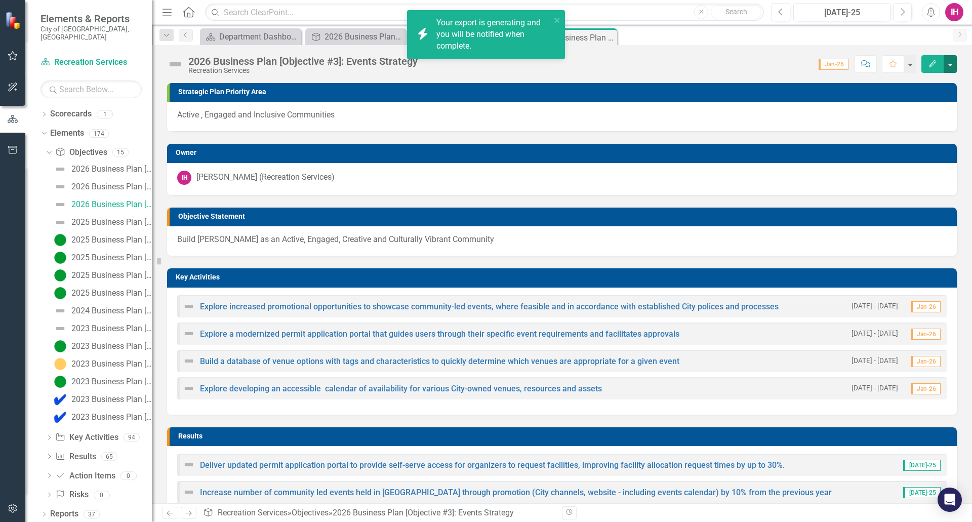
click at [955, 65] on button "button" at bounding box center [950, 64] width 13 height 18
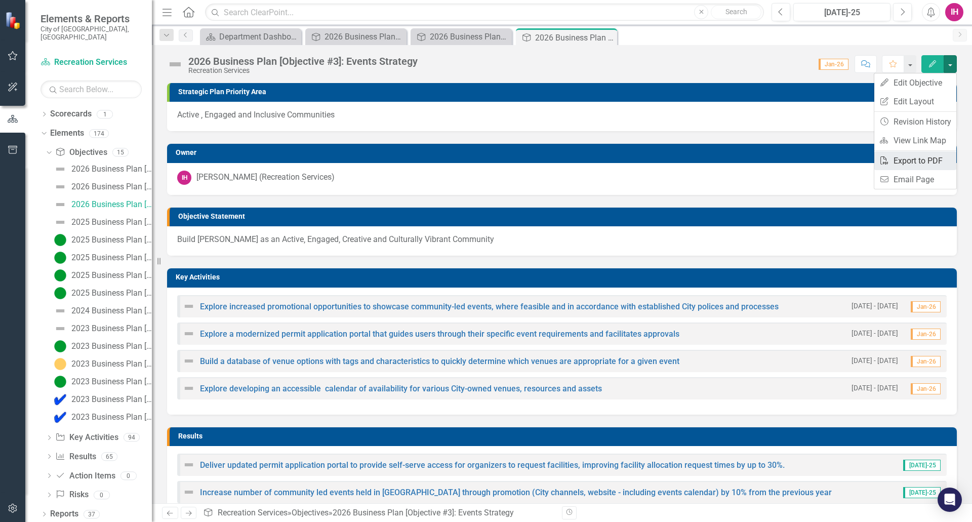
click at [912, 165] on link "PDF Export to PDF" at bounding box center [916, 160] width 82 height 19
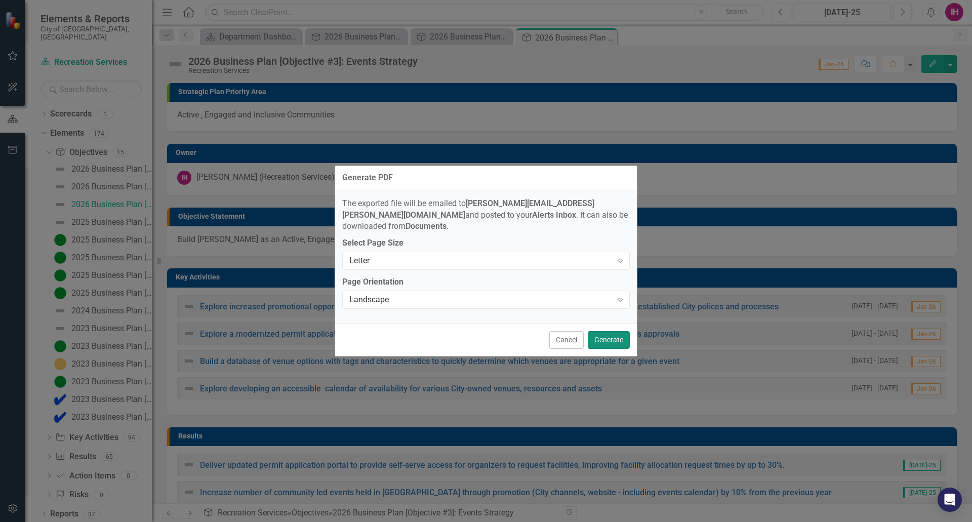
click at [620, 334] on button "Generate" at bounding box center [609, 340] width 42 height 18
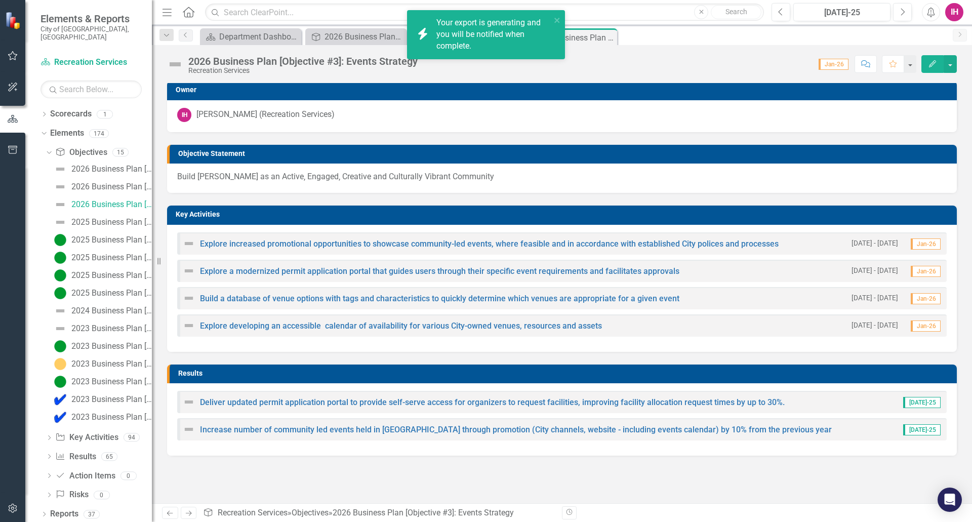
scroll to position [67, 0]
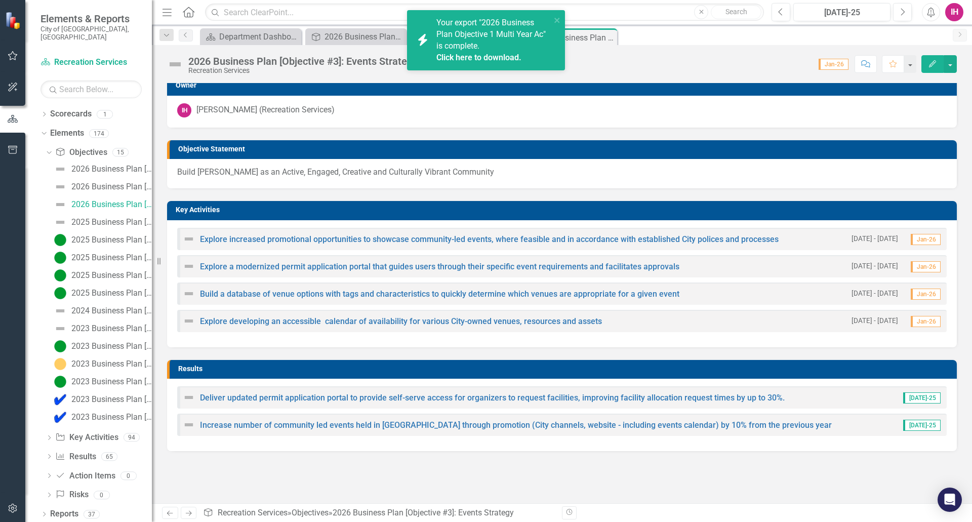
click at [494, 58] on link "Click here to download." at bounding box center [479, 58] width 85 height 10
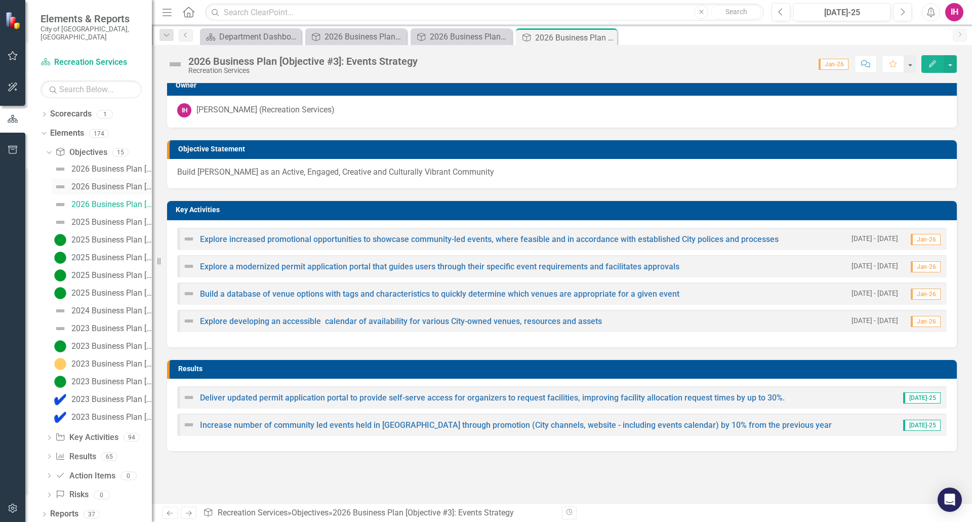
drag, startPoint x: 109, startPoint y: 180, endPoint x: 142, endPoint y: 184, distance: 33.2
click at [109, 182] on div "2026 Business Plan [Objective #2]: Age Friendly Action Plan" at bounding box center [111, 186] width 81 height 9
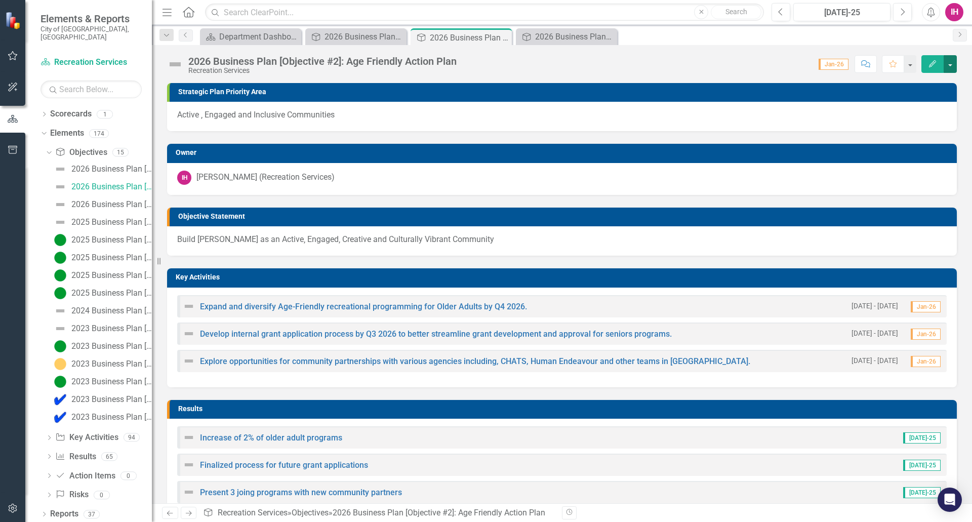
click at [954, 60] on button "button" at bounding box center [950, 64] width 13 height 18
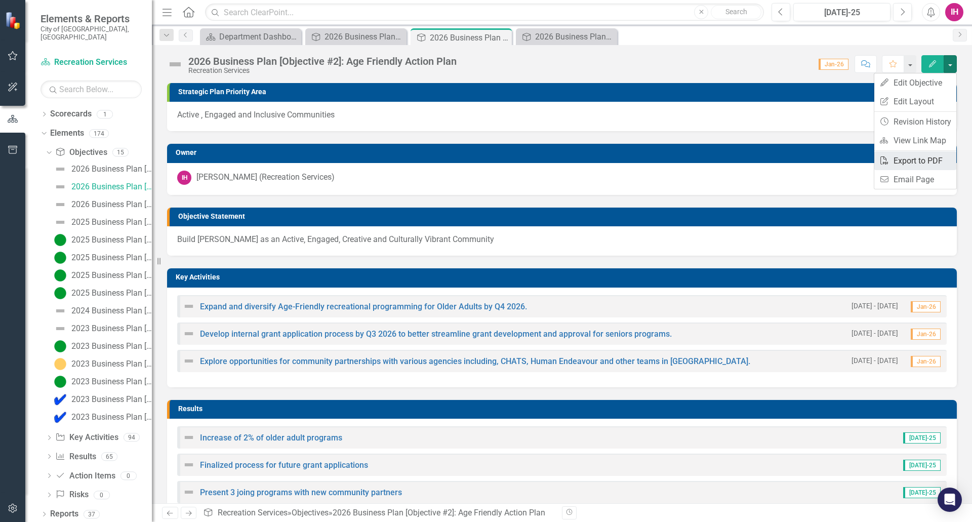
click at [907, 164] on link "PDF Export to PDF" at bounding box center [916, 160] width 82 height 19
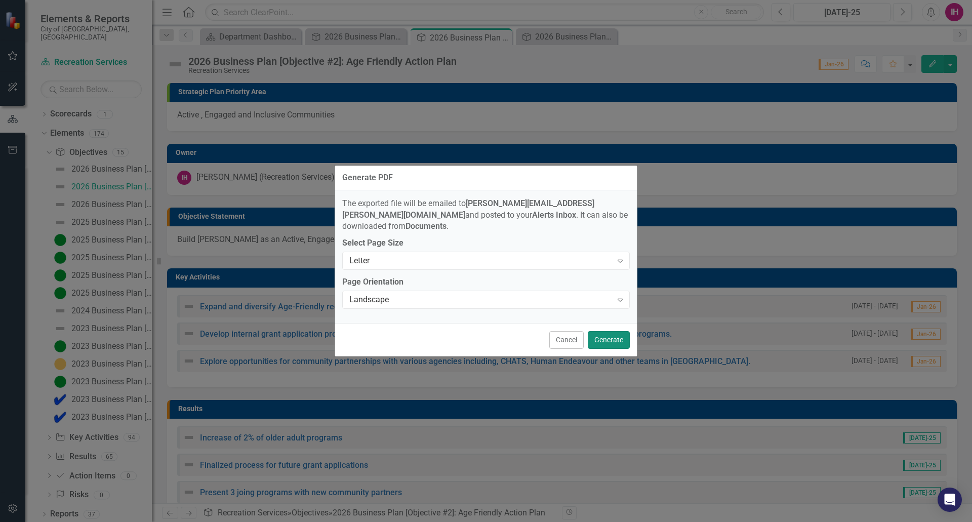
click at [611, 333] on button "Generate" at bounding box center [609, 340] width 42 height 18
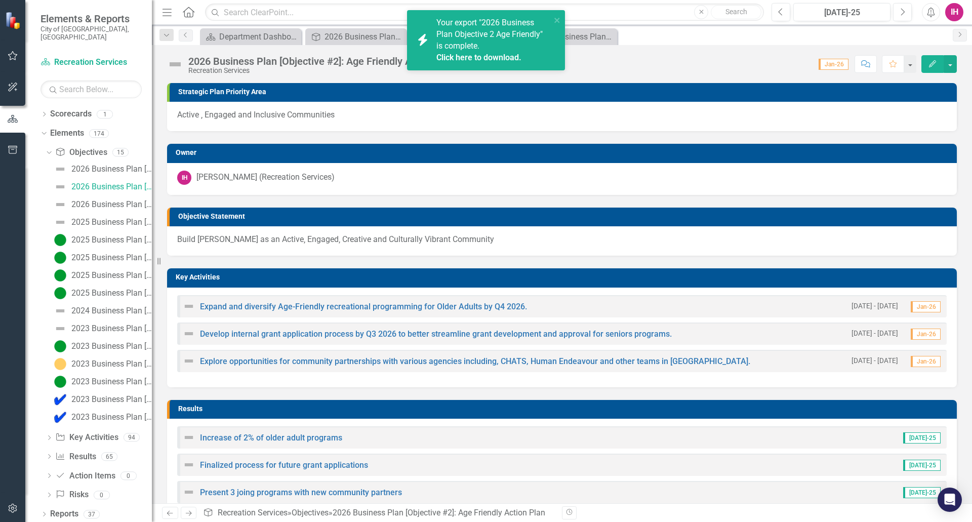
click at [494, 52] on div "Your export "2026 Business Plan Objective 2 Age Friendly" is complete. Click he…" at bounding box center [494, 40] width 114 height 46
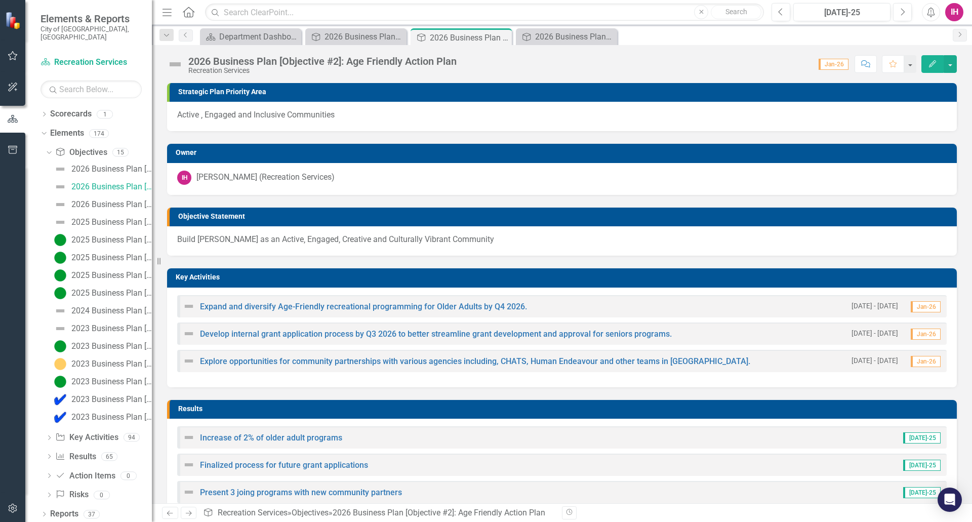
click at [652, 46] on div "2026 Business Plan [Objective #2]: Age Friendly Action Plan Recreation Services…" at bounding box center [562, 60] width 820 height 30
click at [953, 63] on button "button" at bounding box center [950, 64] width 13 height 18
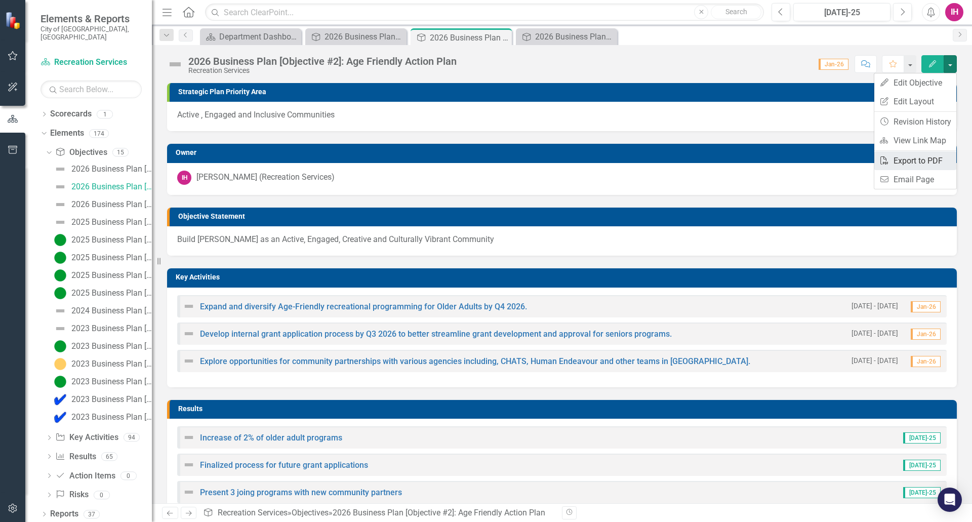
click at [915, 158] on link "PDF Export to PDF" at bounding box center [916, 160] width 82 height 19
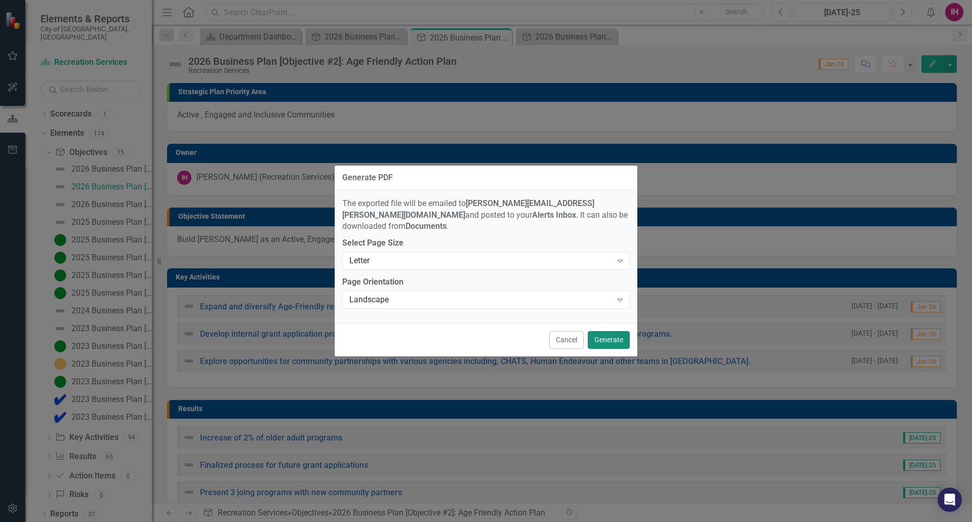
click at [601, 333] on button "Generate" at bounding box center [609, 340] width 42 height 18
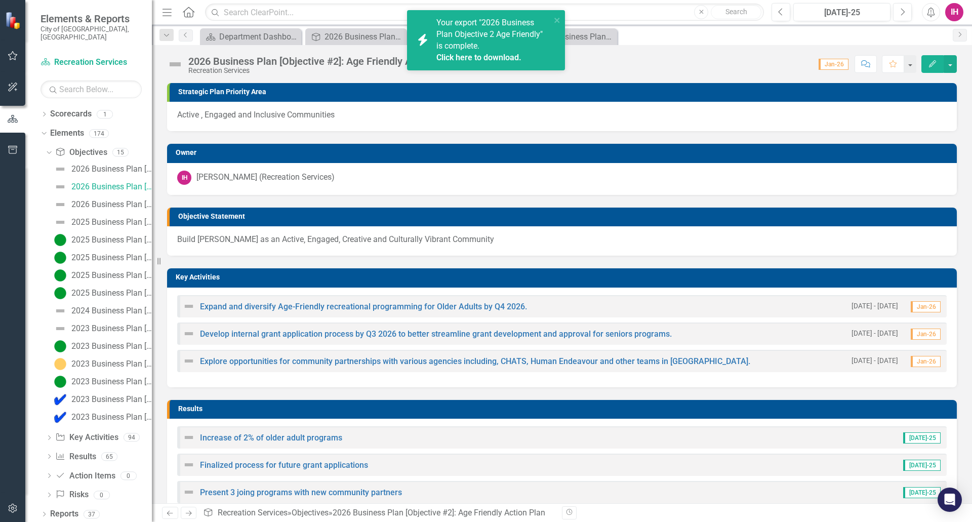
click at [503, 55] on link "Click here to download." at bounding box center [479, 58] width 85 height 10
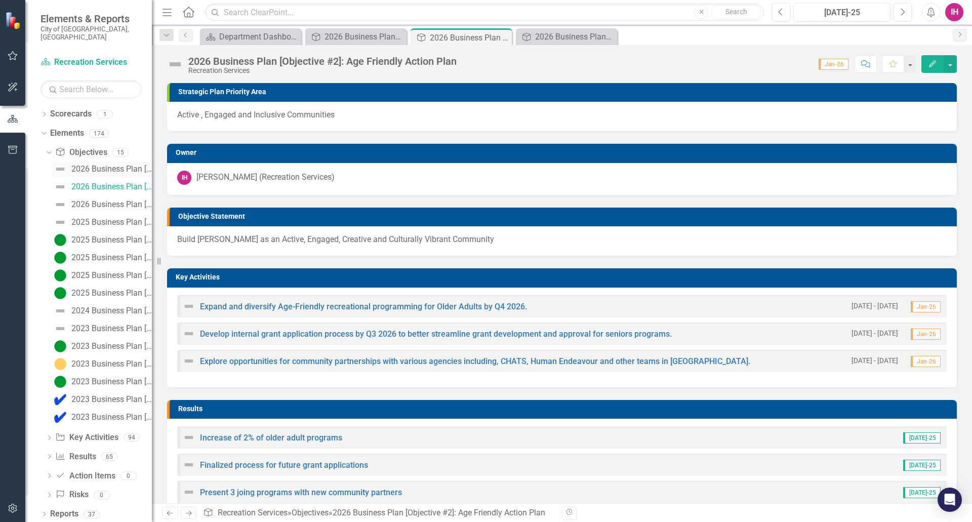
drag, startPoint x: 108, startPoint y: 160, endPoint x: 115, endPoint y: 157, distance: 8.2
click at [108, 165] on div "2026 Business Plan [Objective #1]: Multi Year Accessibility Plan (MYAP)" at bounding box center [111, 169] width 81 height 9
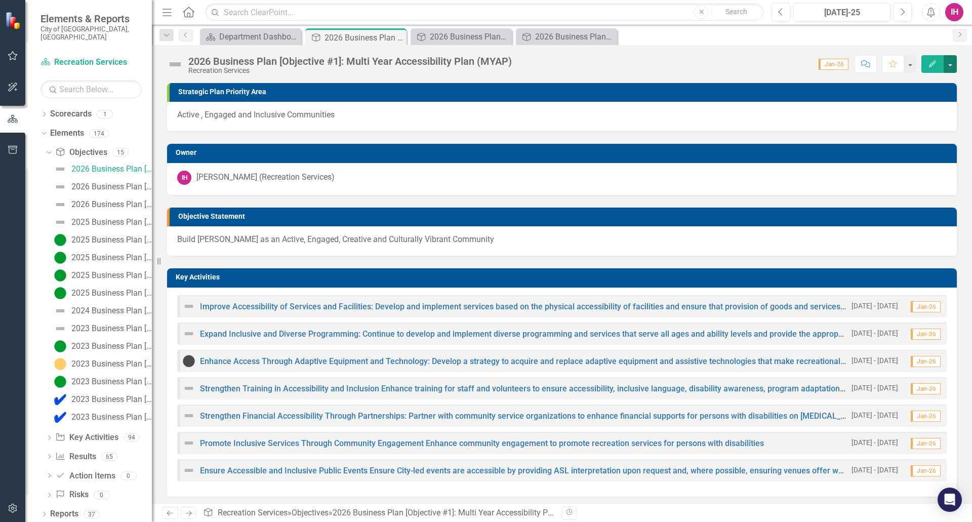
click at [949, 63] on button "button" at bounding box center [950, 64] width 13 height 18
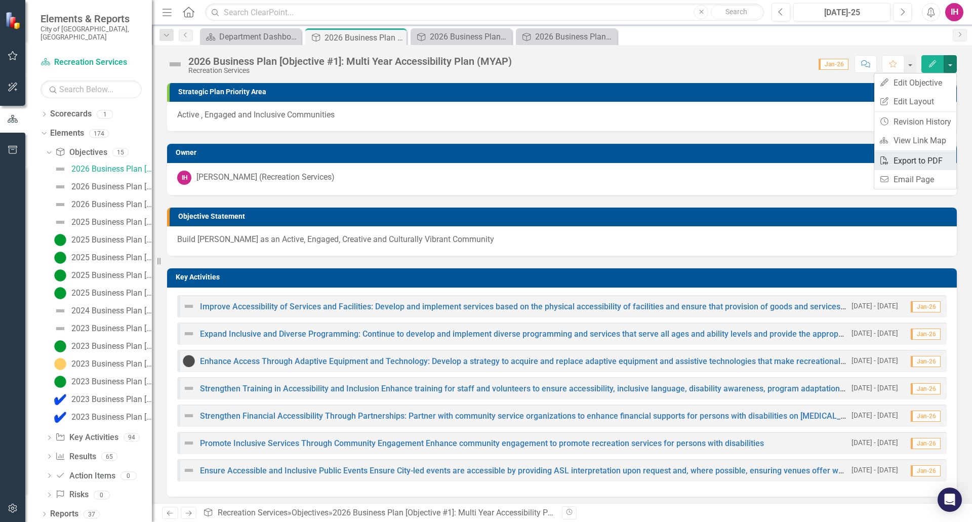
click at [903, 161] on link "PDF Export to PDF" at bounding box center [916, 160] width 82 height 19
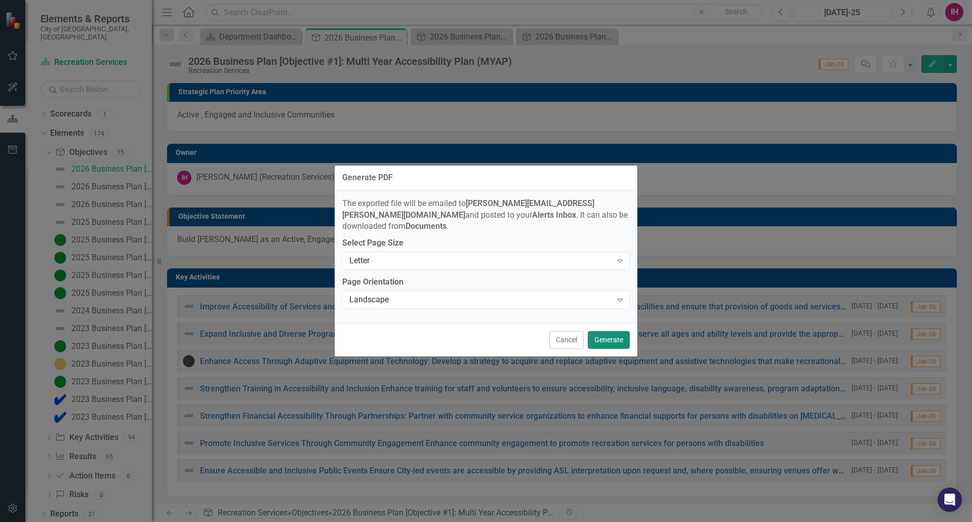
click at [614, 334] on button "Generate" at bounding box center [609, 340] width 42 height 18
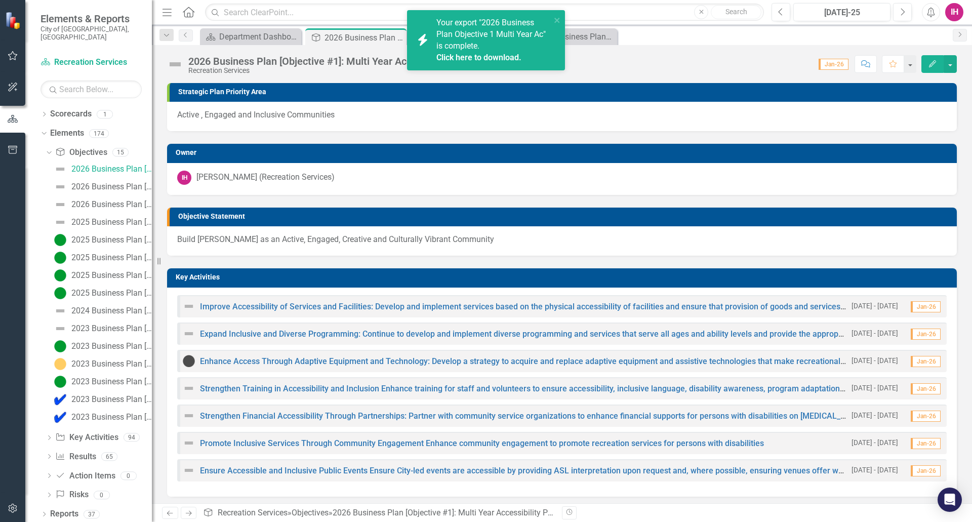
click at [490, 56] on link "Click here to download." at bounding box center [479, 58] width 85 height 10
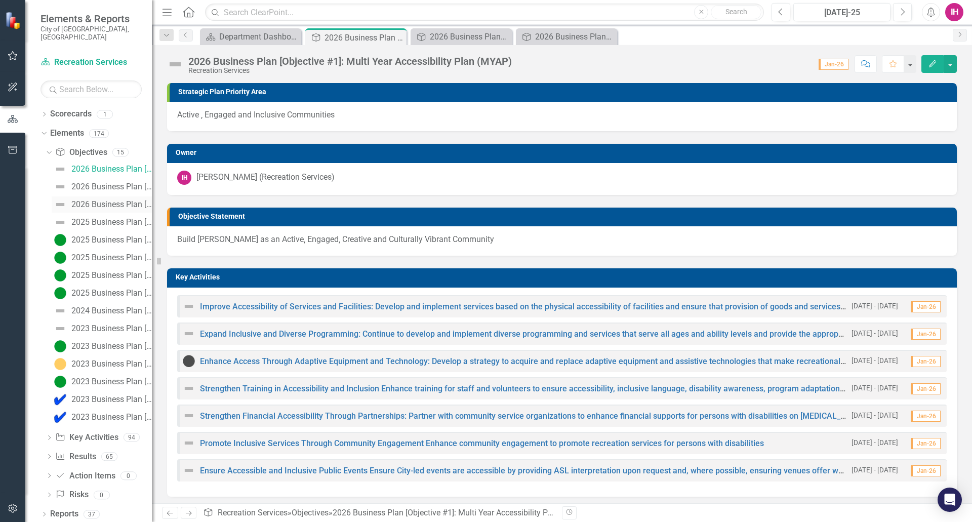
click at [114, 200] on div "2026 Business Plan [Objective #3]: Events Strategy" at bounding box center [111, 204] width 81 height 9
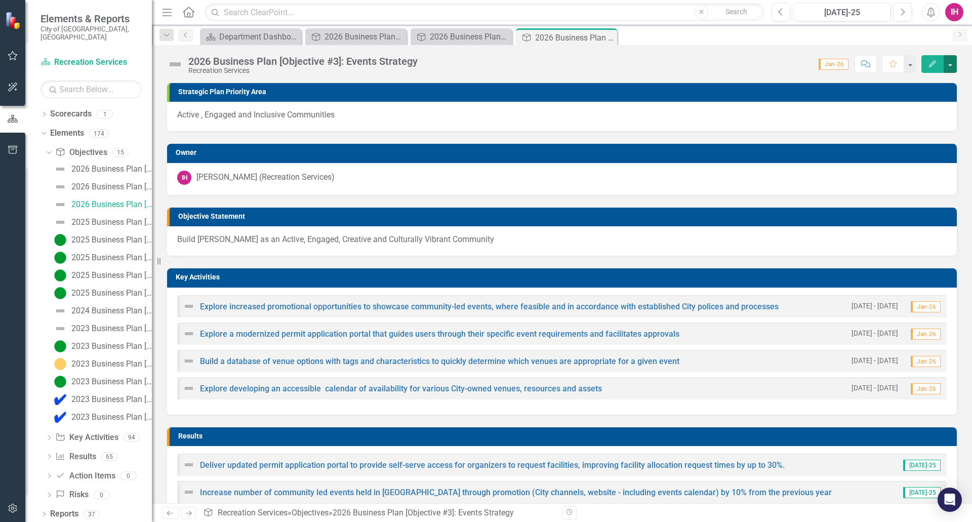
click at [953, 62] on button "button" at bounding box center [950, 64] width 13 height 18
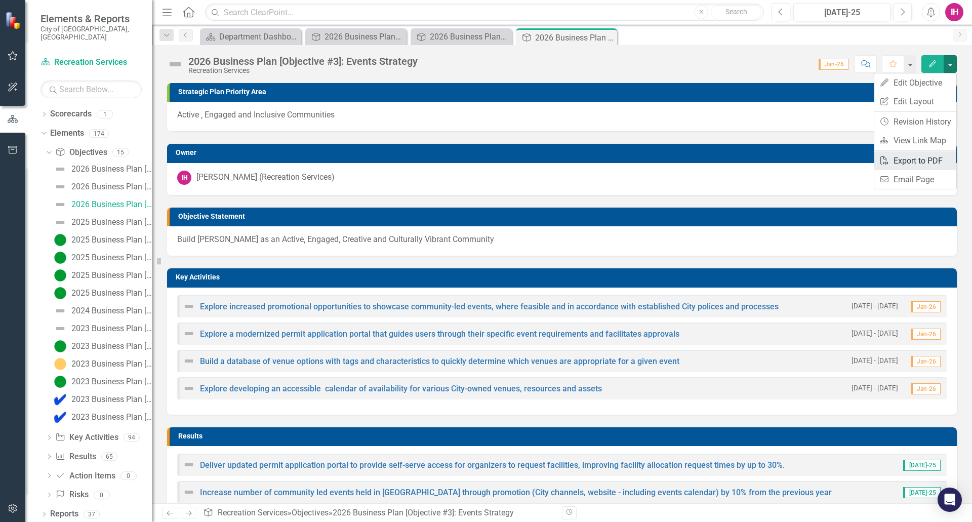
click at [910, 161] on link "PDF Export to PDF" at bounding box center [916, 160] width 82 height 19
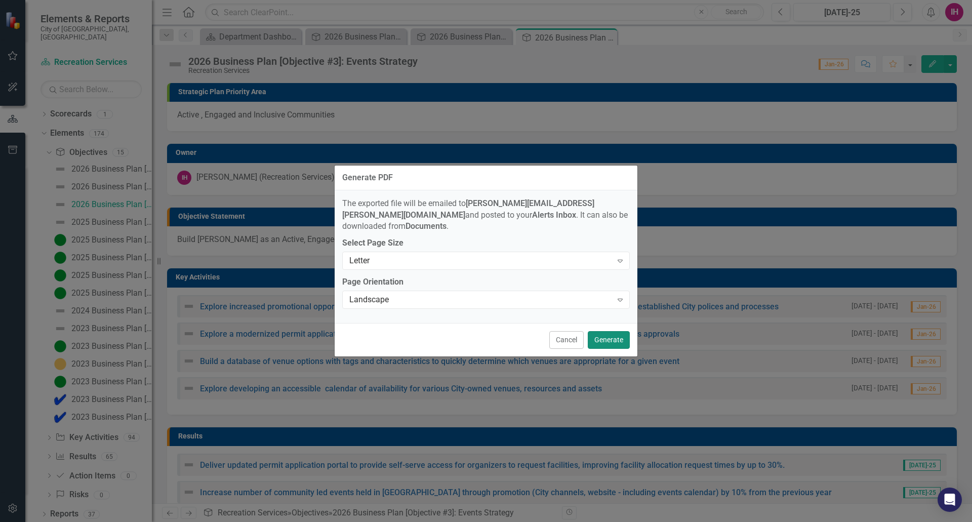
click at [619, 332] on button "Generate" at bounding box center [609, 340] width 42 height 18
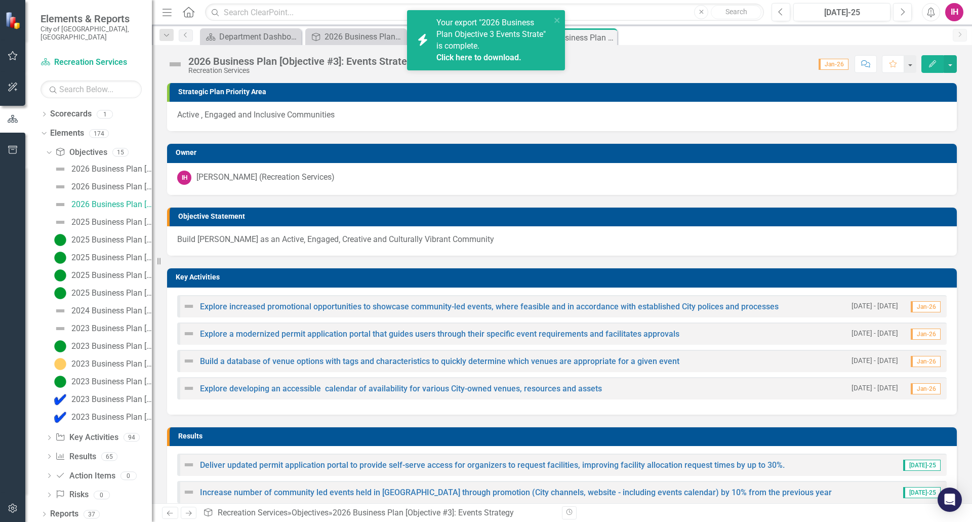
click at [496, 55] on link "Click here to download." at bounding box center [479, 58] width 85 height 10
